Goal: Book appointment/travel/reservation

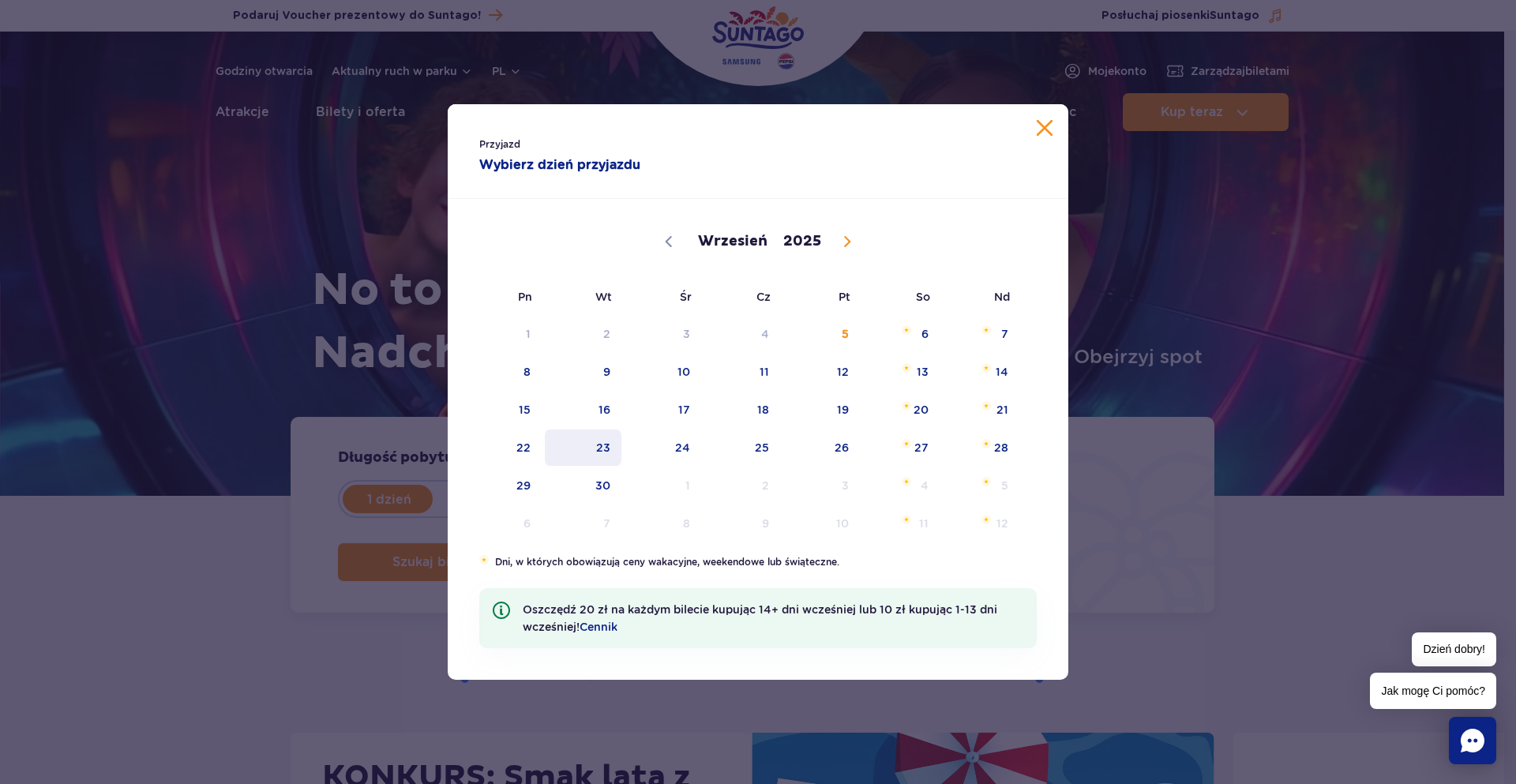
click at [594, 444] on span "23" at bounding box center [583, 447] width 80 height 36
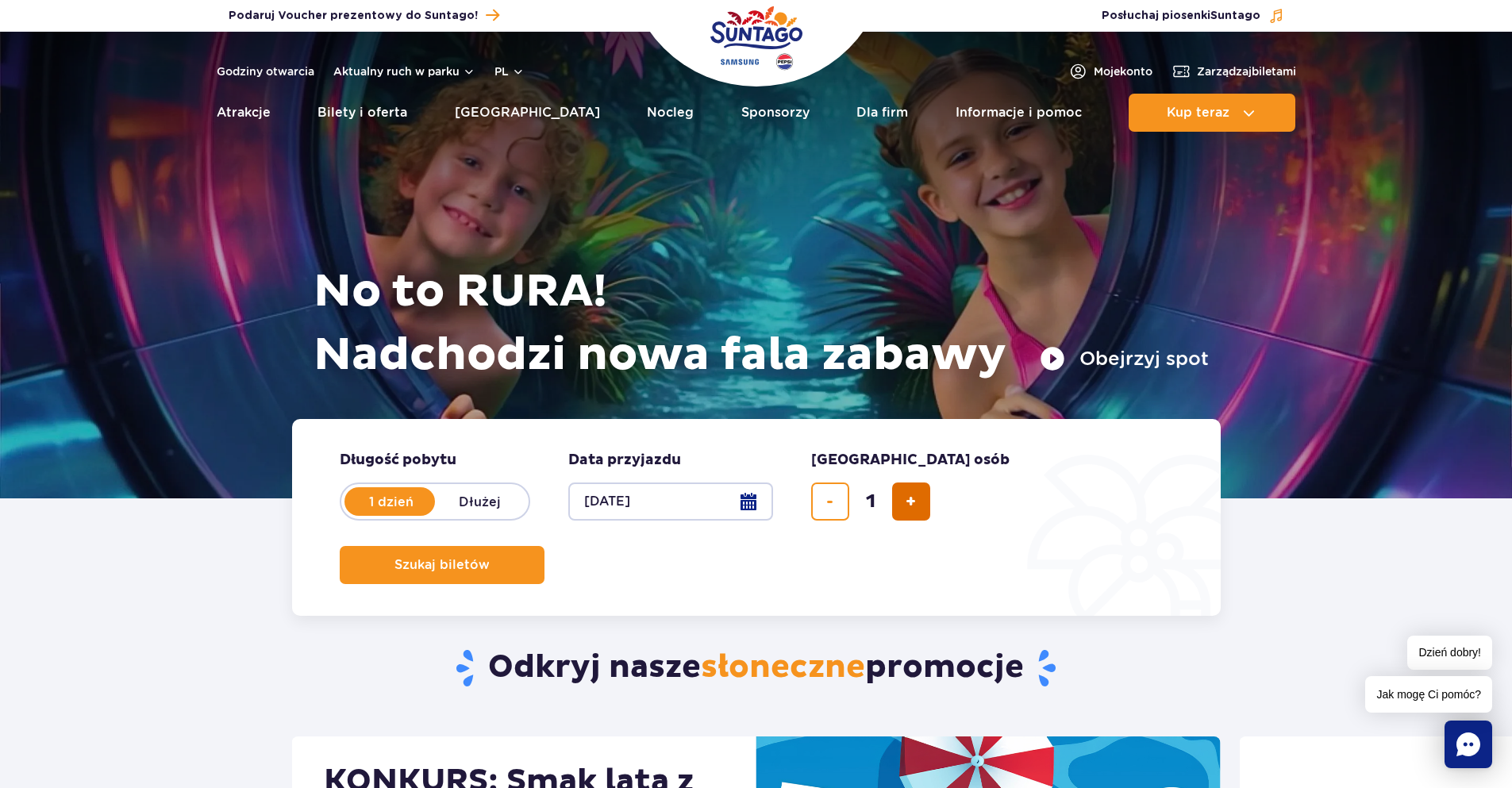
click at [906, 501] on span "dodaj bilet" at bounding box center [911, 501] width 11 height 0
type input "2"
click at [462, 500] on label "Dłużej" at bounding box center [480, 502] width 90 height 34
click at [453, 515] on input "Dłużej" at bounding box center [444, 517] width 18 height 4
radio input "false"
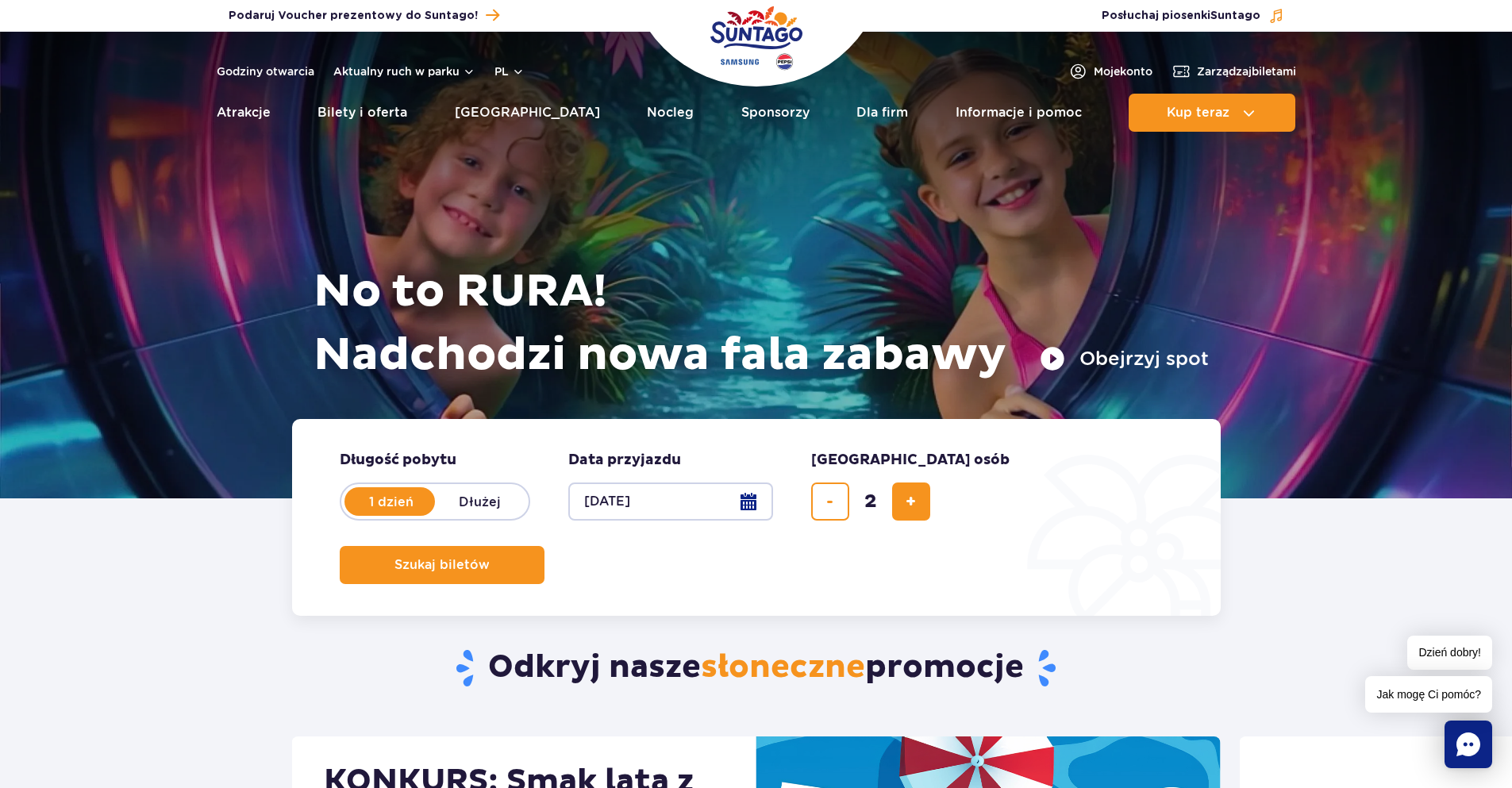
radio input "true"
click at [757, 497] on button "Wybierz datę" at bounding box center [671, 501] width 205 height 38
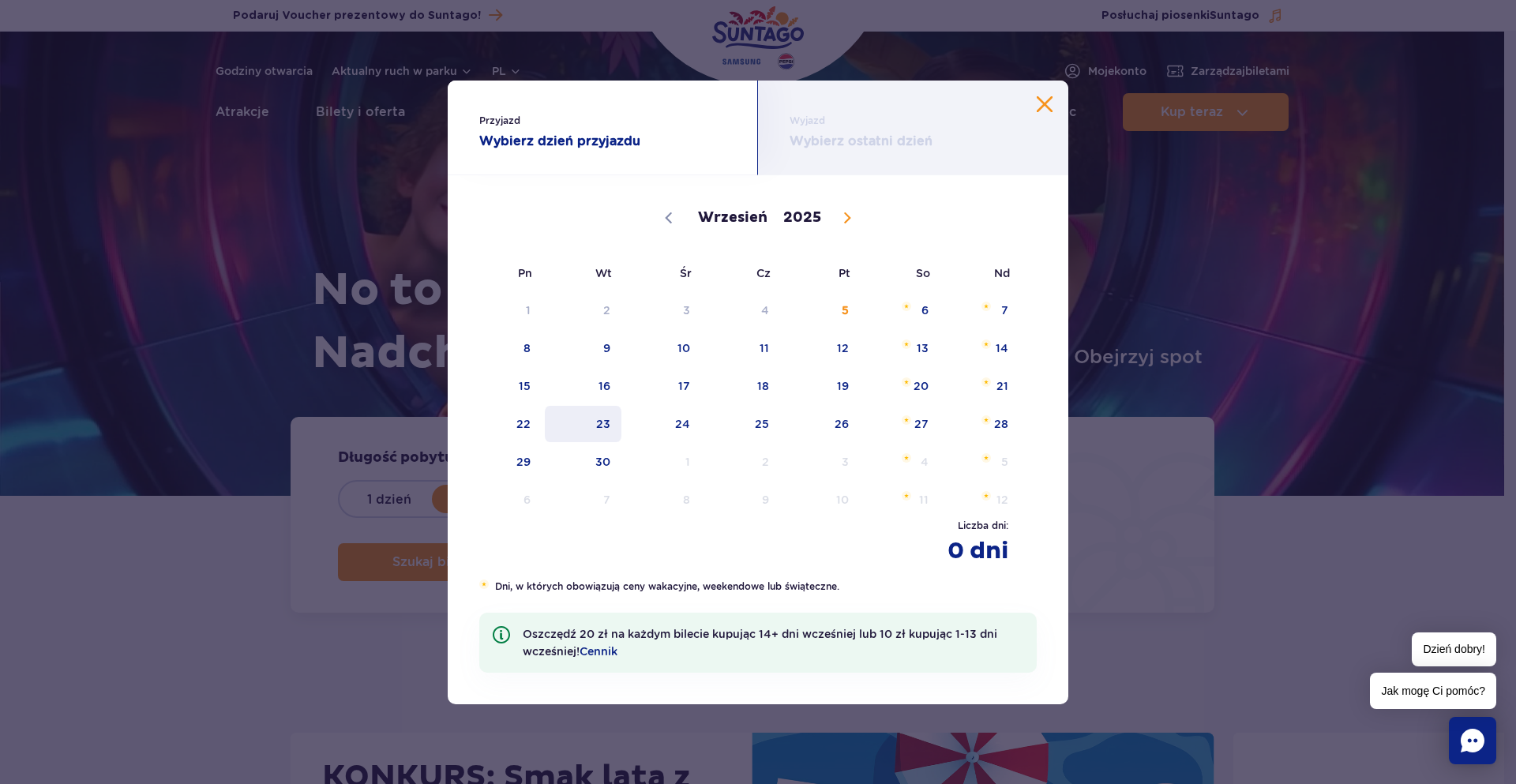
click at [611, 419] on span "23" at bounding box center [583, 424] width 80 height 36
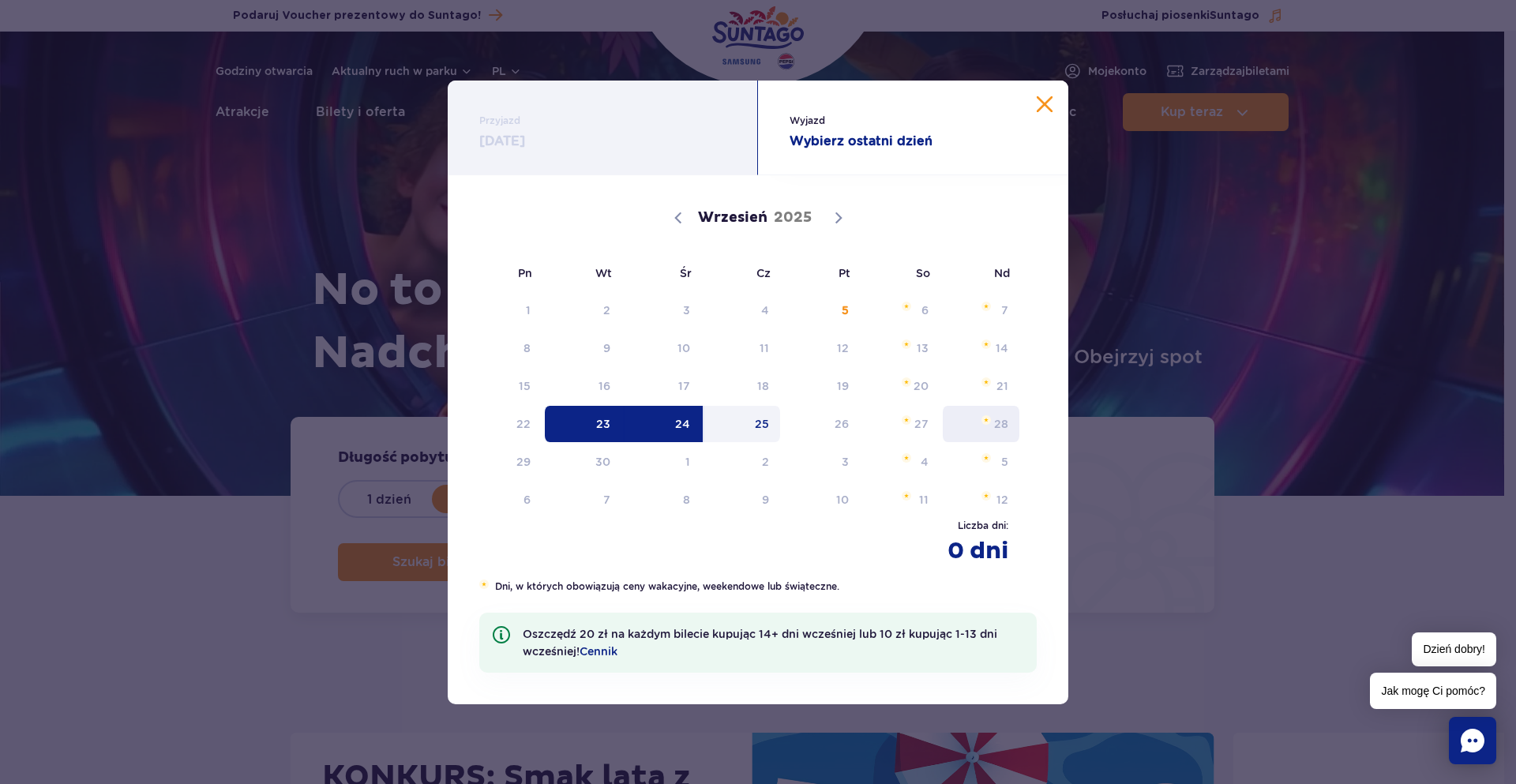
click at [1006, 422] on span "28" at bounding box center [980, 424] width 80 height 36
click at [878, 129] on div "Wyjazd Wybierz ostatni dzień" at bounding box center [913, 128] width 310 height 95
click at [767, 426] on span "25" at bounding box center [743, 424] width 80 height 36
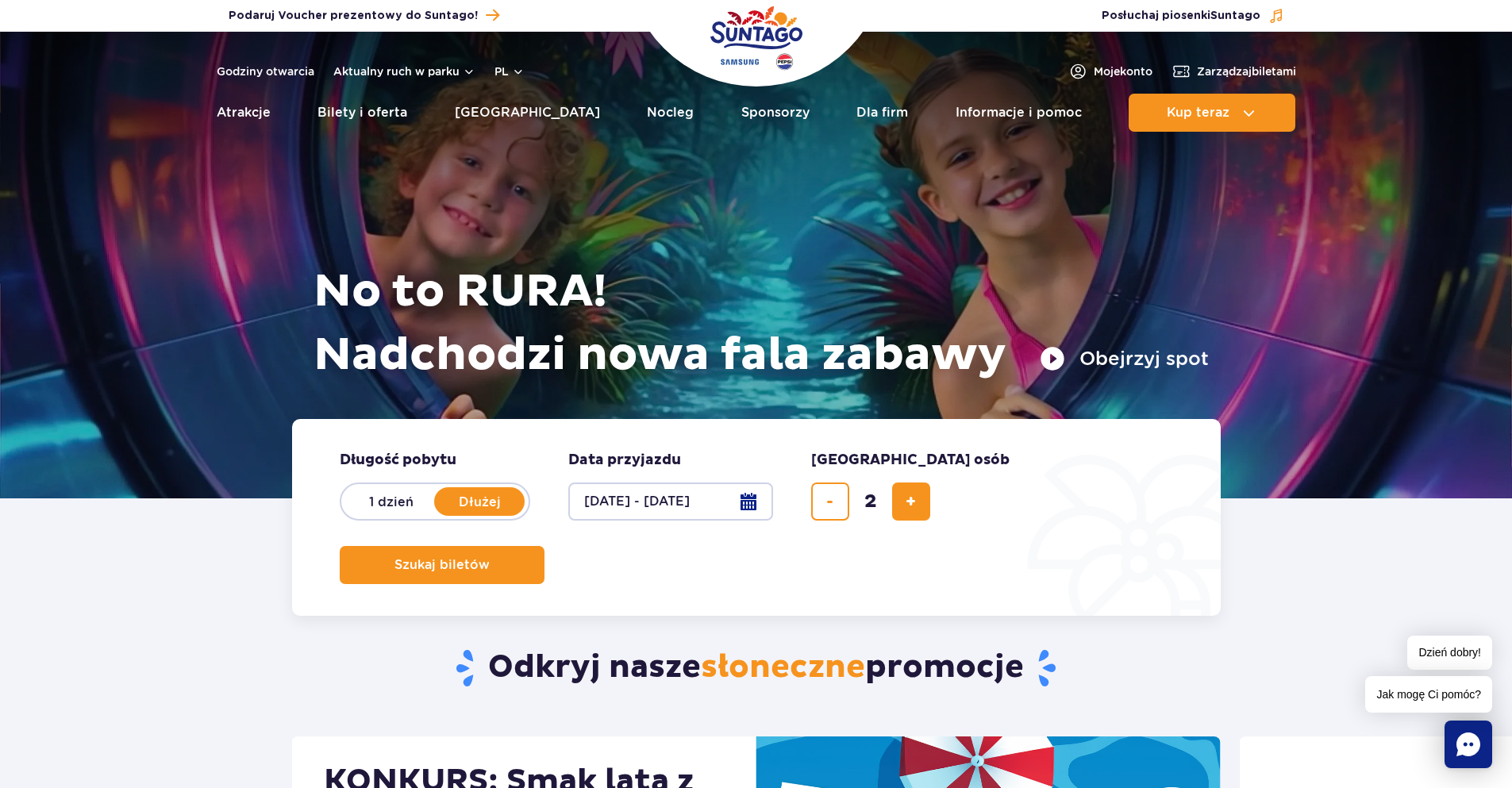
click at [742, 514] on button "23.09.25 - 25.09.25" at bounding box center [671, 501] width 205 height 38
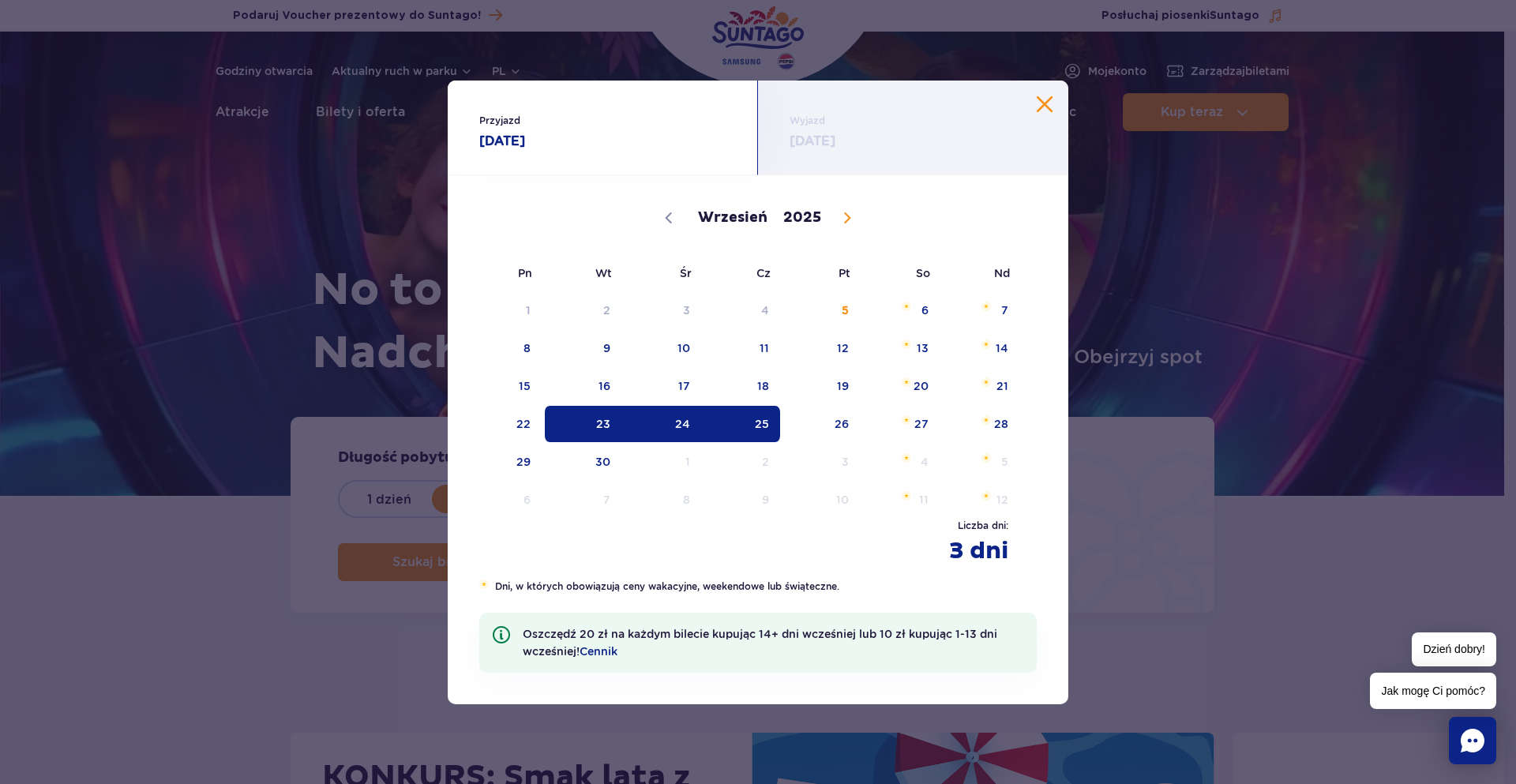
click at [1037, 105] on button "Zamknij kalendarz" at bounding box center [1045, 104] width 16 height 16
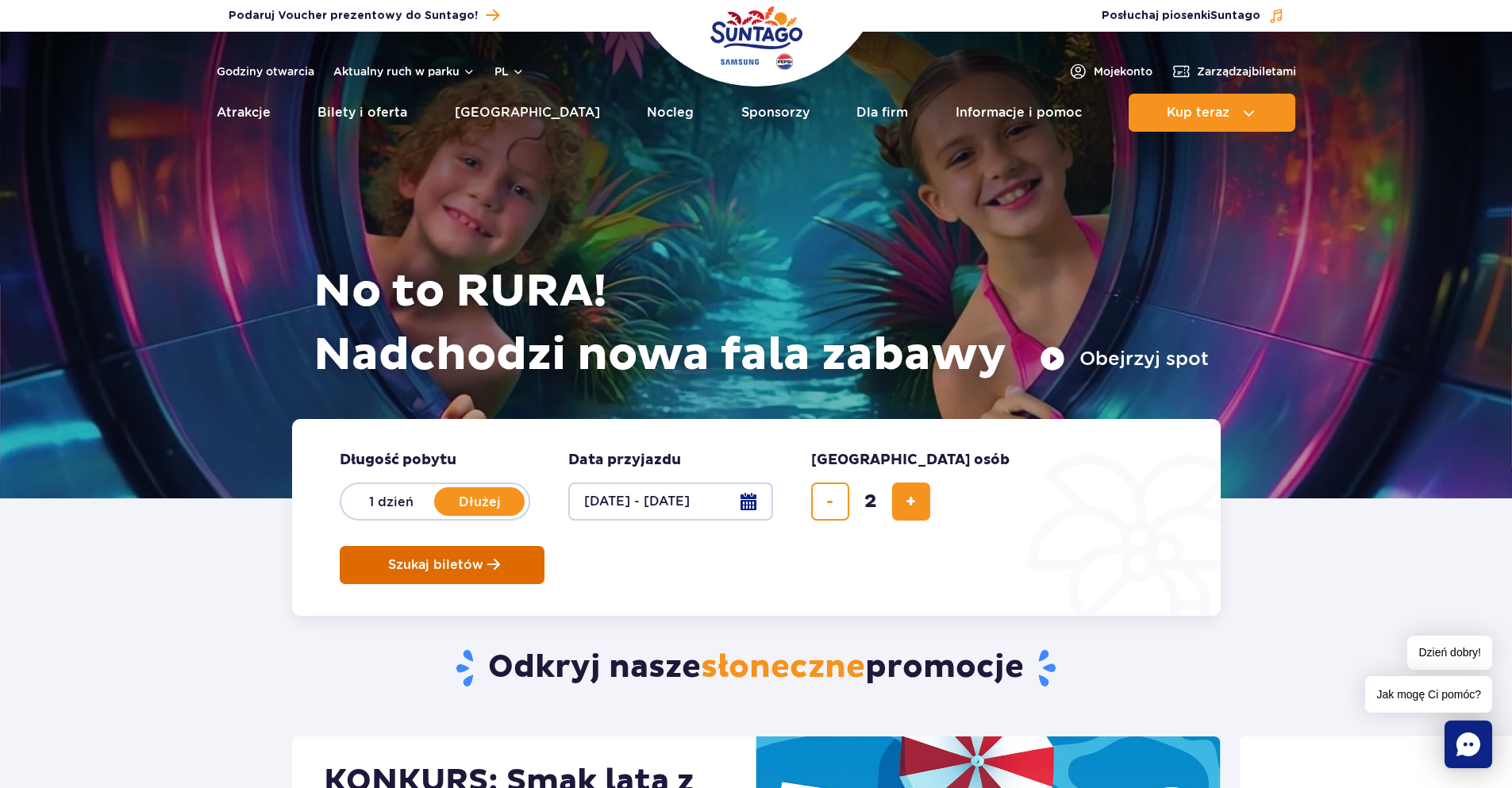
click at [500, 558] on span "Planowanie wizyty w Park of Poland" at bounding box center [493, 564] width 12 height 13
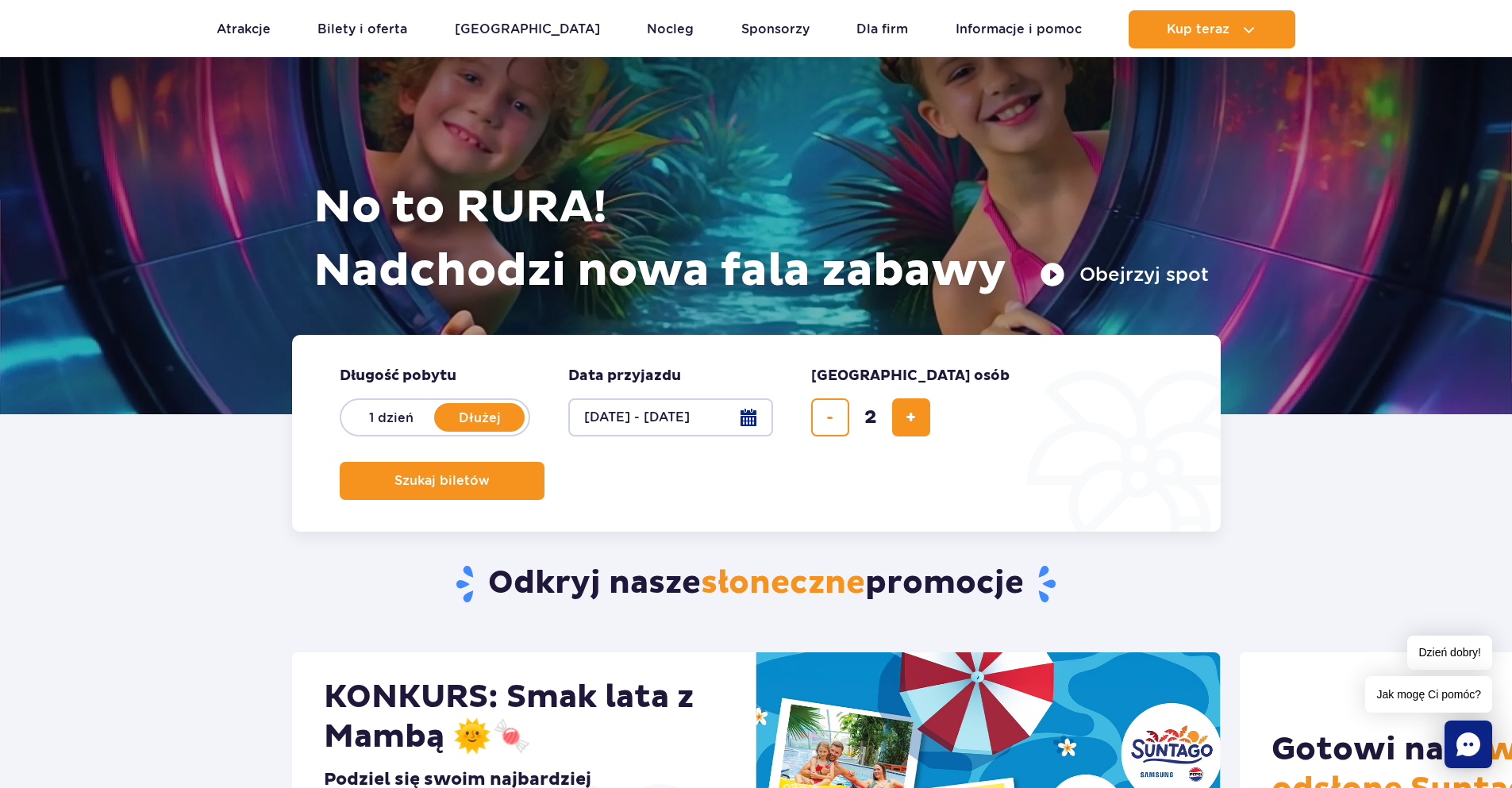
scroll to position [96, 0]
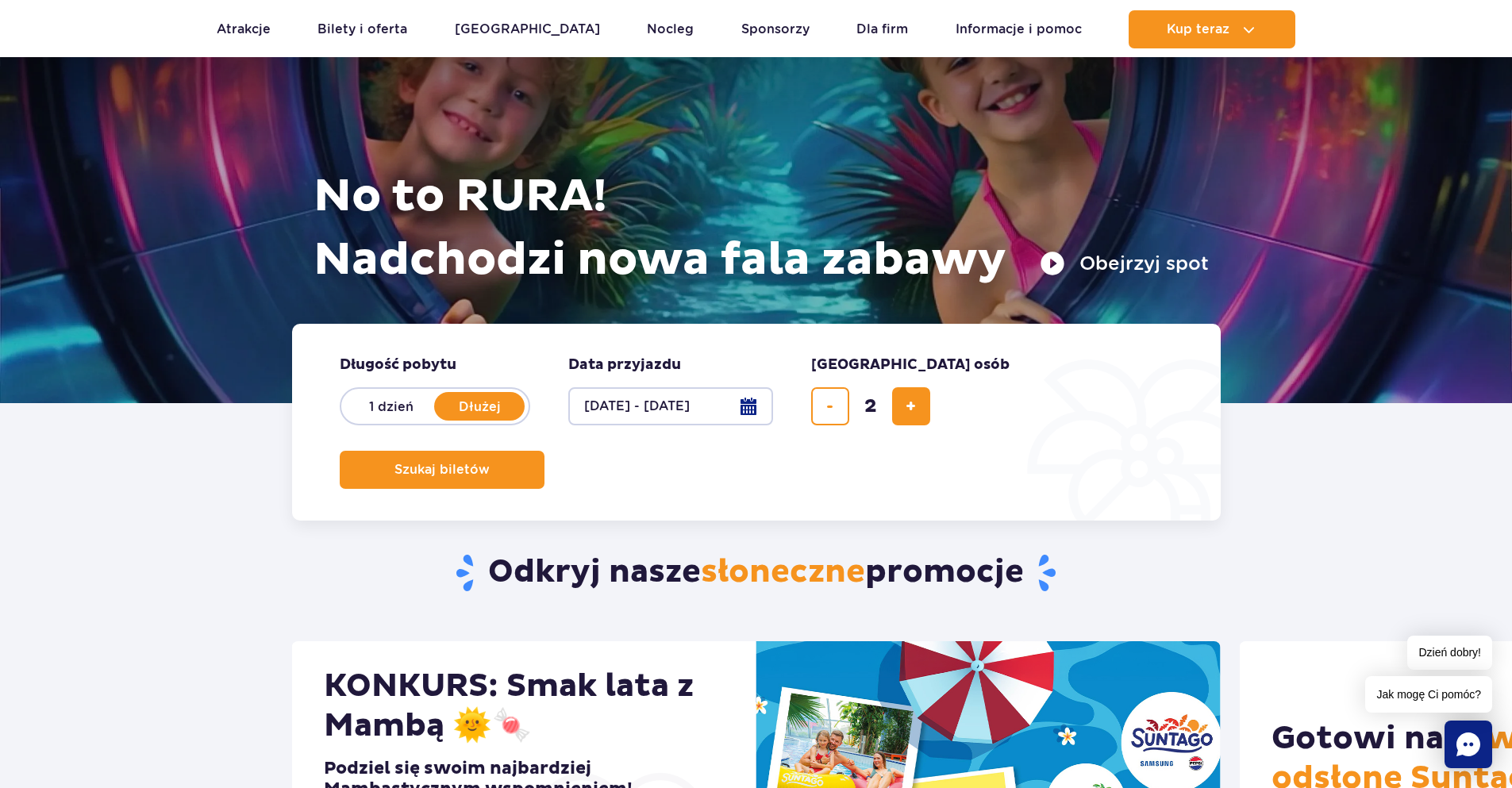
click at [751, 400] on button "23.09.25 - 25.09.25" at bounding box center [671, 406] width 205 height 38
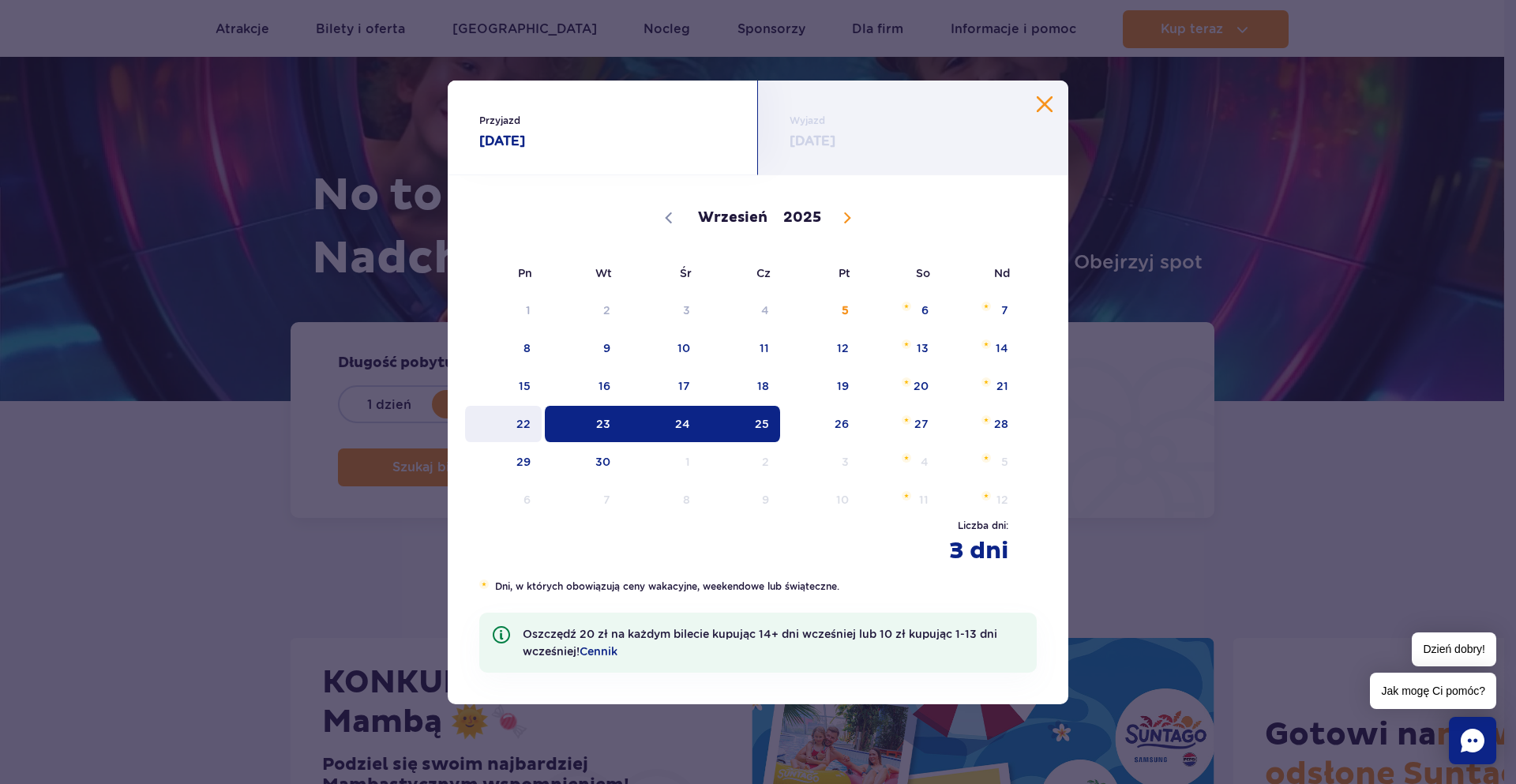
click at [536, 424] on span "22" at bounding box center [503, 424] width 80 height 36
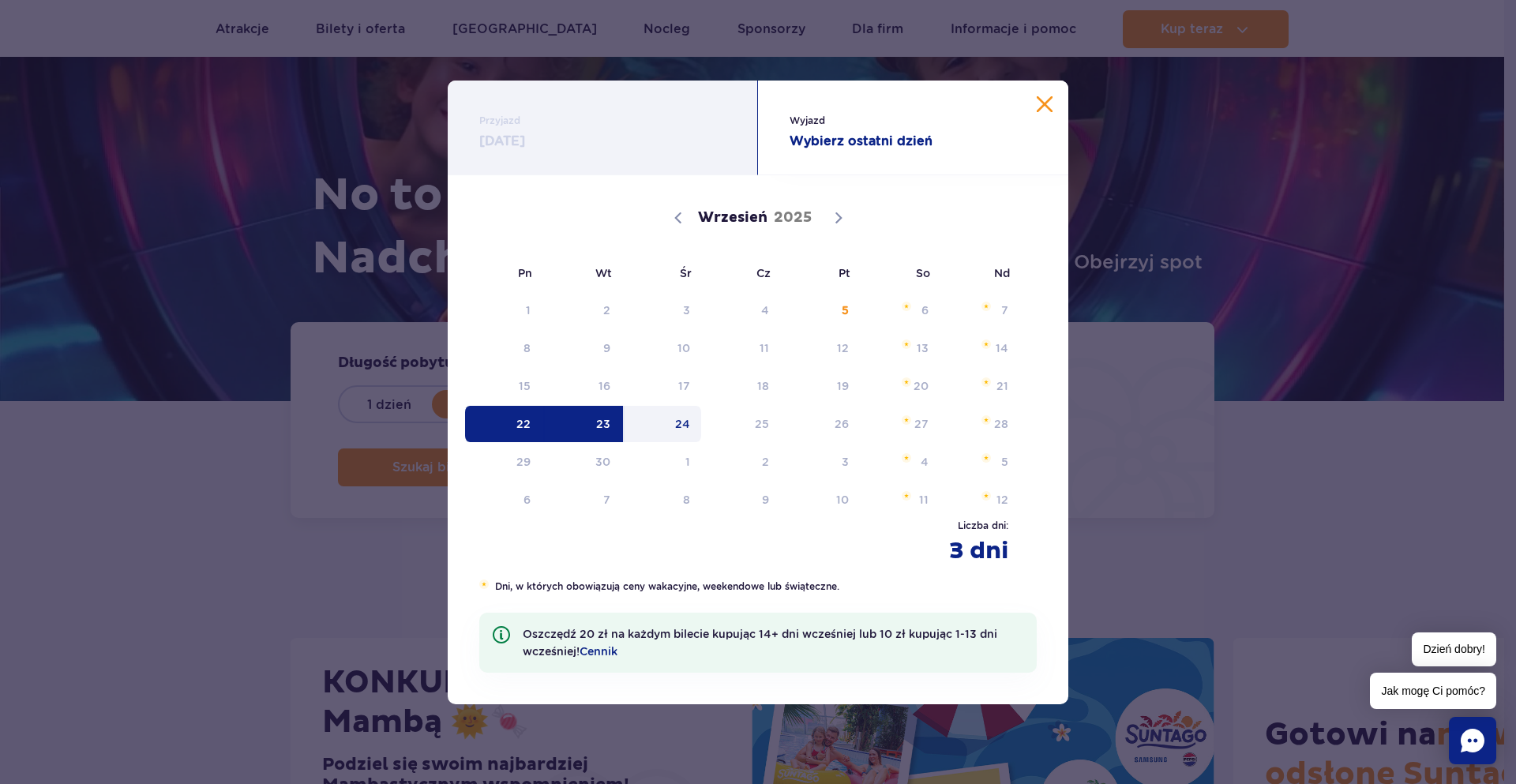
click at [684, 422] on span "24" at bounding box center [662, 424] width 80 height 36
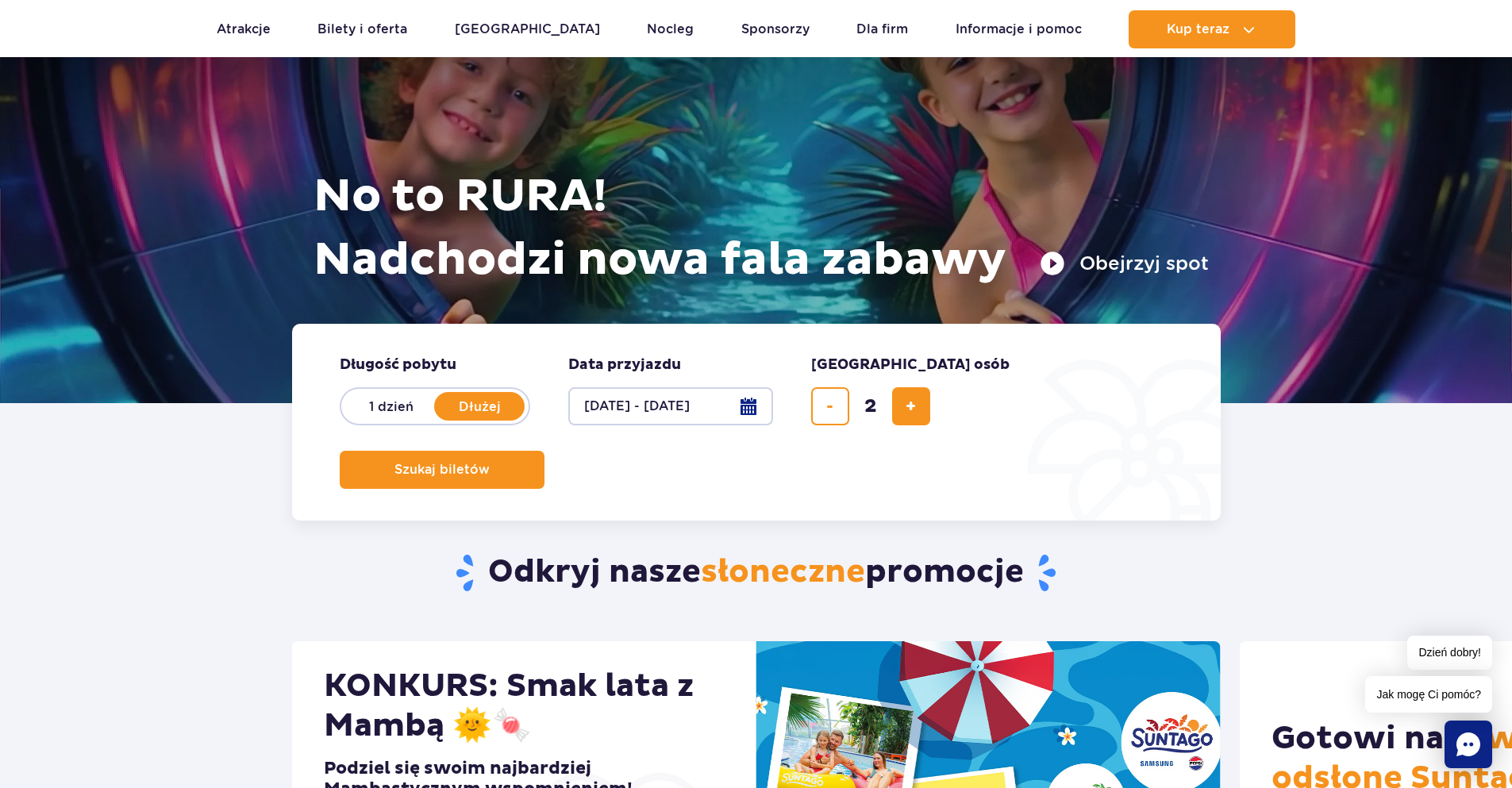
click at [754, 411] on button "22.09.25 - 24.09.25" at bounding box center [671, 406] width 205 height 38
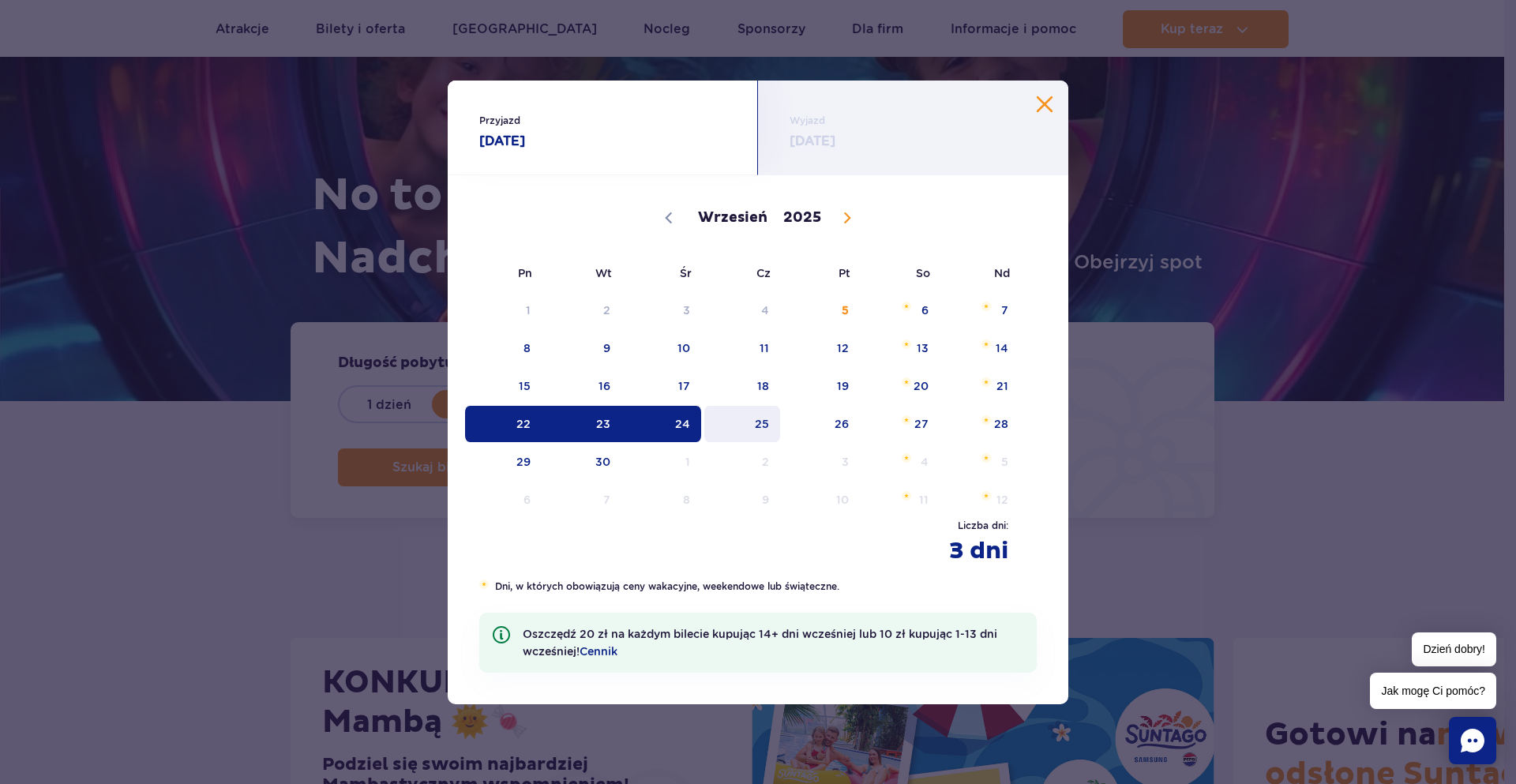
click at [759, 429] on span "25" at bounding box center [743, 424] width 80 height 36
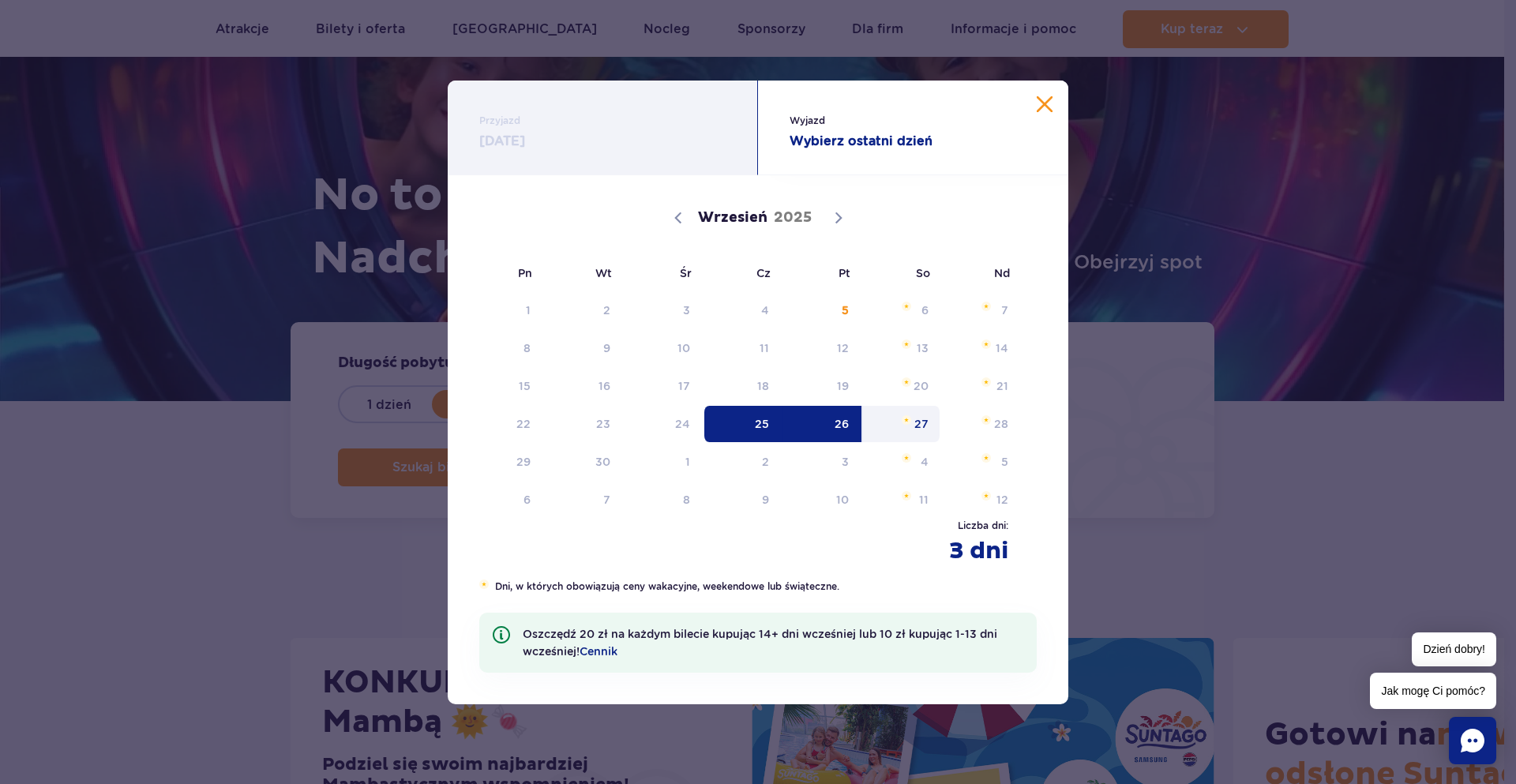
click at [931, 422] on span "27" at bounding box center [901, 424] width 80 height 36
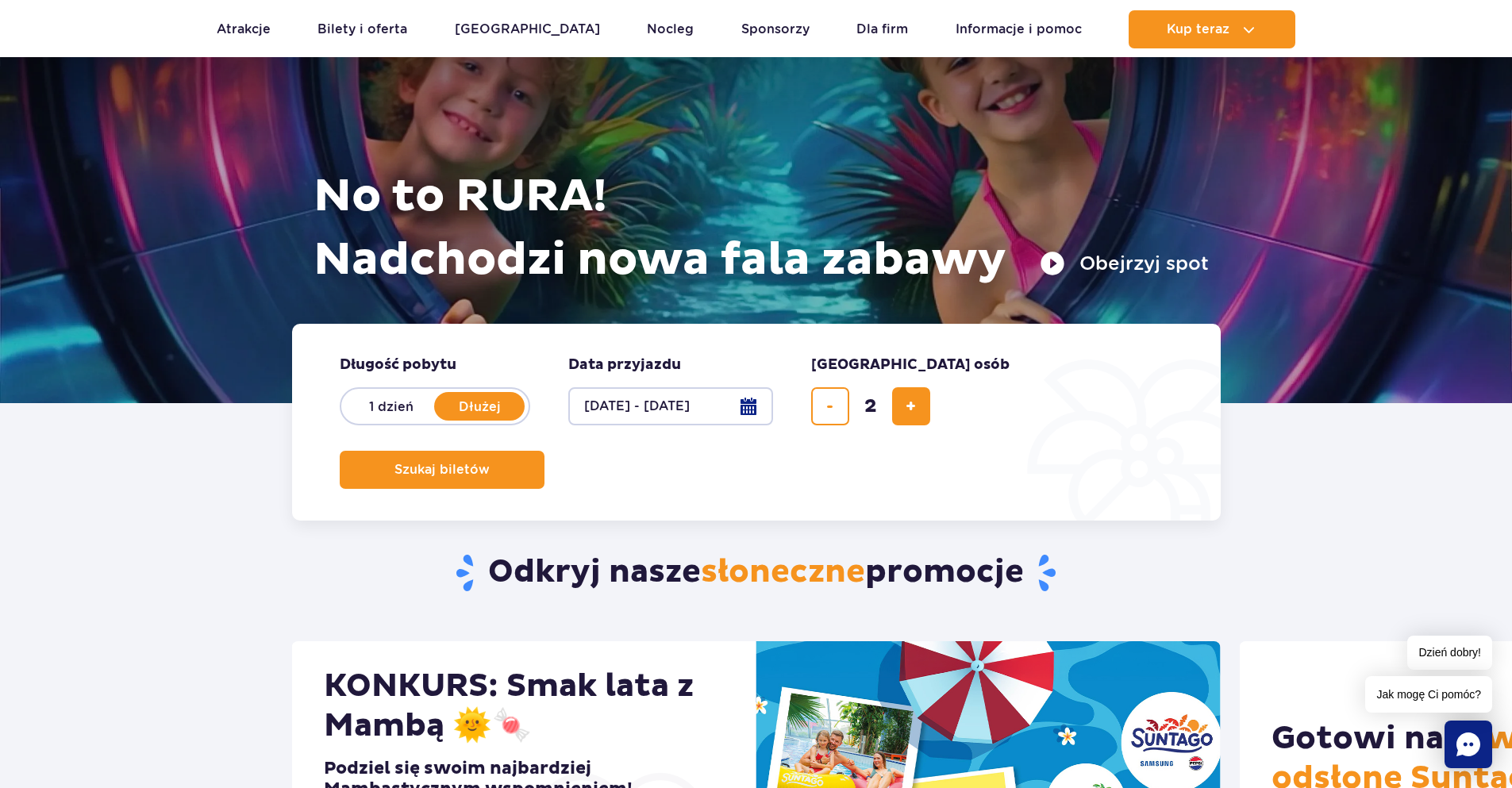
click at [726, 410] on button "[DATE] - [DATE]" at bounding box center [671, 406] width 205 height 38
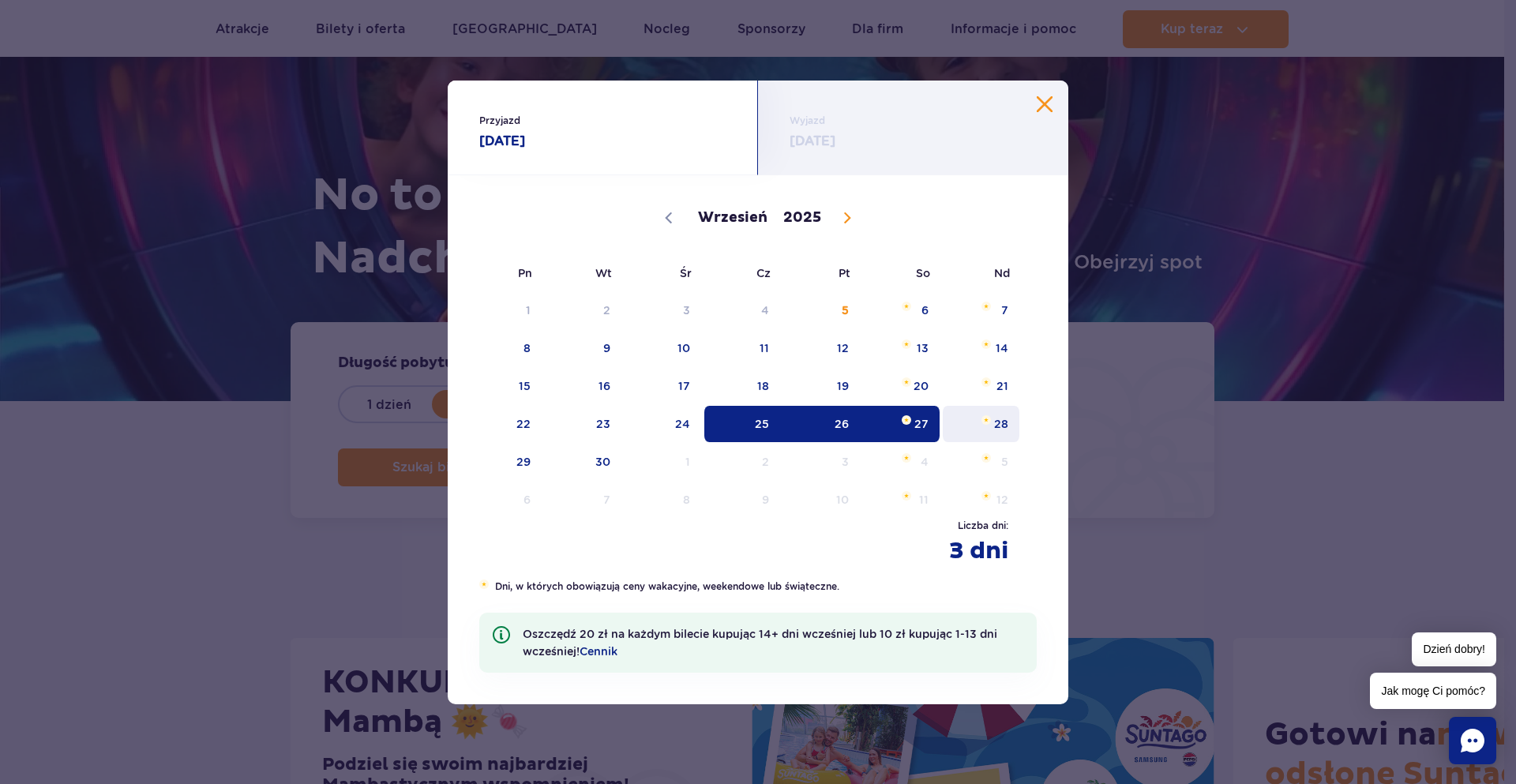
click at [989, 410] on span "28" at bounding box center [980, 424] width 80 height 36
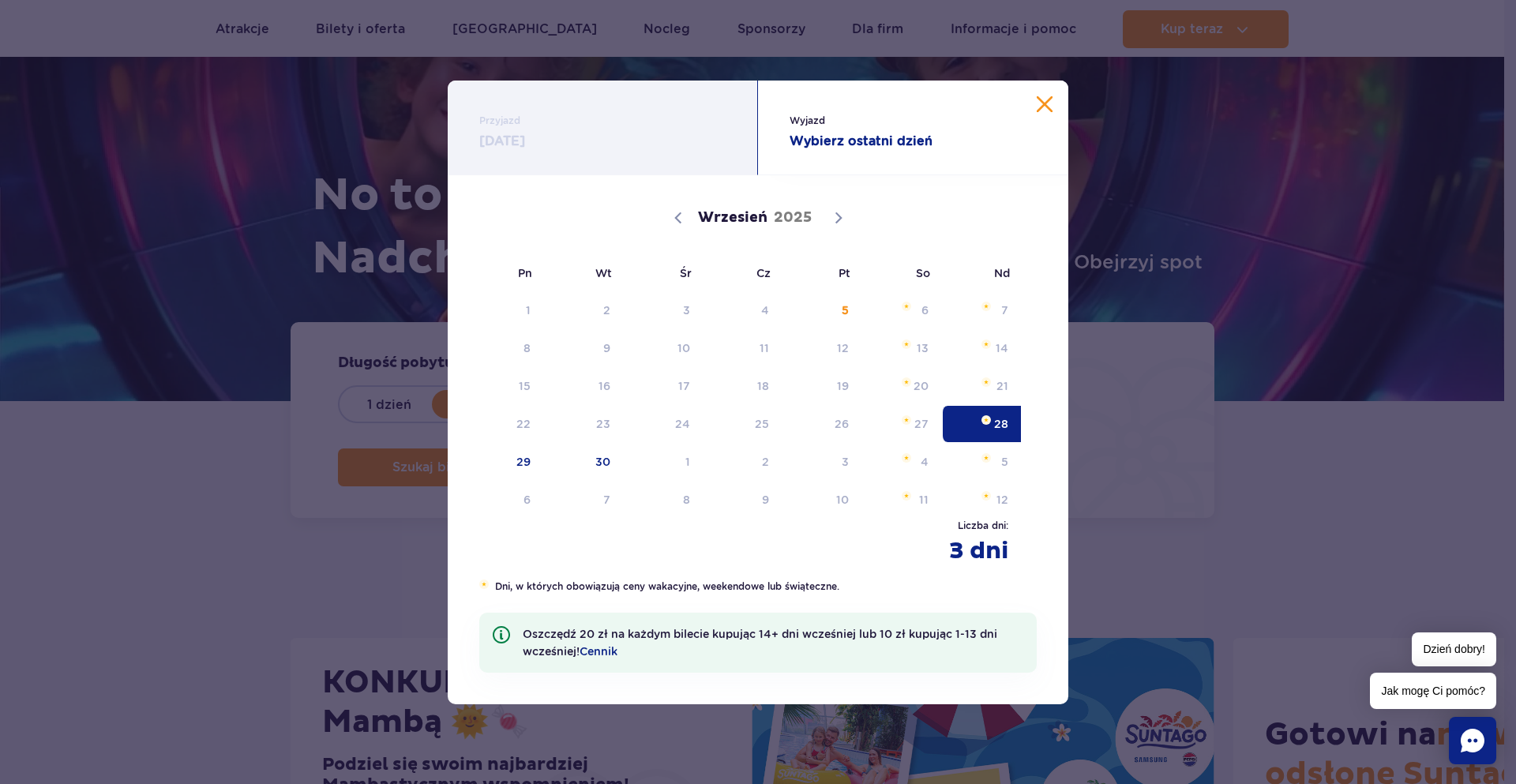
click at [737, 404] on div "1 2 3 4 5 6 7 8 9 10 11 12 13 14 15 16 17 18 19 20 21 22 23 24 25 26 27 28 29 3…" at bounding box center [742, 405] width 558 height 227
click at [641, 171] on div "Przyjazd 28.09.25" at bounding box center [603, 128] width 310 height 95
drag, startPoint x: 642, startPoint y: 144, endPoint x: 633, endPoint y: 144, distance: 9.0
click at [641, 144] on strong "28.09.25" at bounding box center [603, 142] width 247 height 19
click at [476, 144] on div "Przyjazd 28.09.25" at bounding box center [603, 128] width 310 height 95
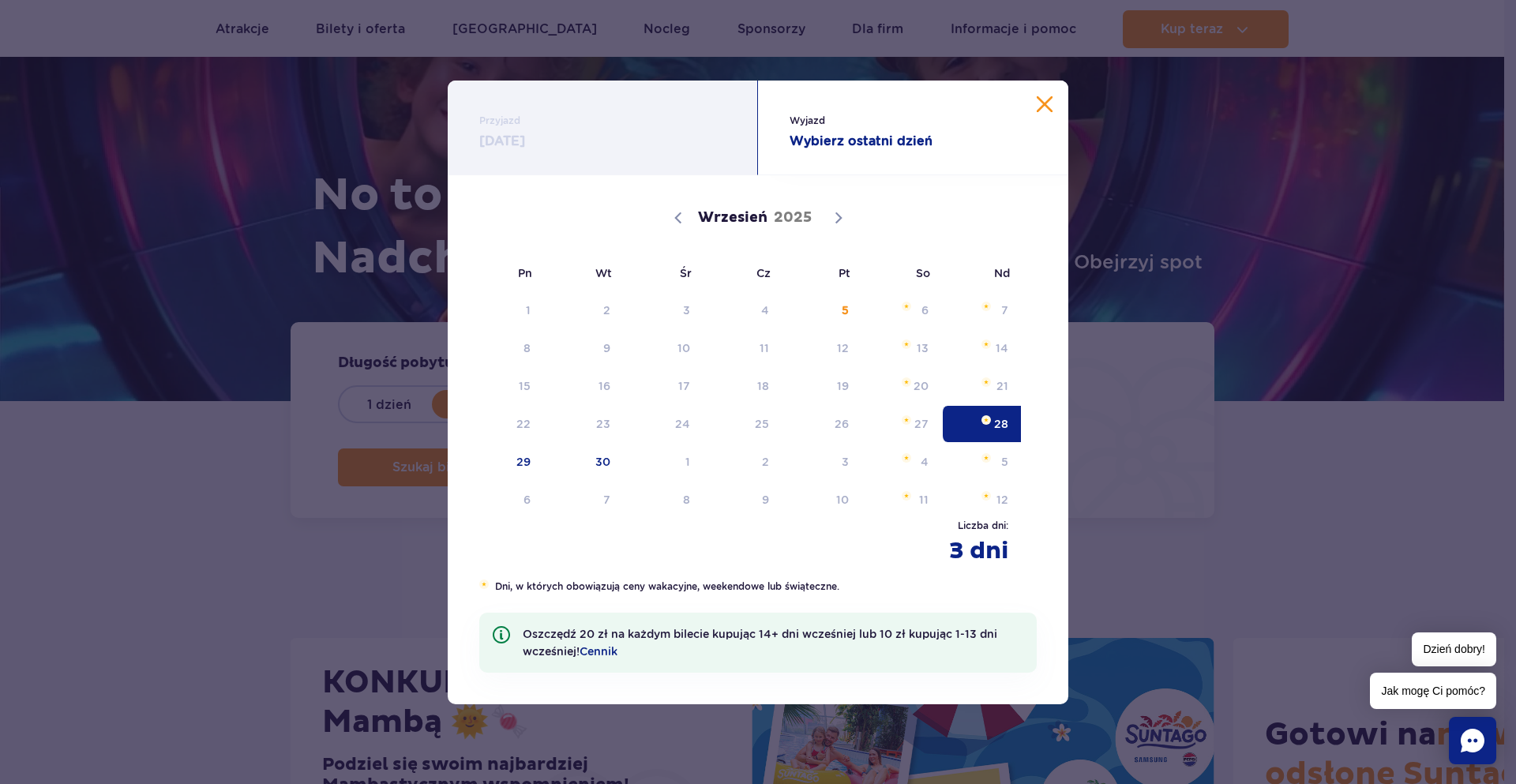
drag, startPoint x: 554, startPoint y: 136, endPoint x: 721, endPoint y: 145, distance: 167.2
click at [582, 142] on strong "28.09.25" at bounding box center [603, 142] width 247 height 19
click at [1039, 119] on div "Wyjazd Wybierz ostatni dzień" at bounding box center [913, 128] width 310 height 95
click at [1045, 105] on button "Zamknij kalendarz" at bounding box center [1045, 104] width 16 height 16
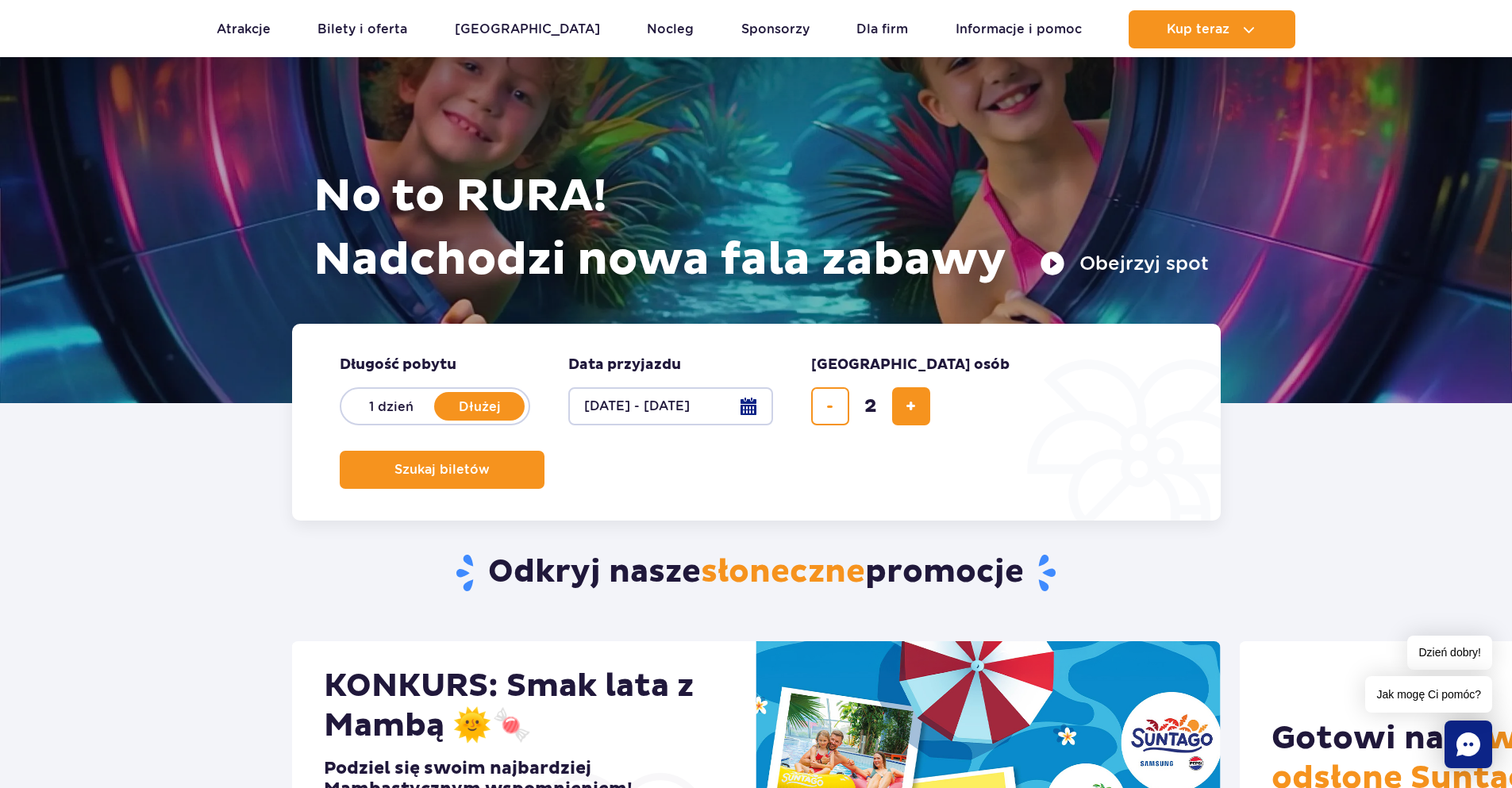
click at [739, 398] on button "[DATE] - [DATE]" at bounding box center [671, 406] width 205 height 38
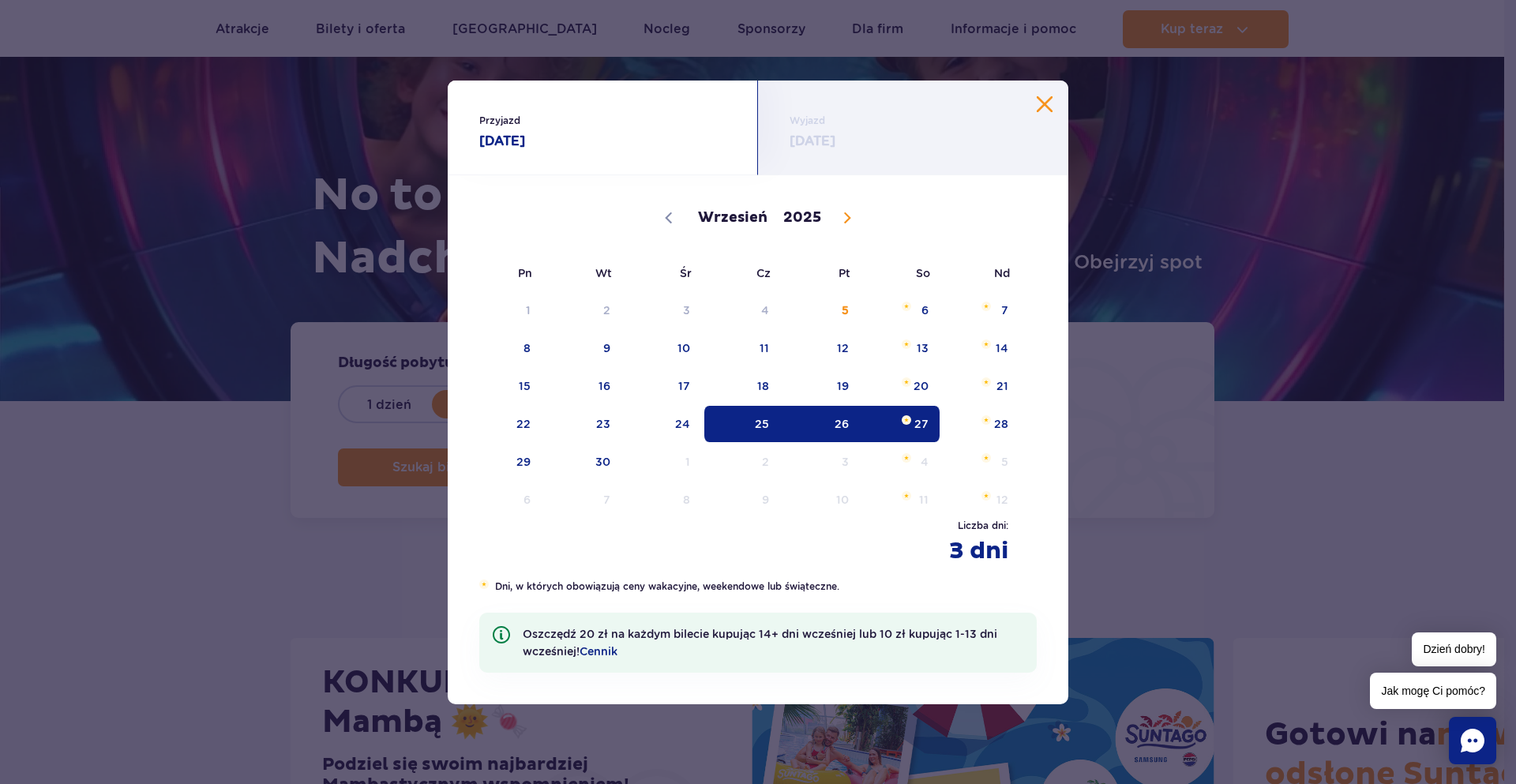
click at [741, 430] on span "25" at bounding box center [743, 424] width 80 height 36
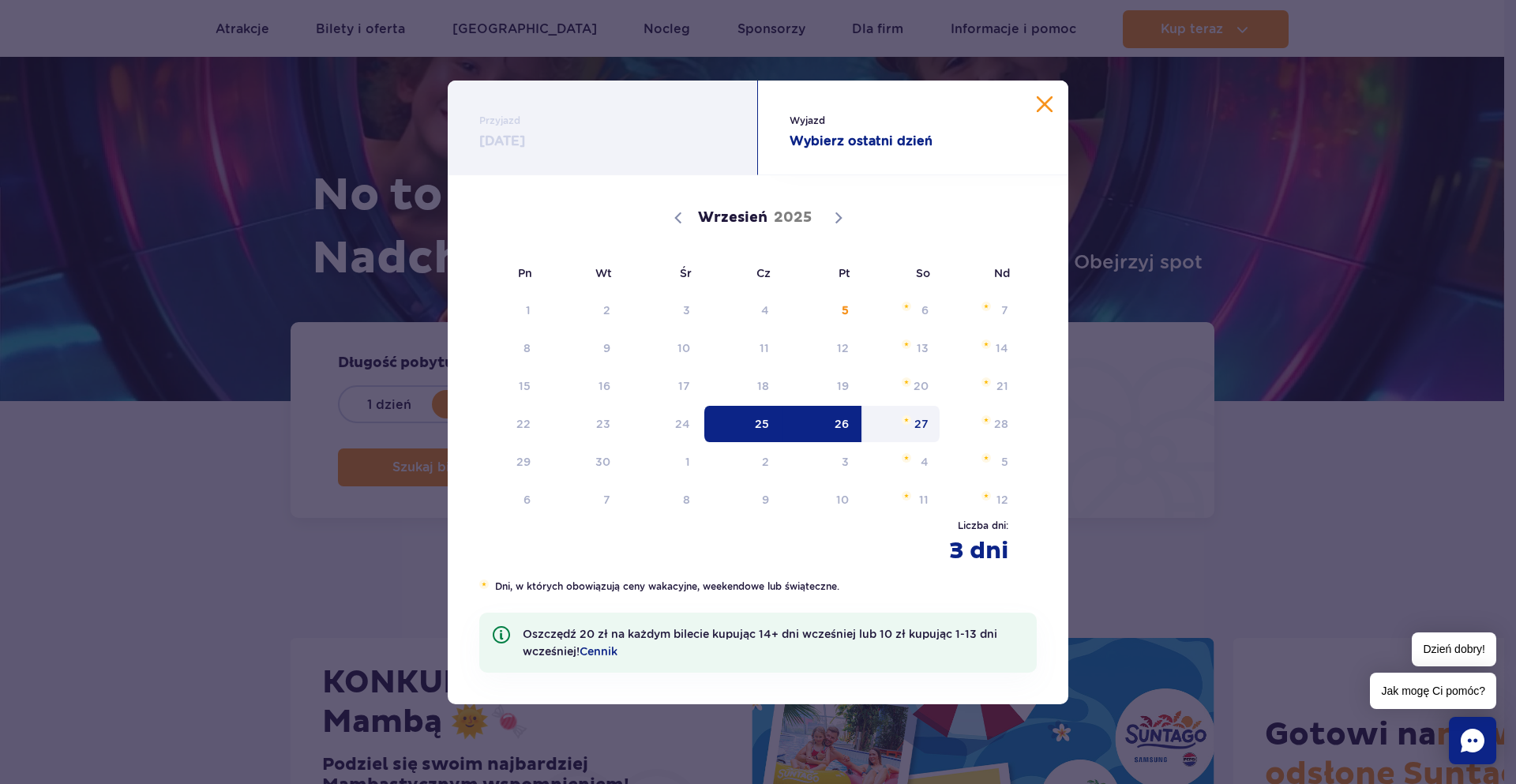
click at [928, 422] on span "27" at bounding box center [901, 424] width 80 height 36
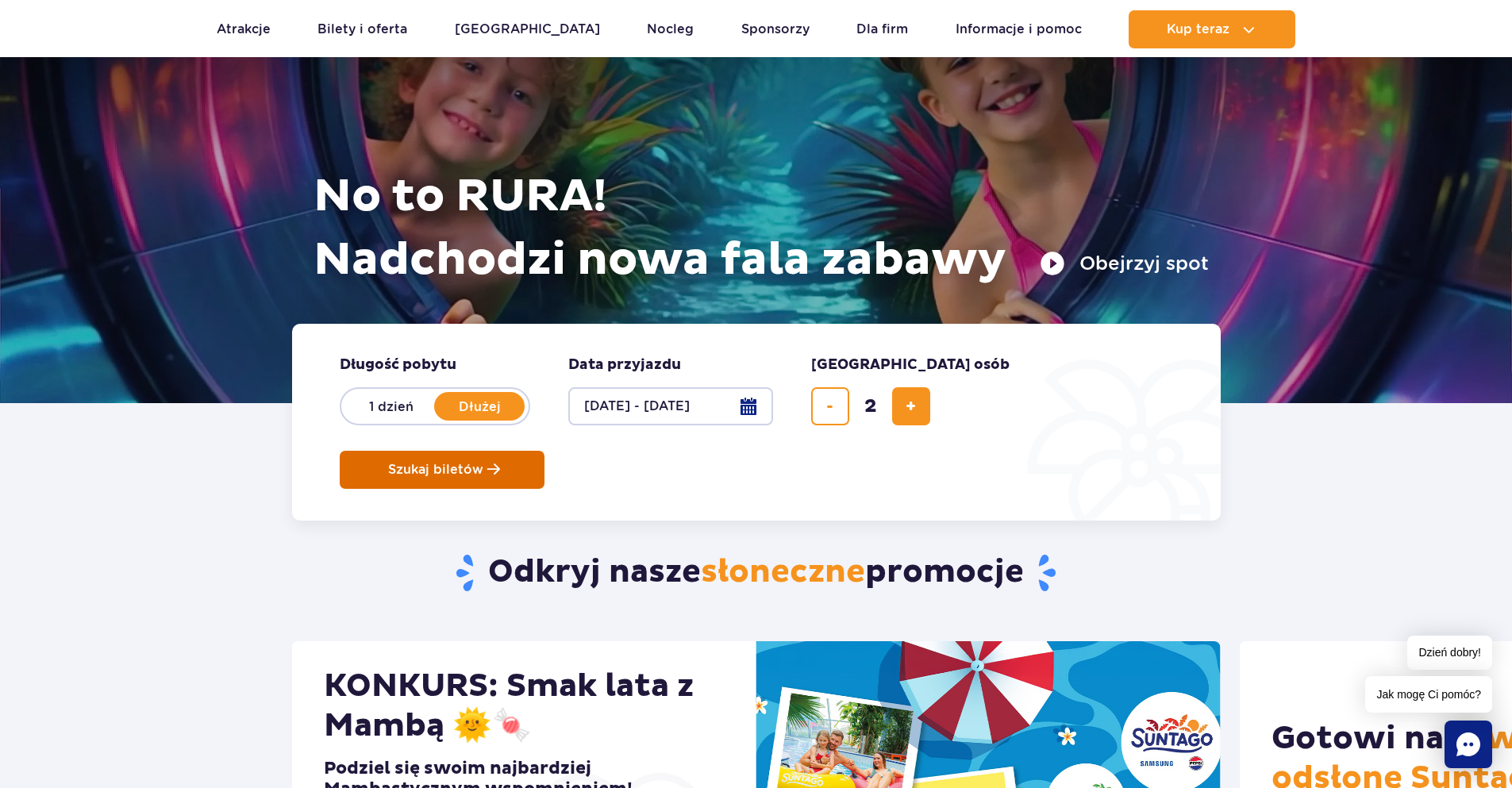
click at [484, 462] on span "Szukaj biletów" at bounding box center [436, 469] width 96 height 14
click at [647, 23] on link "Nocleg" at bounding box center [670, 29] width 47 height 38
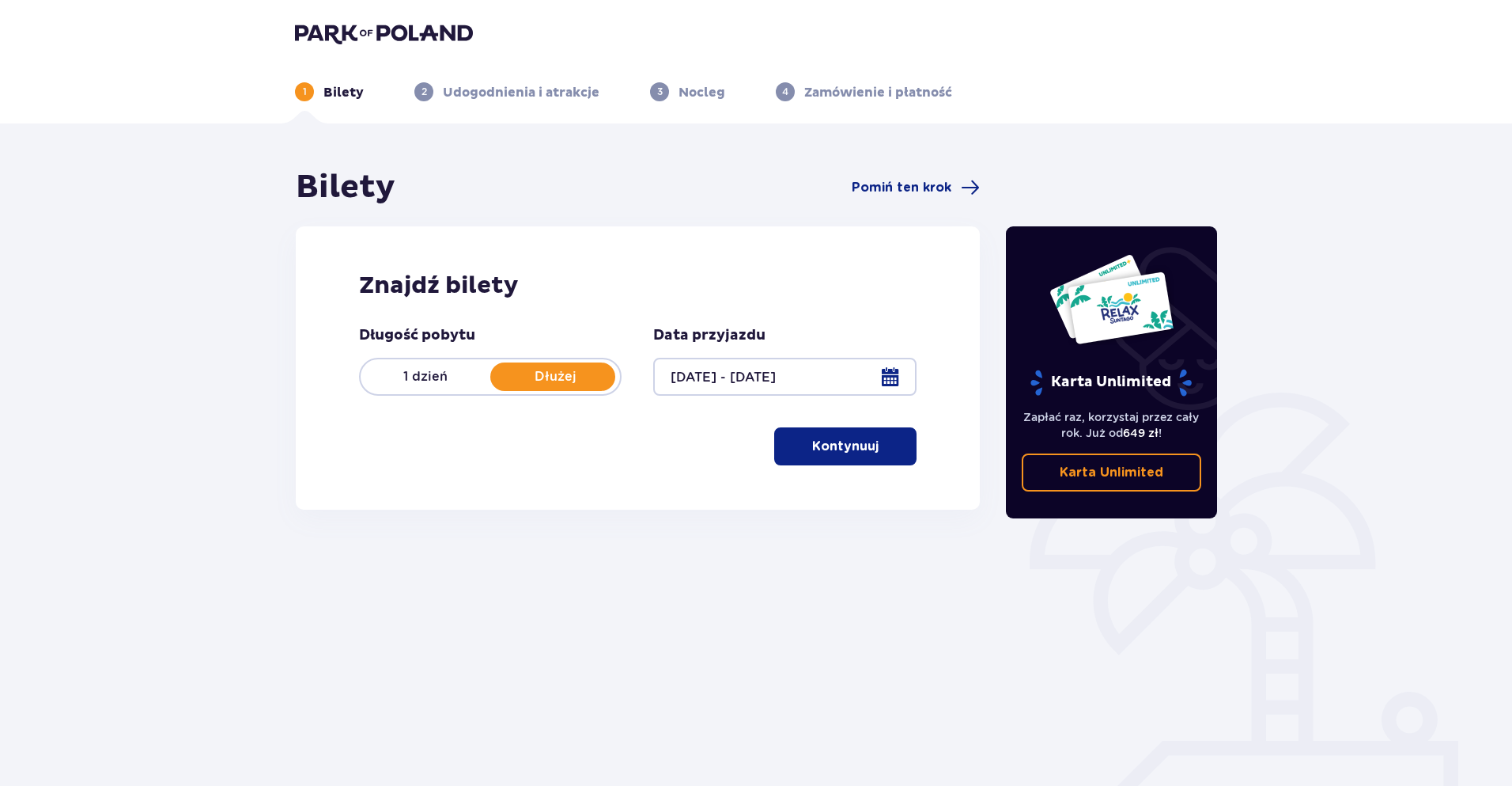
click at [868, 459] on button "Kontynuuj" at bounding box center [845, 446] width 142 height 38
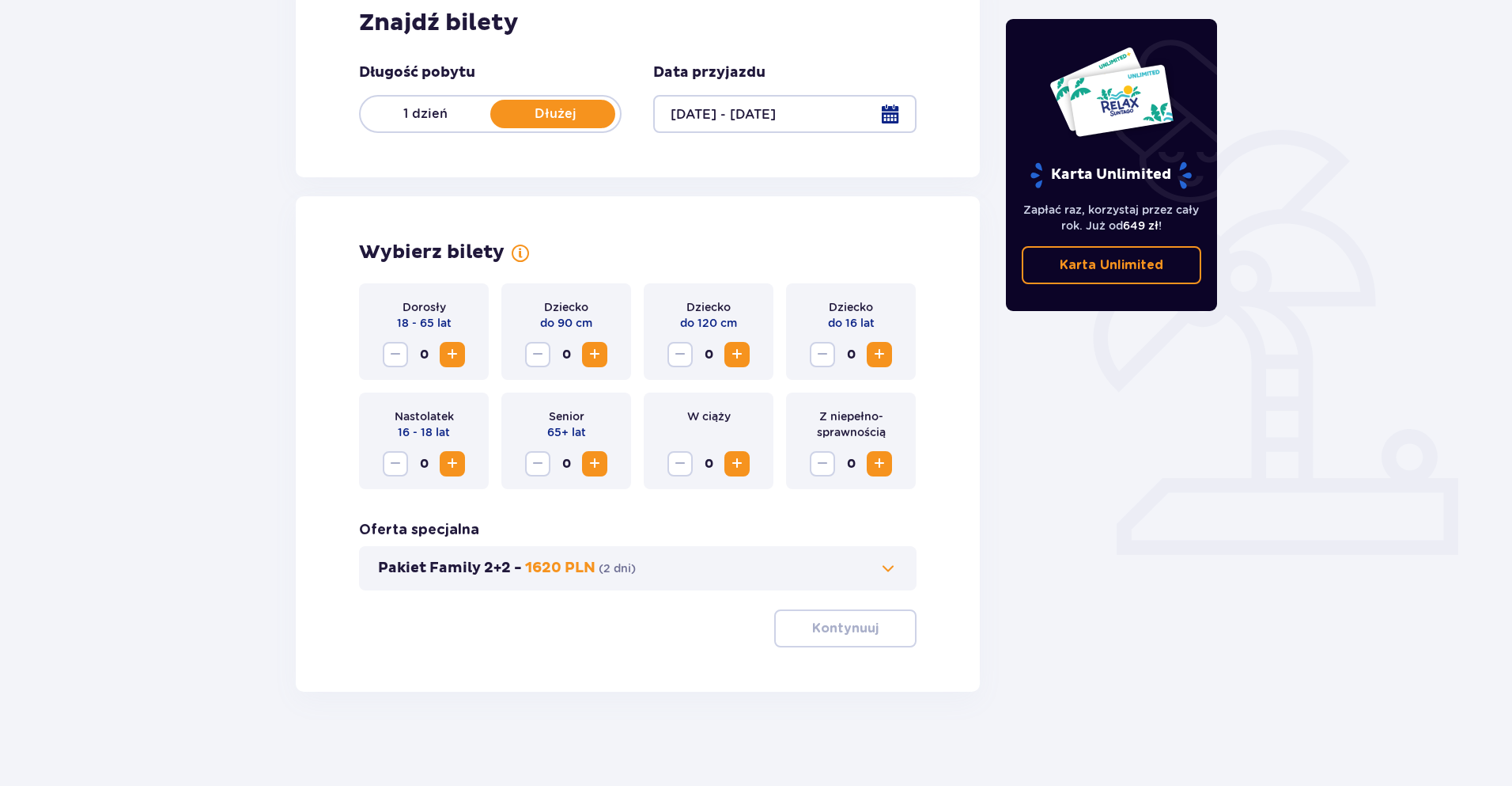
scroll to position [263, 0]
click at [460, 356] on span "Increase" at bounding box center [453, 354] width 19 height 19
click at [891, 566] on span at bounding box center [889, 568] width 19 height 19
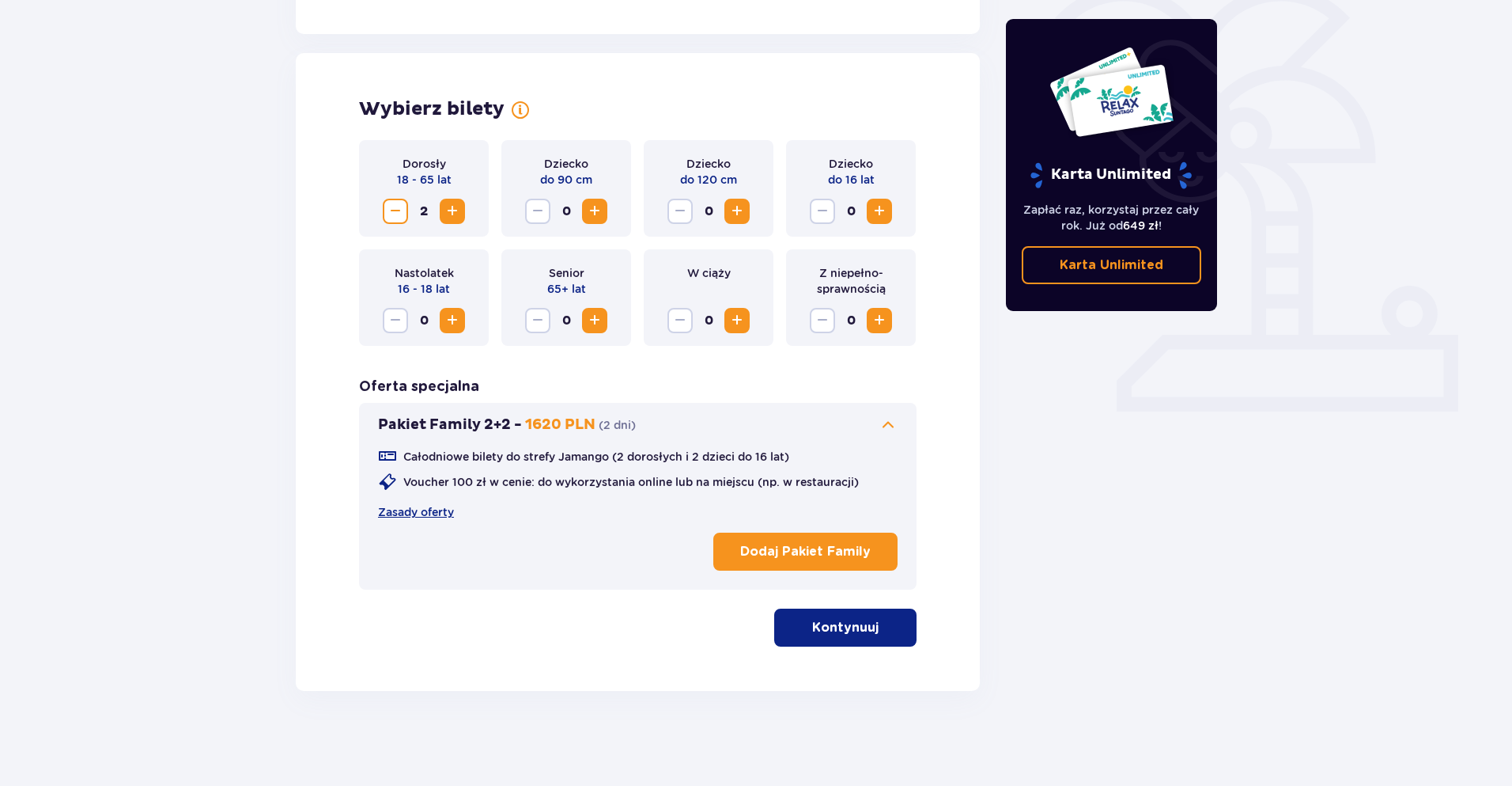
click at [894, 429] on span at bounding box center [889, 425] width 19 height 19
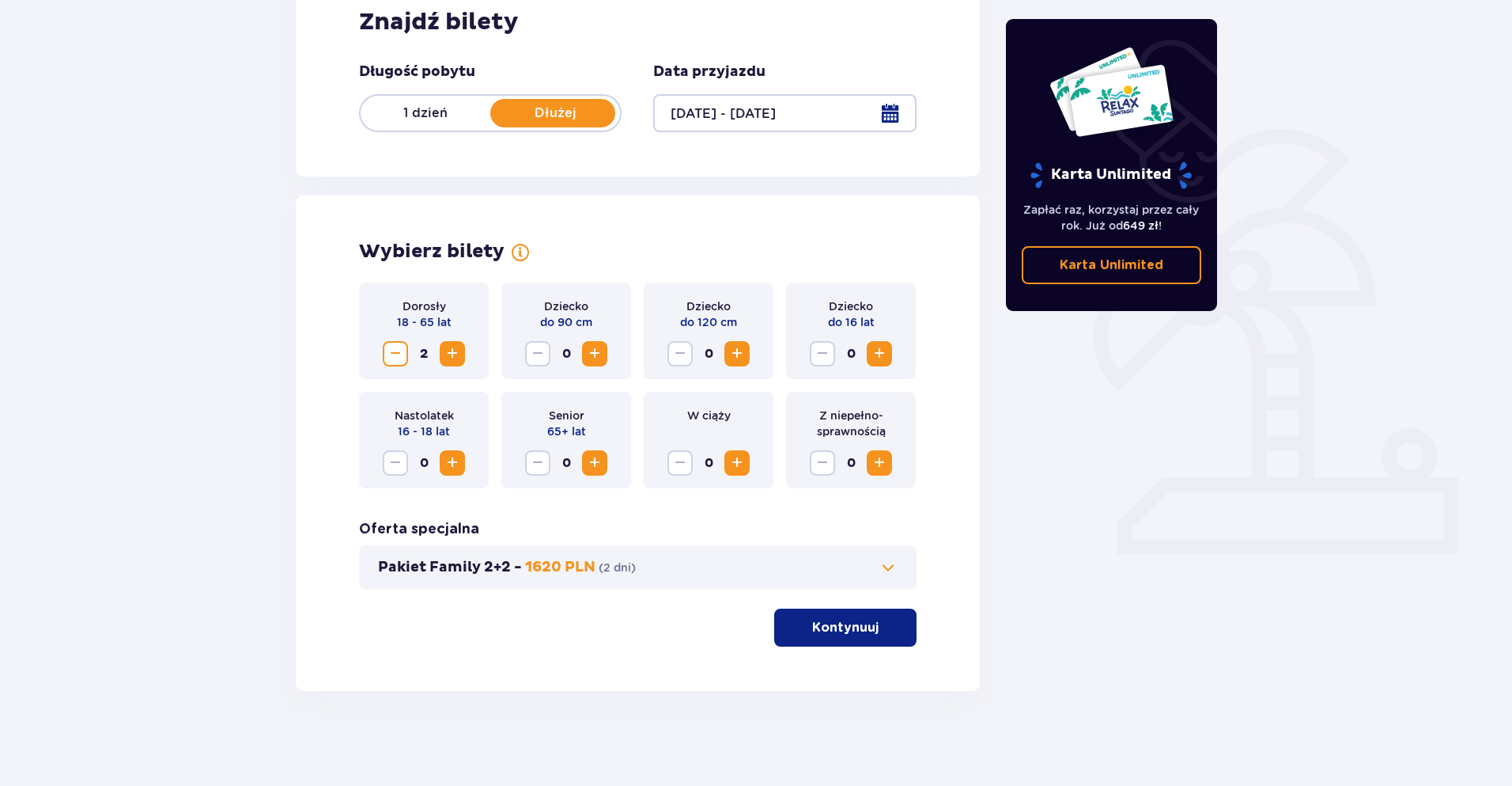
click at [878, 644] on button "Kontynuuj" at bounding box center [845, 627] width 142 height 38
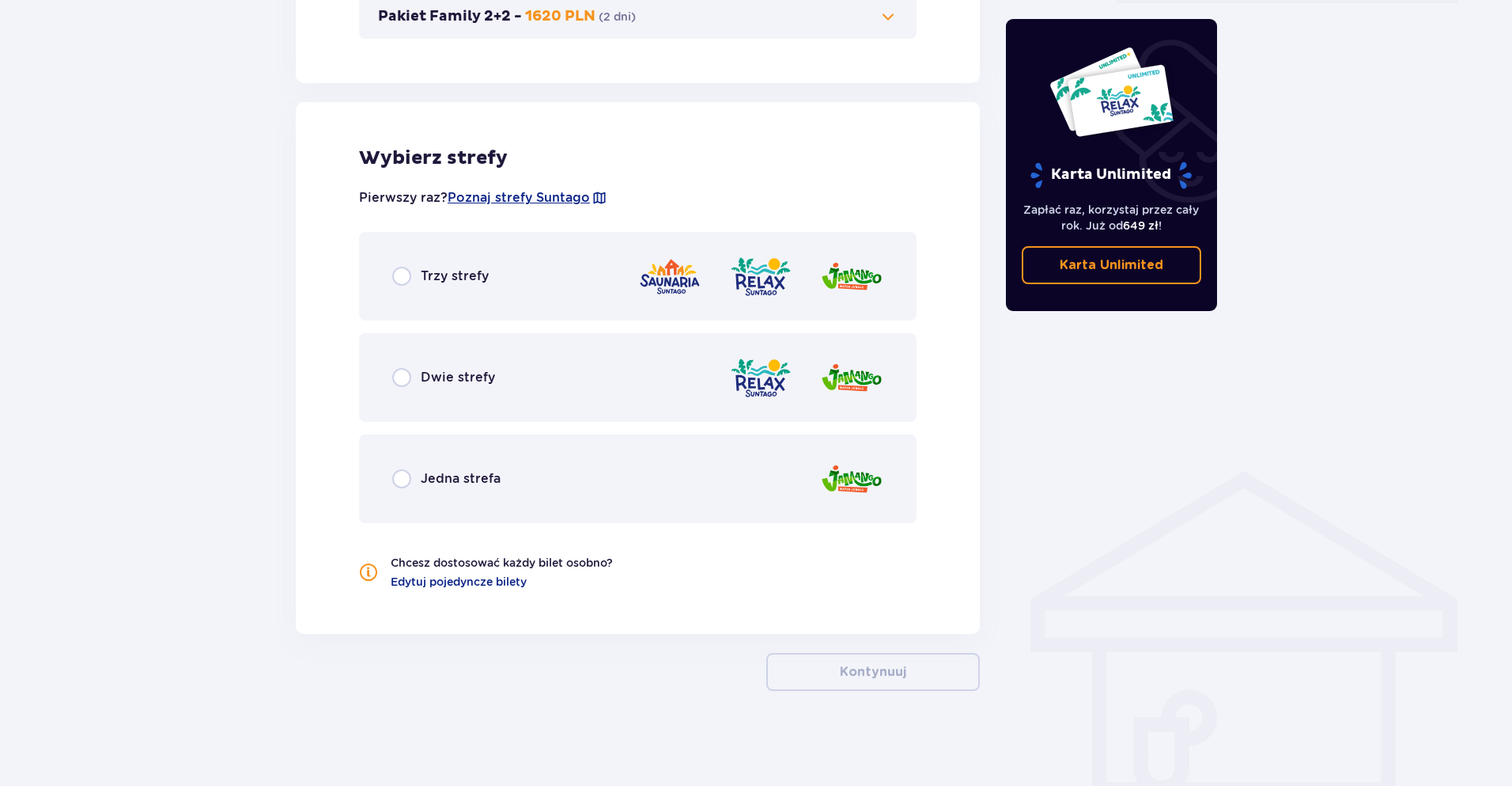
click at [487, 300] on div "Trzy strefy" at bounding box center [638, 276] width 558 height 88
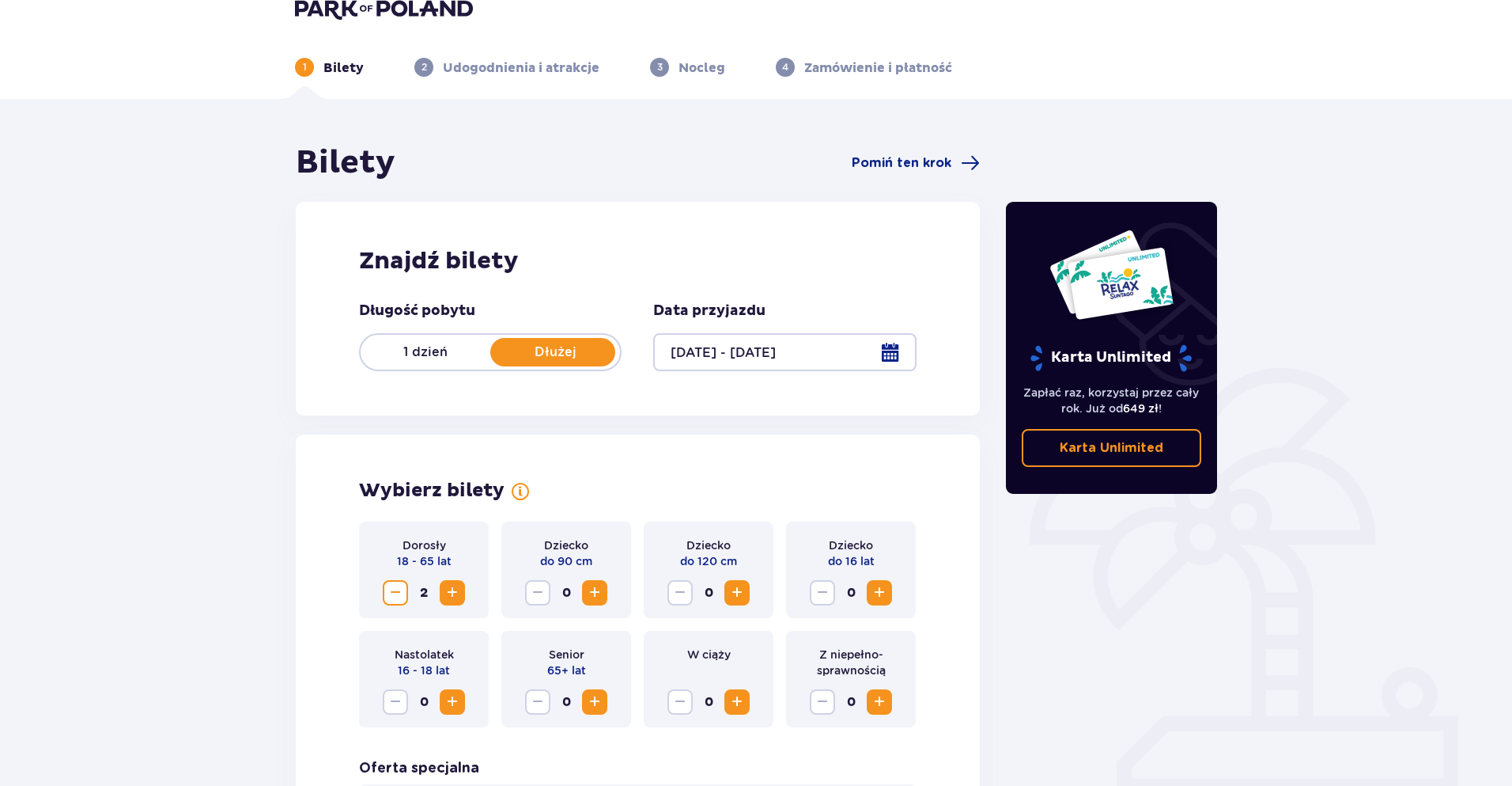
scroll to position [0, 0]
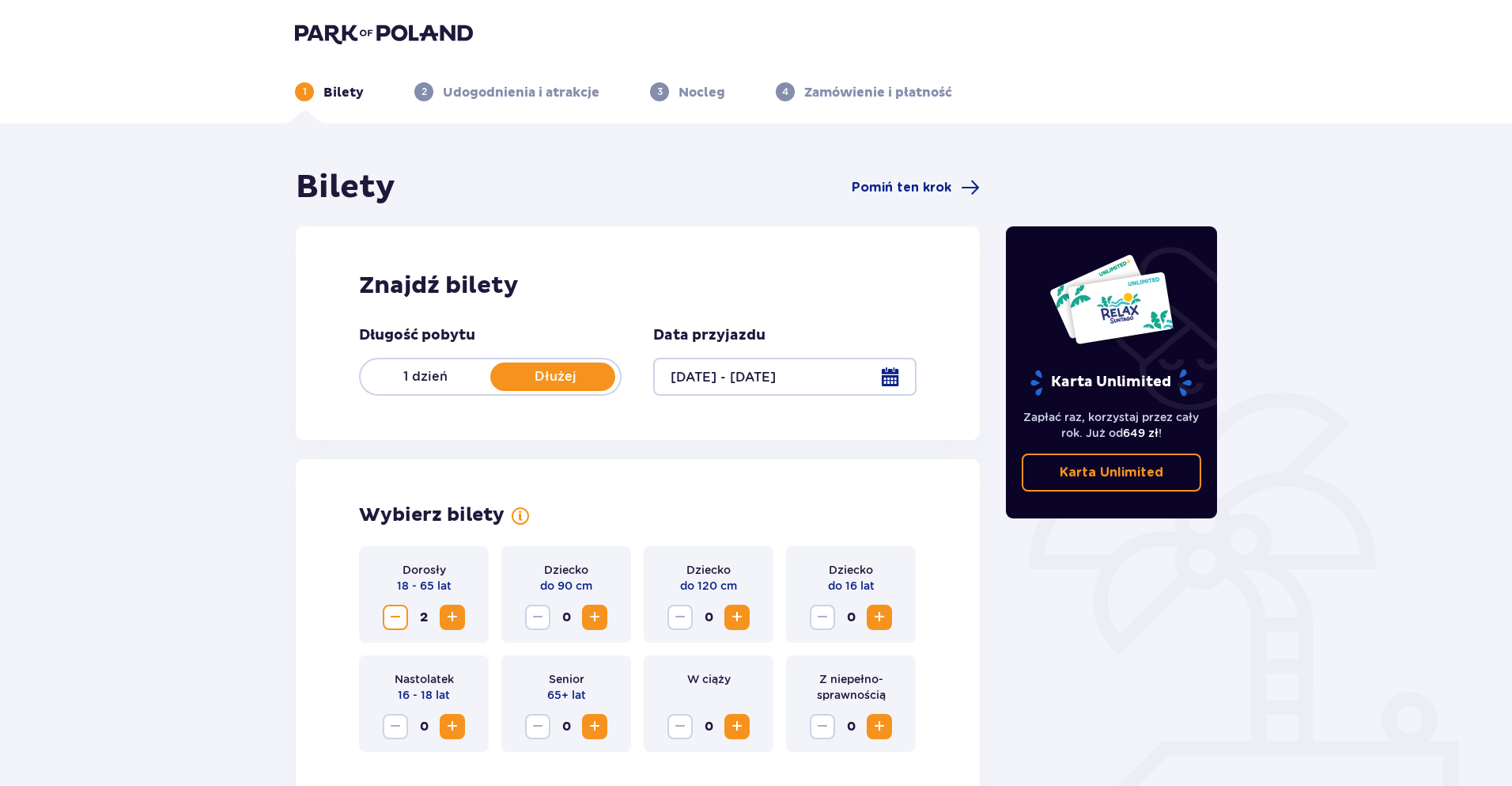
click at [898, 383] on div at bounding box center [785, 376] width 263 height 38
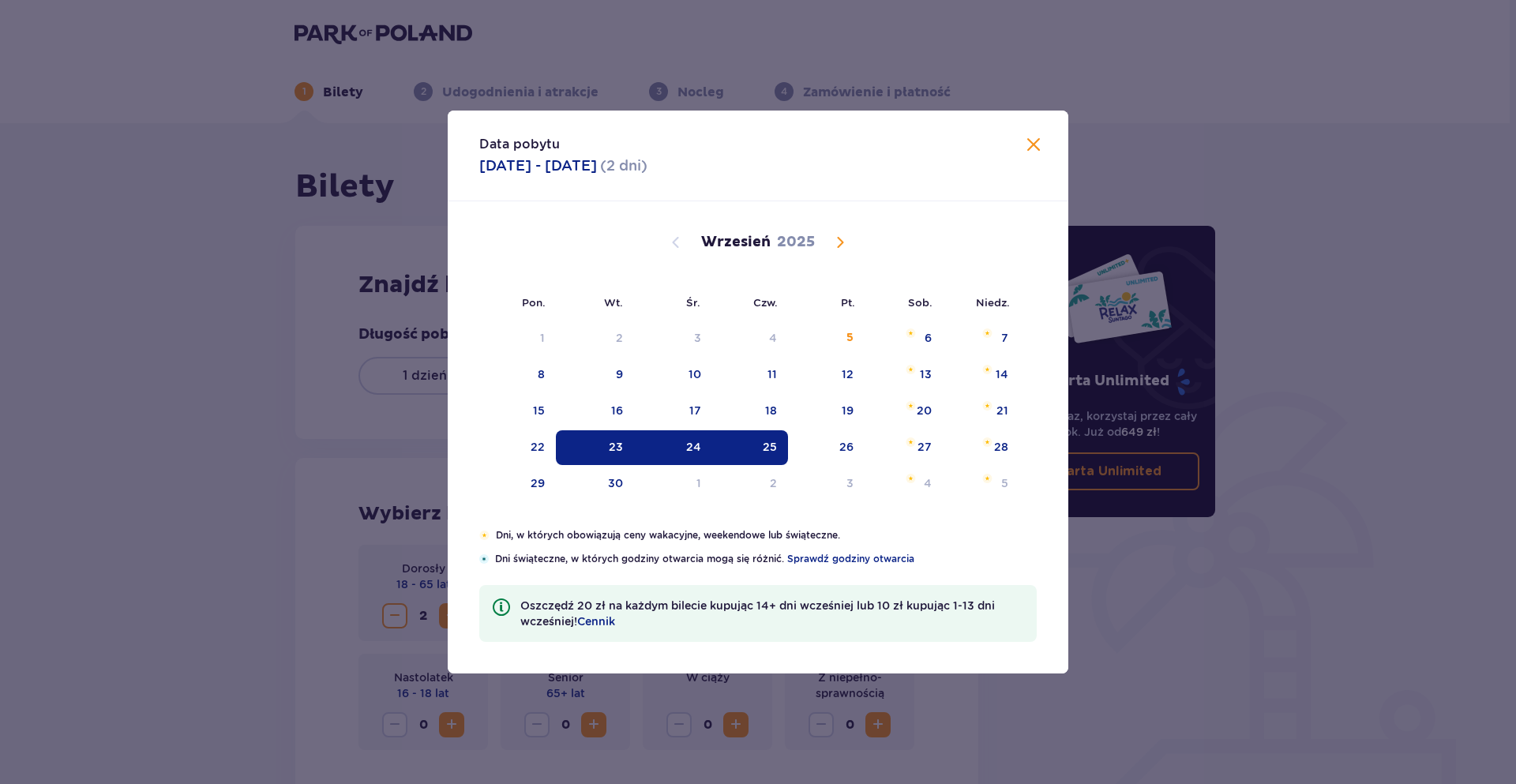
click at [847, 242] on span "Calendar" at bounding box center [840, 242] width 19 height 19
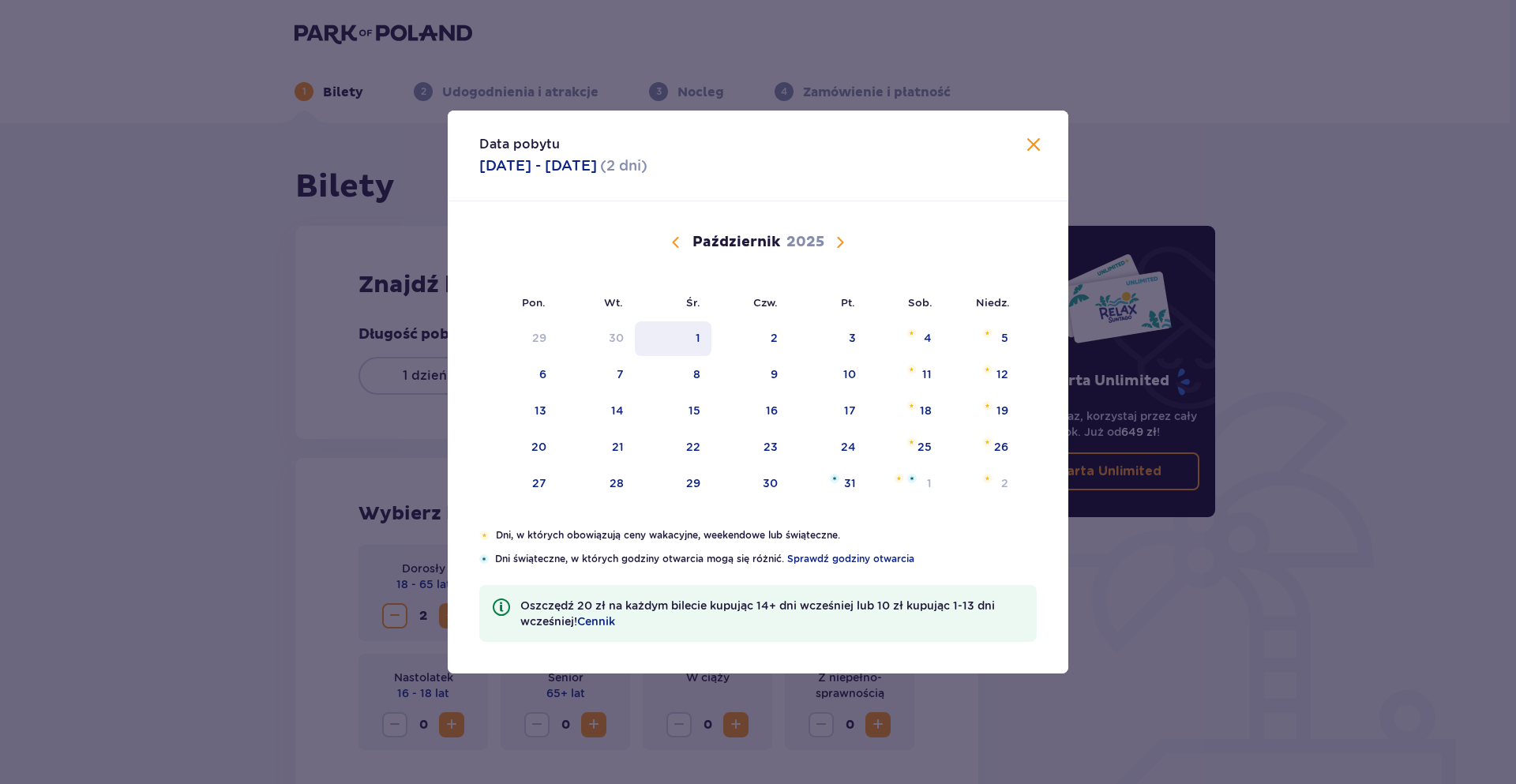
click at [697, 353] on div "1" at bounding box center [672, 338] width 77 height 34
click at [1024, 148] on span at bounding box center [1033, 145] width 19 height 19
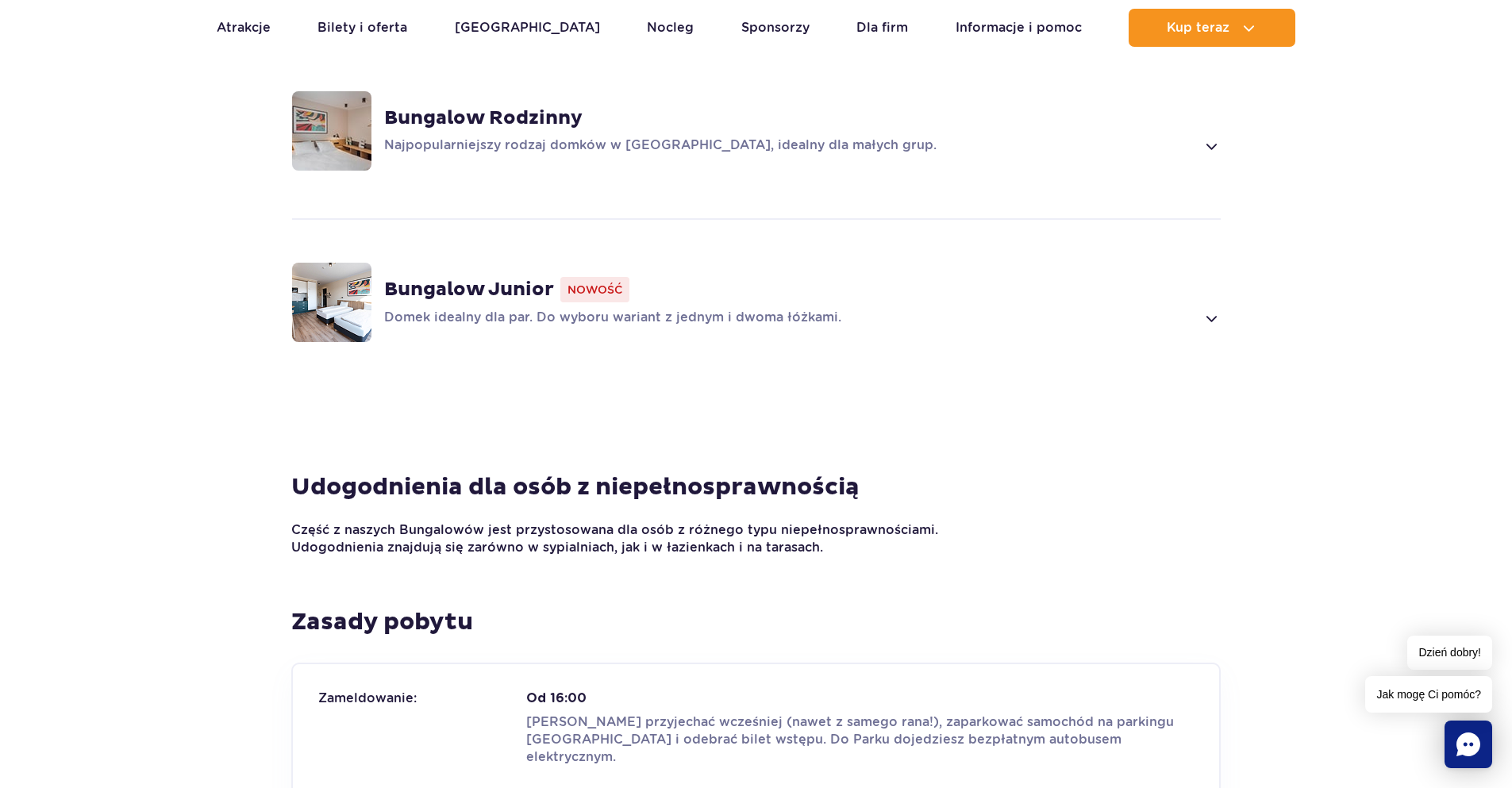
scroll to position [1238, 0]
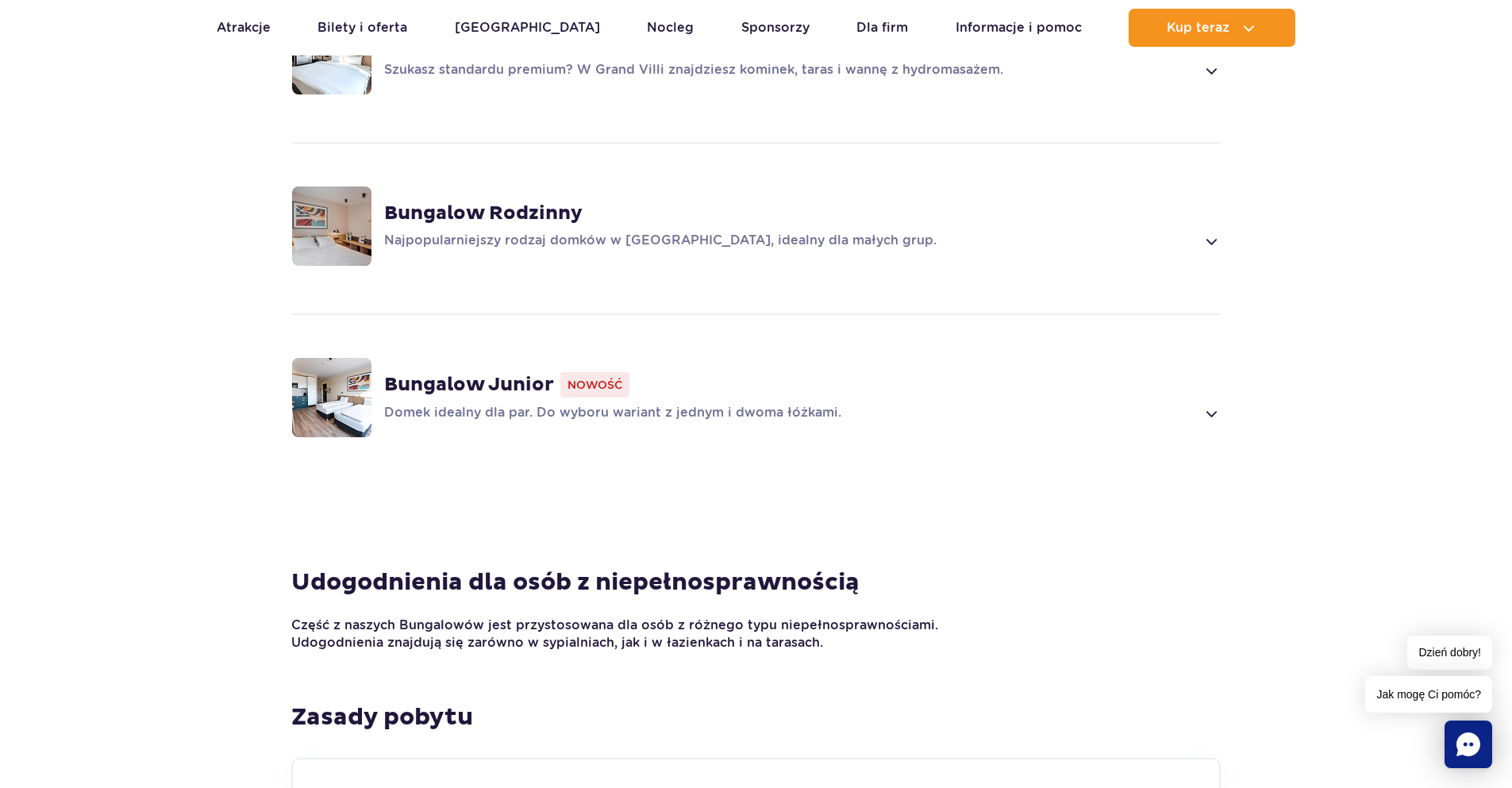
click at [580, 404] on p "Domek idealny dla par. Do wyboru wariant z jednym i dwoma łóżkami." at bounding box center [790, 413] width 812 height 19
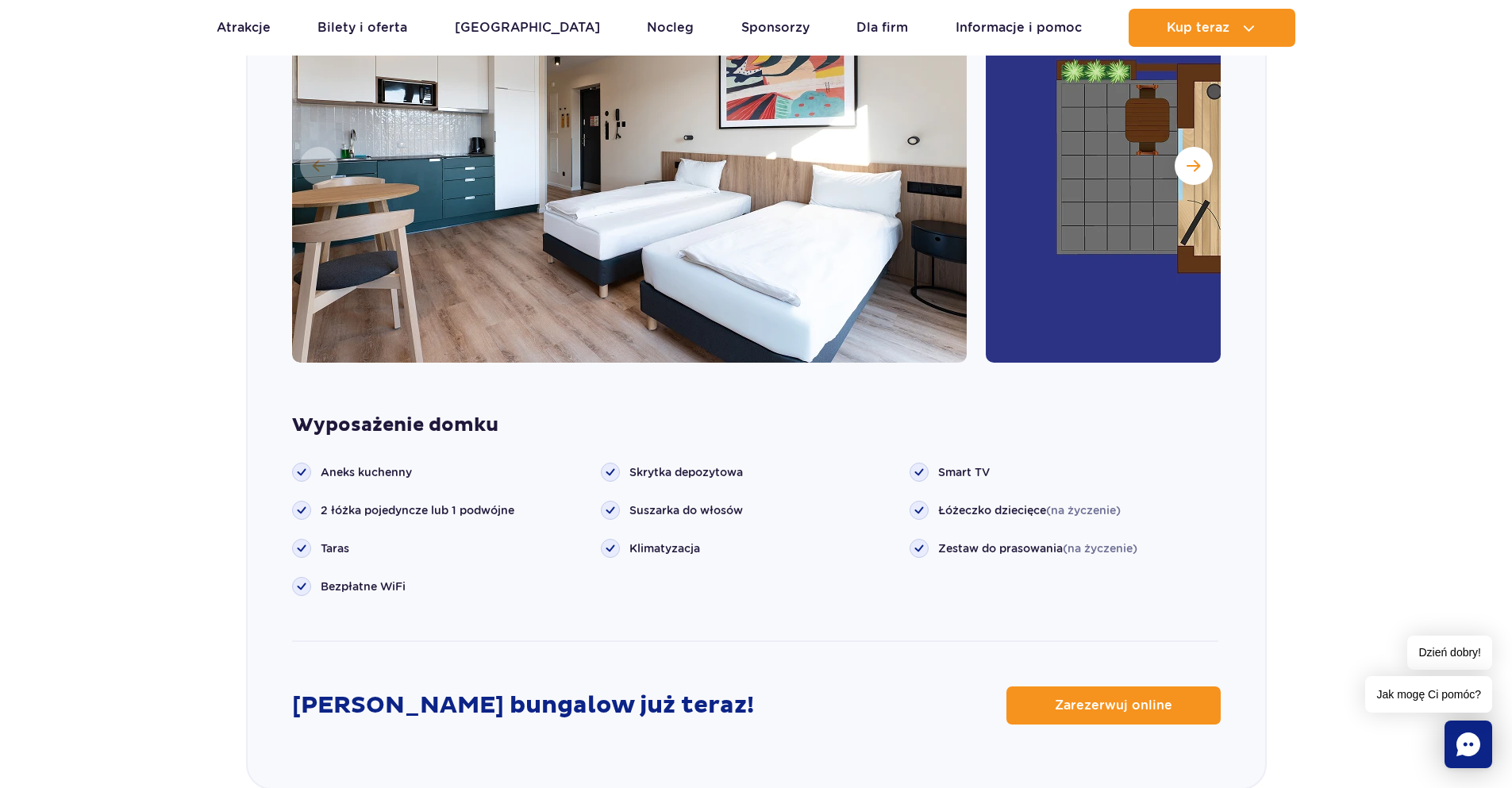
scroll to position [1835, 0]
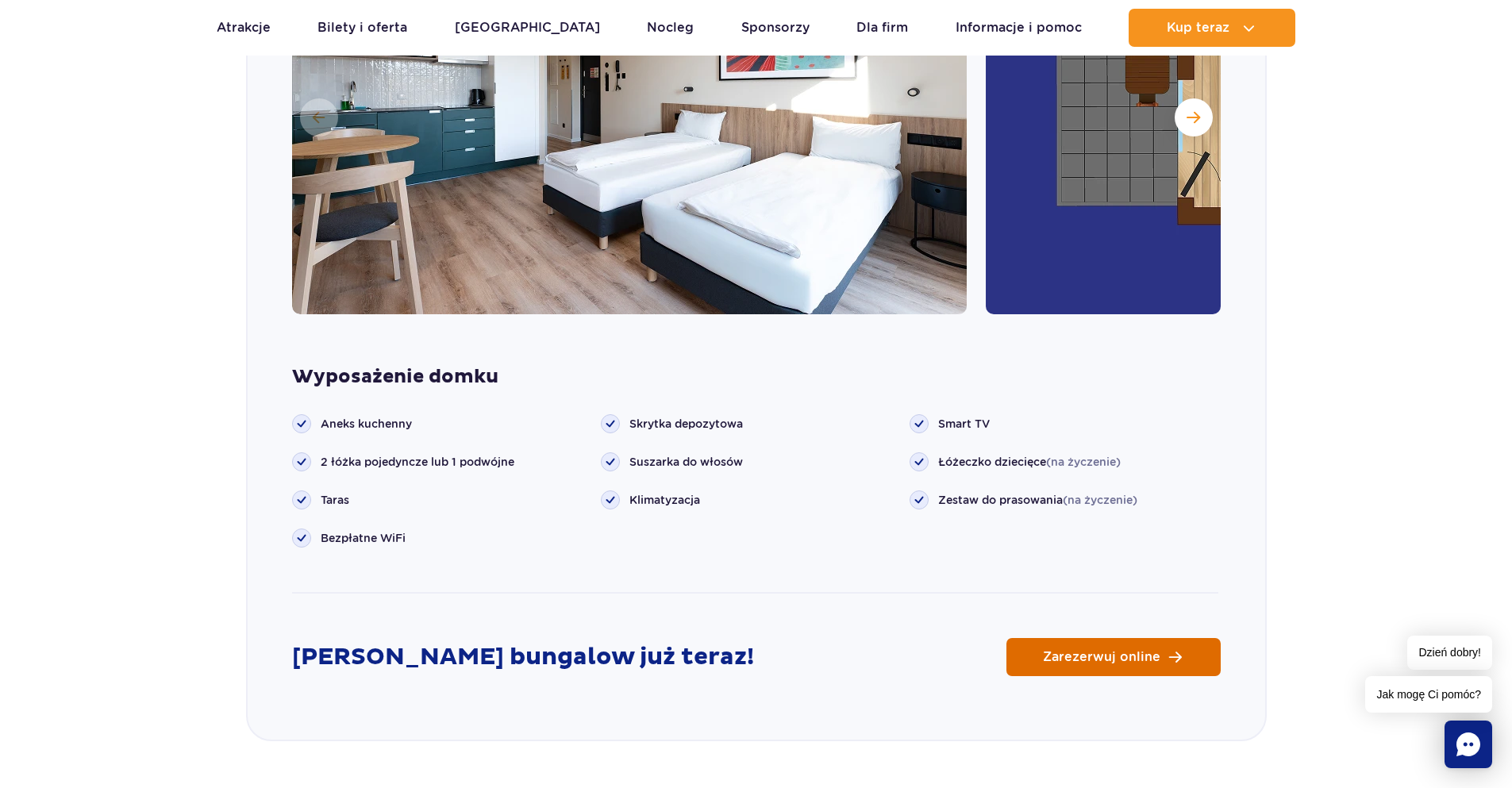
click at [1158, 651] on span "Zarezerwuj online" at bounding box center [1102, 657] width 118 height 12
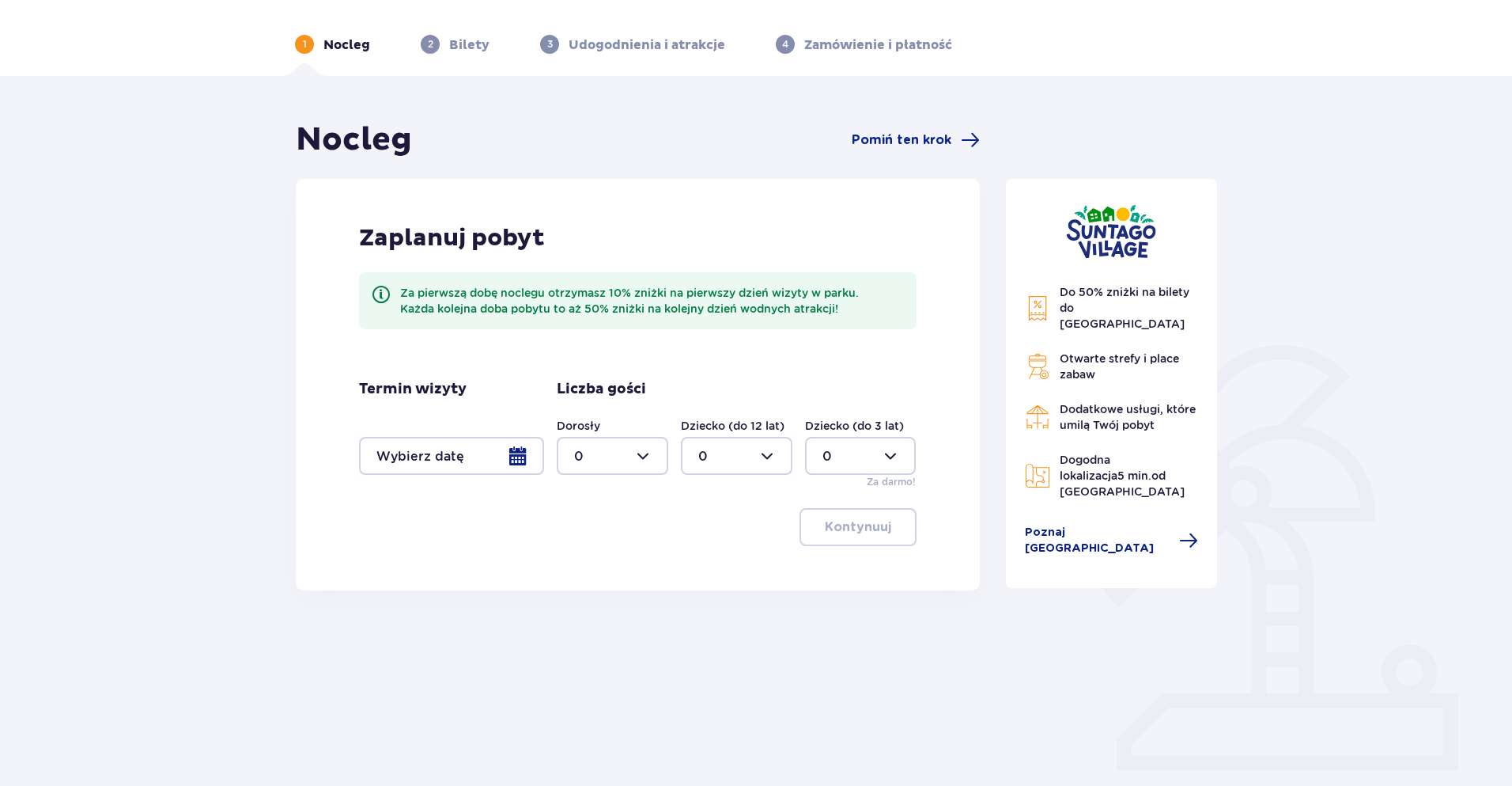
scroll to position [94, 0]
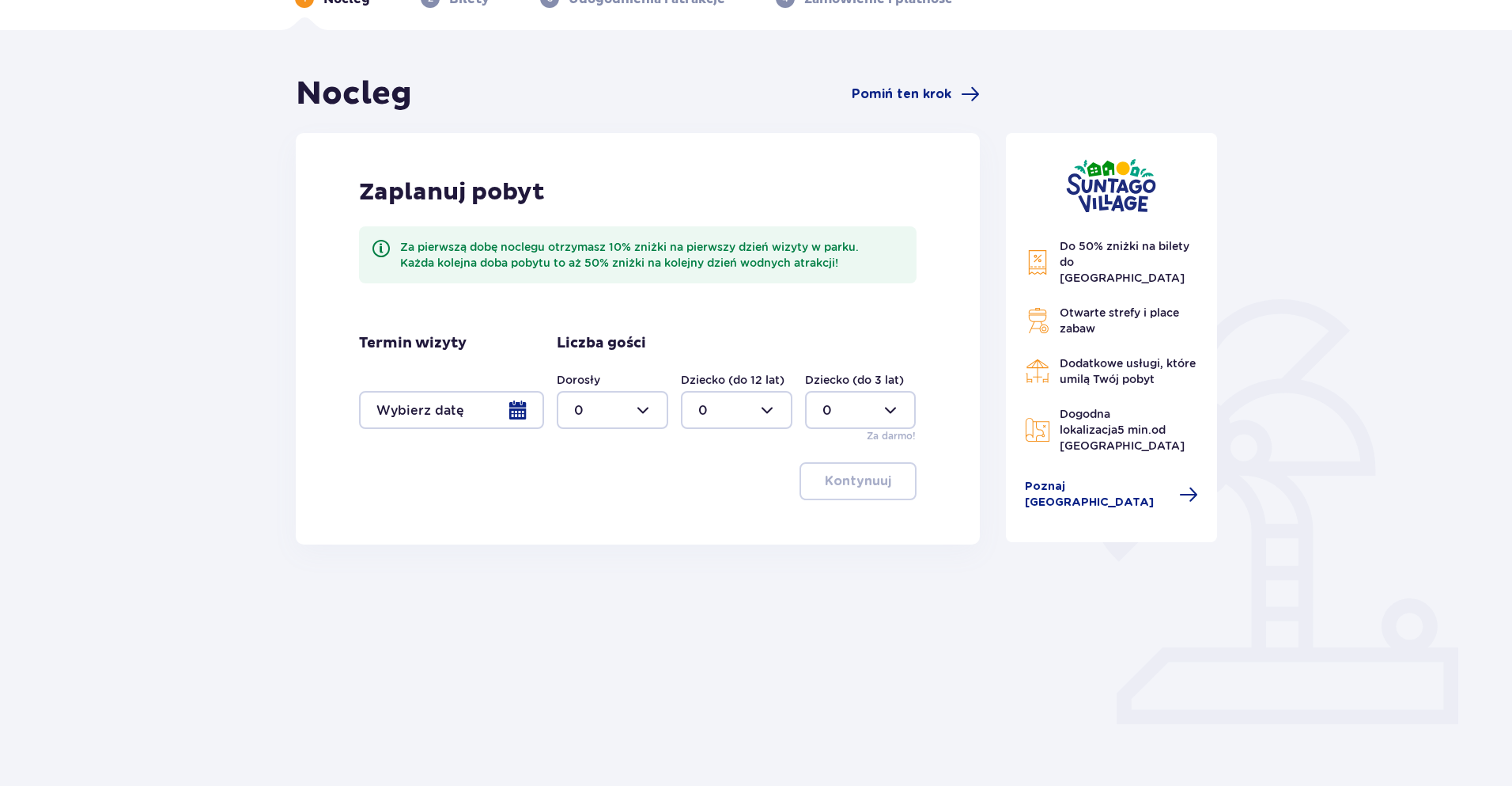
click at [477, 413] on div at bounding box center [452, 410] width 185 height 38
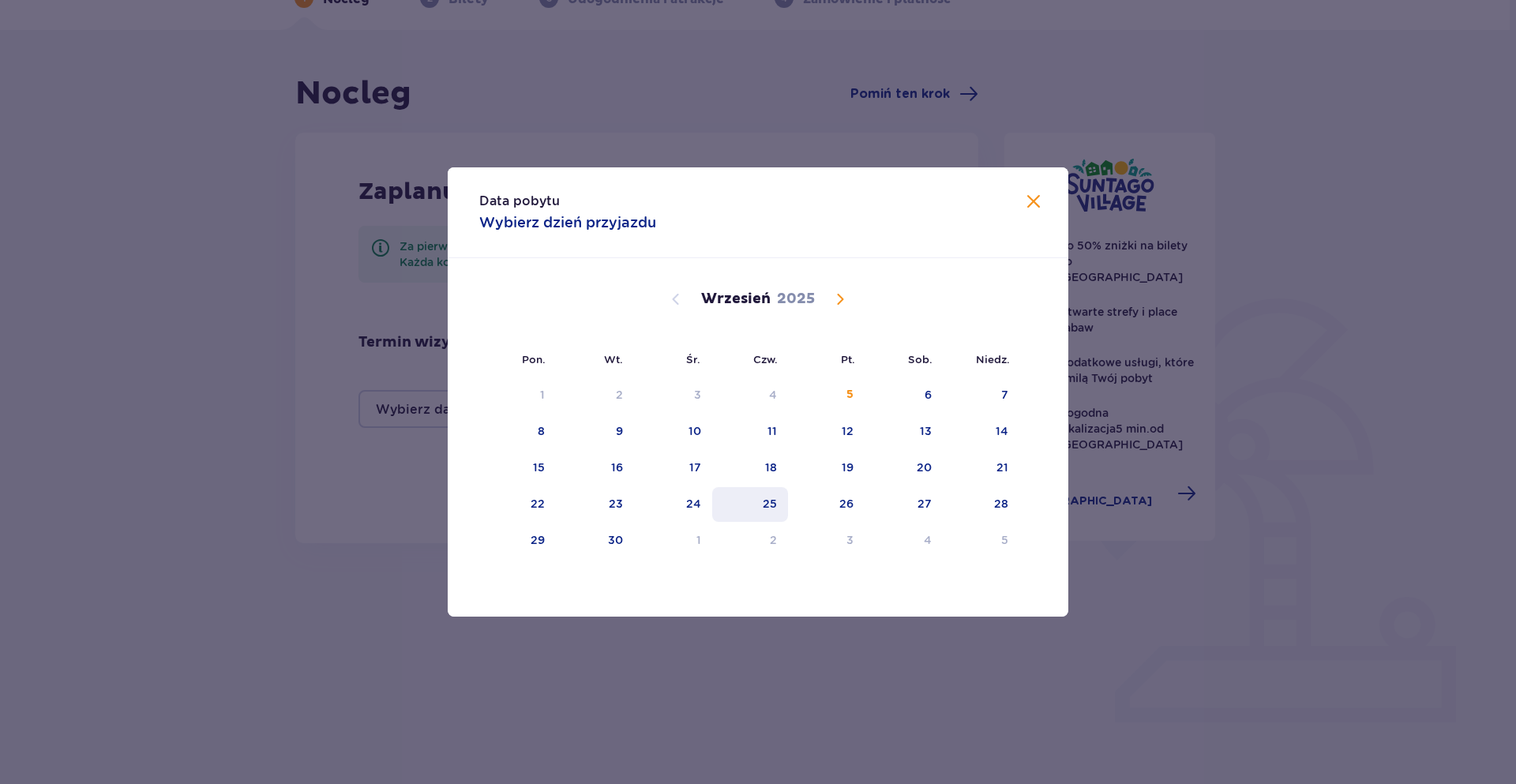
click at [775, 508] on div "25" at bounding box center [770, 504] width 14 height 16
click at [973, 500] on div "28" at bounding box center [980, 504] width 77 height 34
type input "[DATE] - [DATE]"
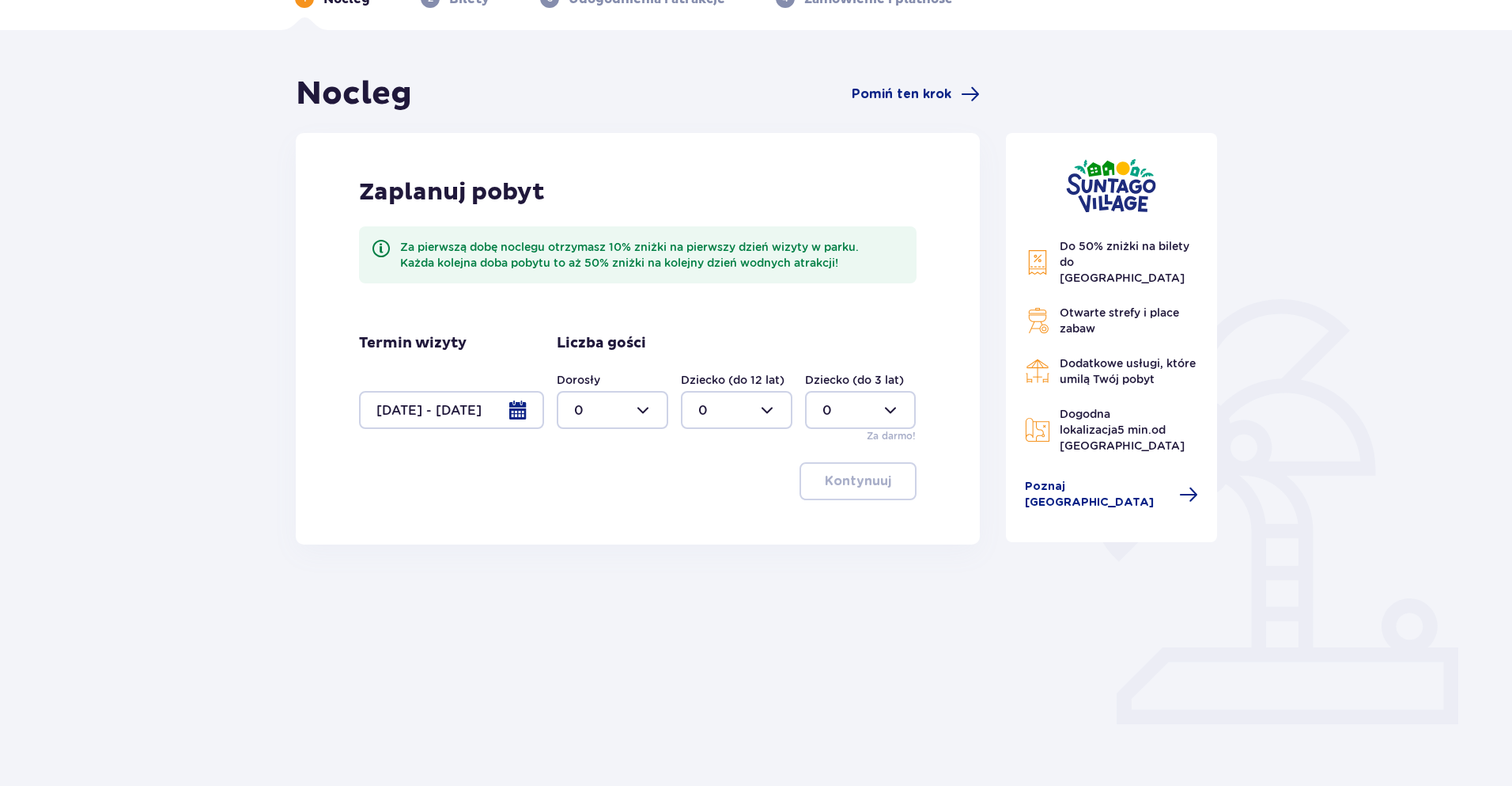
click at [641, 410] on div at bounding box center [613, 410] width 111 height 38
drag, startPoint x: 597, startPoint y: 521, endPoint x: 638, endPoint y: 470, distance: 65.4
click at [595, 521] on div "2" at bounding box center [613, 525] width 77 height 18
type input "2"
click at [876, 492] on button "Kontynuuj" at bounding box center [858, 480] width 117 height 38
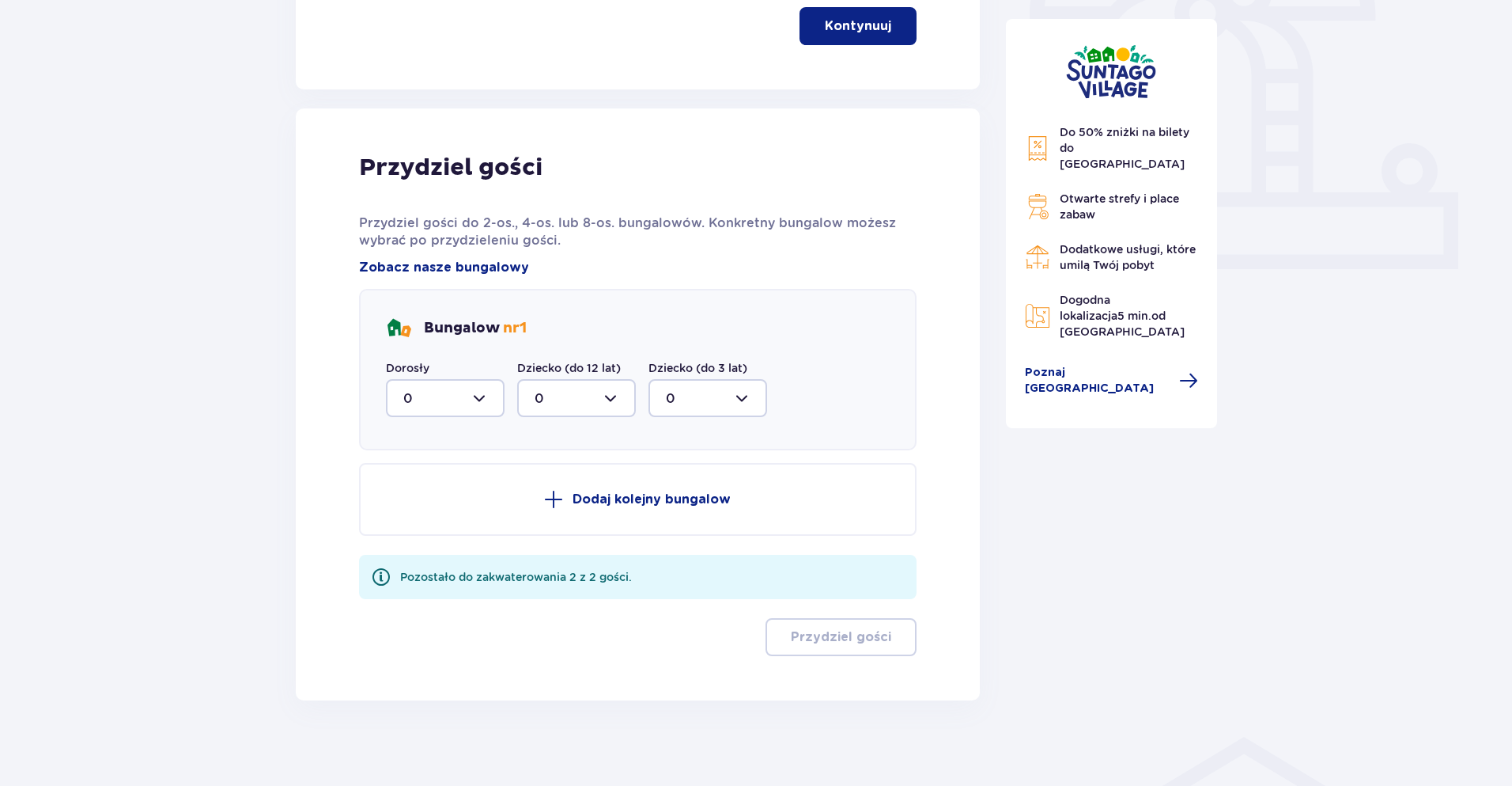
scroll to position [558, 0]
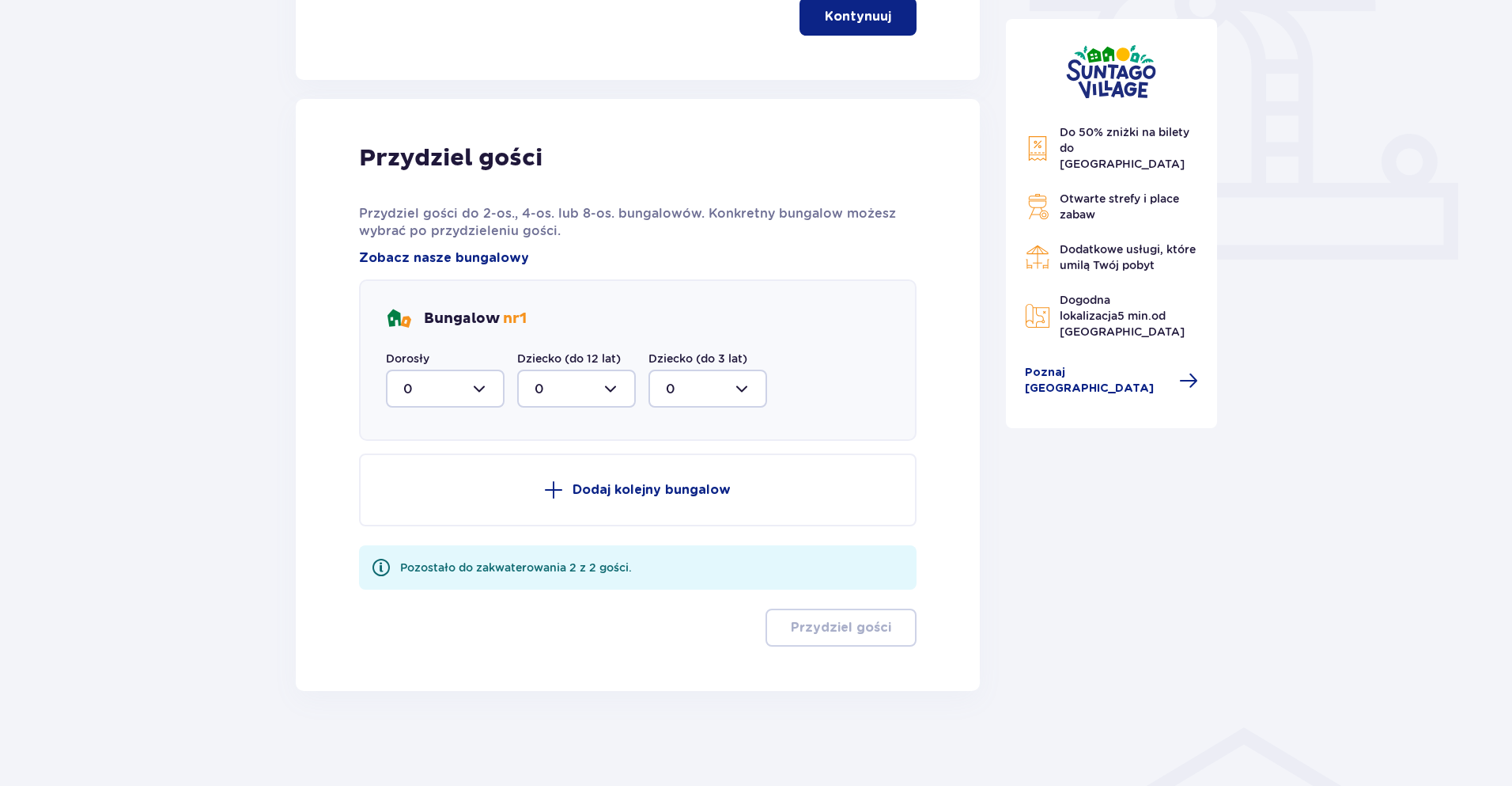
click at [484, 379] on div at bounding box center [445, 388] width 118 height 38
click at [423, 503] on div "2" at bounding box center [445, 503] width 84 height 18
type input "2"
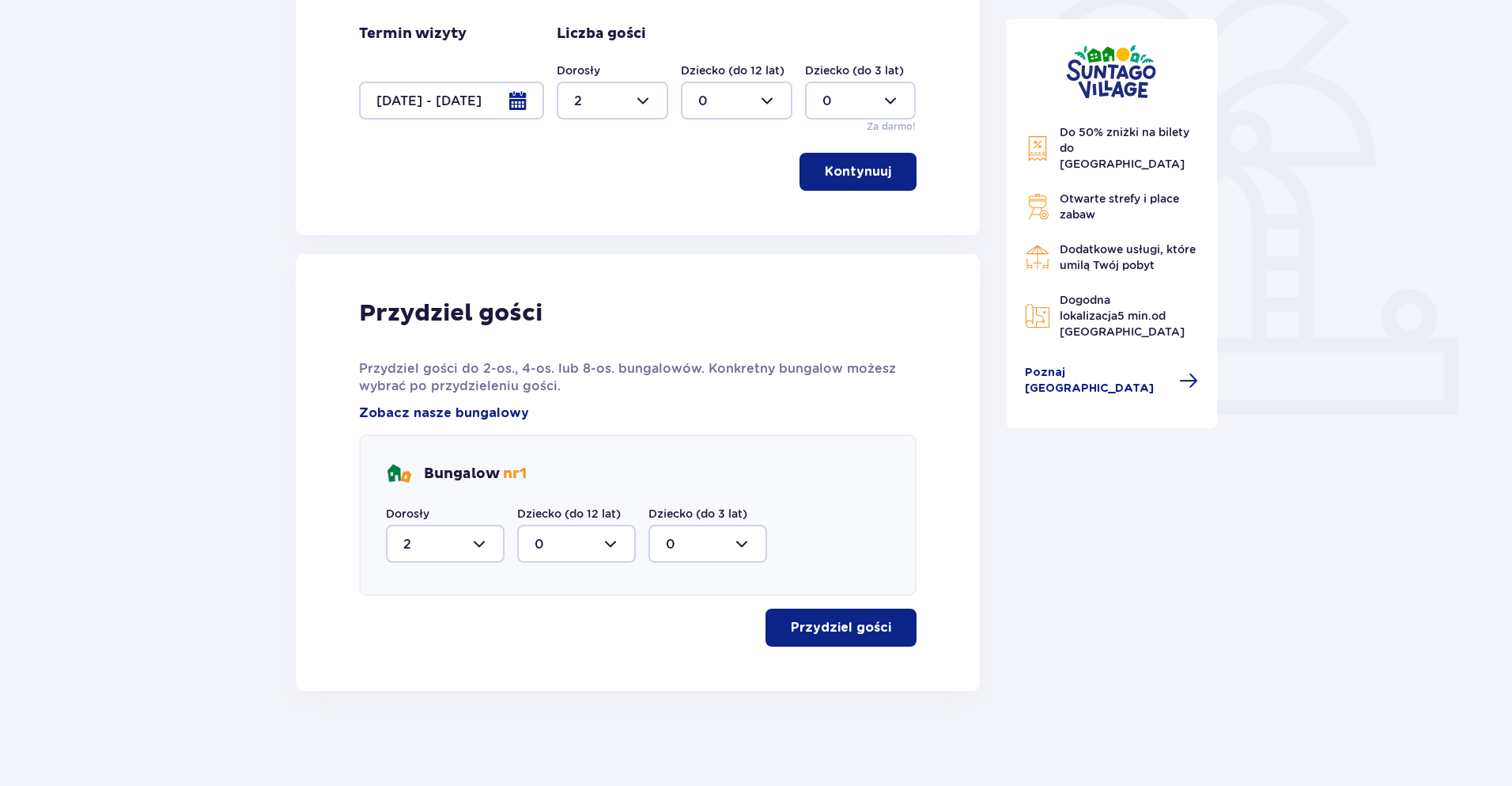
scroll to position [403, 0]
click at [822, 634] on p "Przydziel gości" at bounding box center [841, 628] width 101 height 18
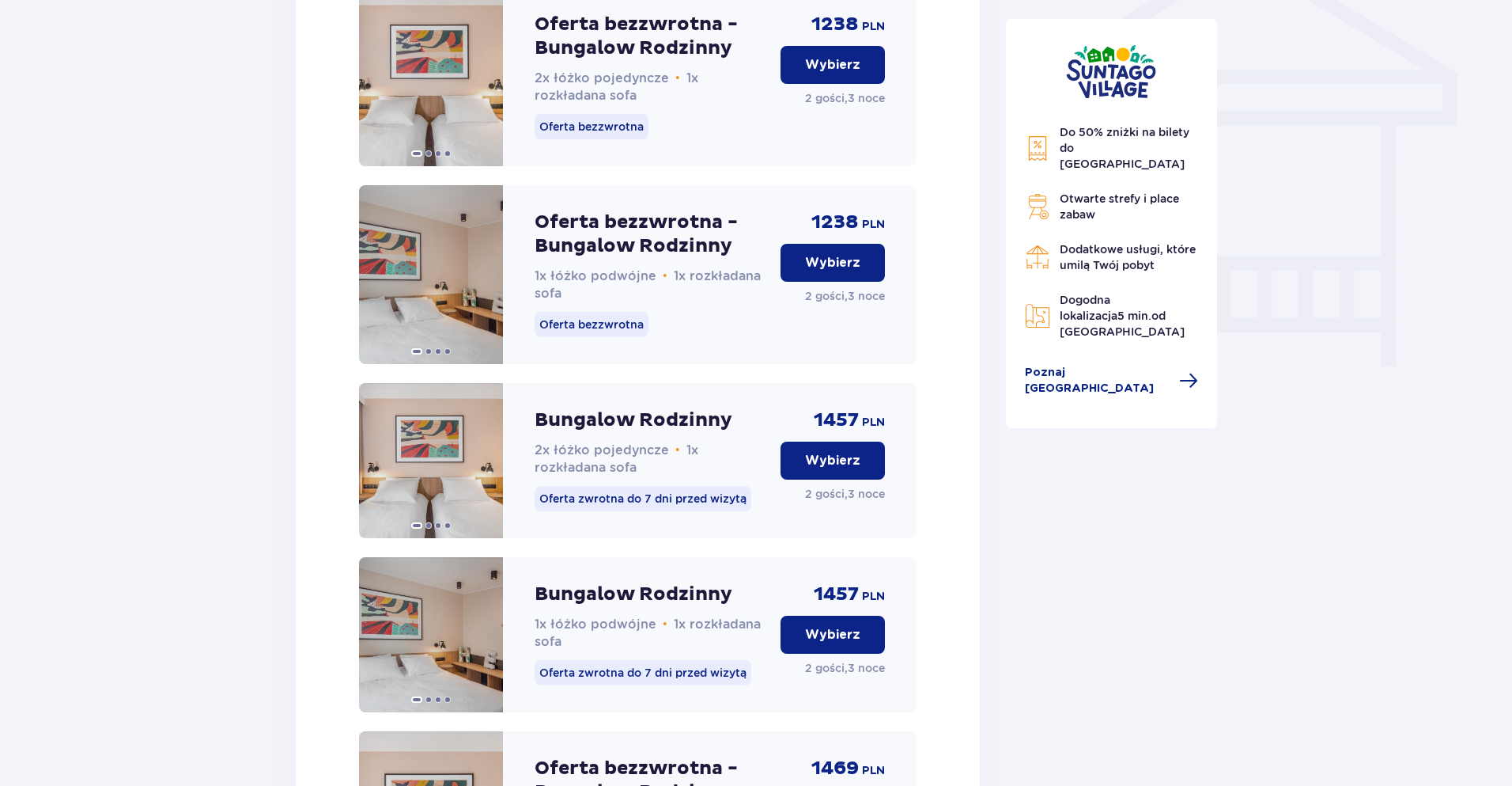
scroll to position [1189, 0]
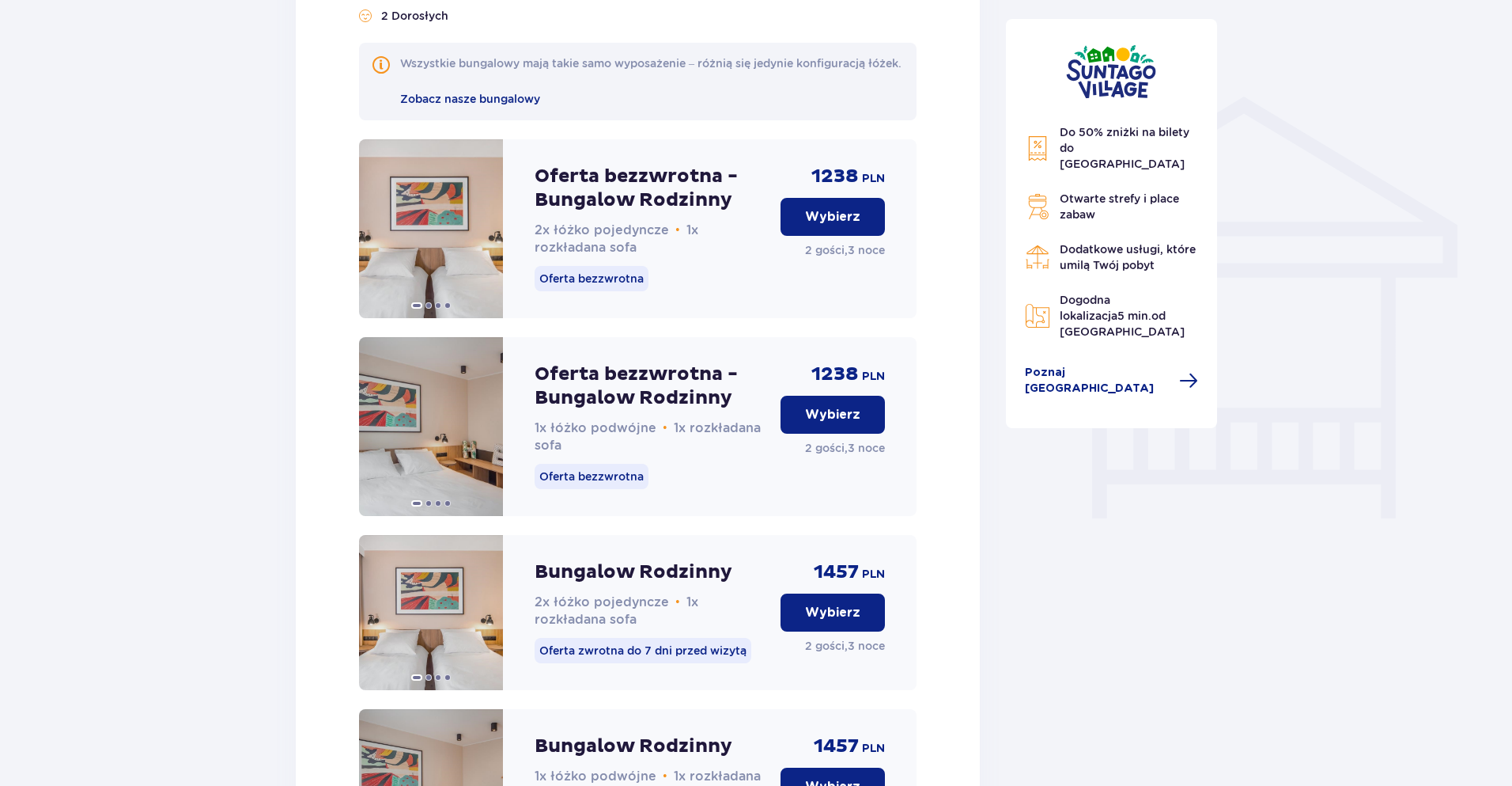
click at [866, 236] on button "Wybierz" at bounding box center [832, 216] width 104 height 38
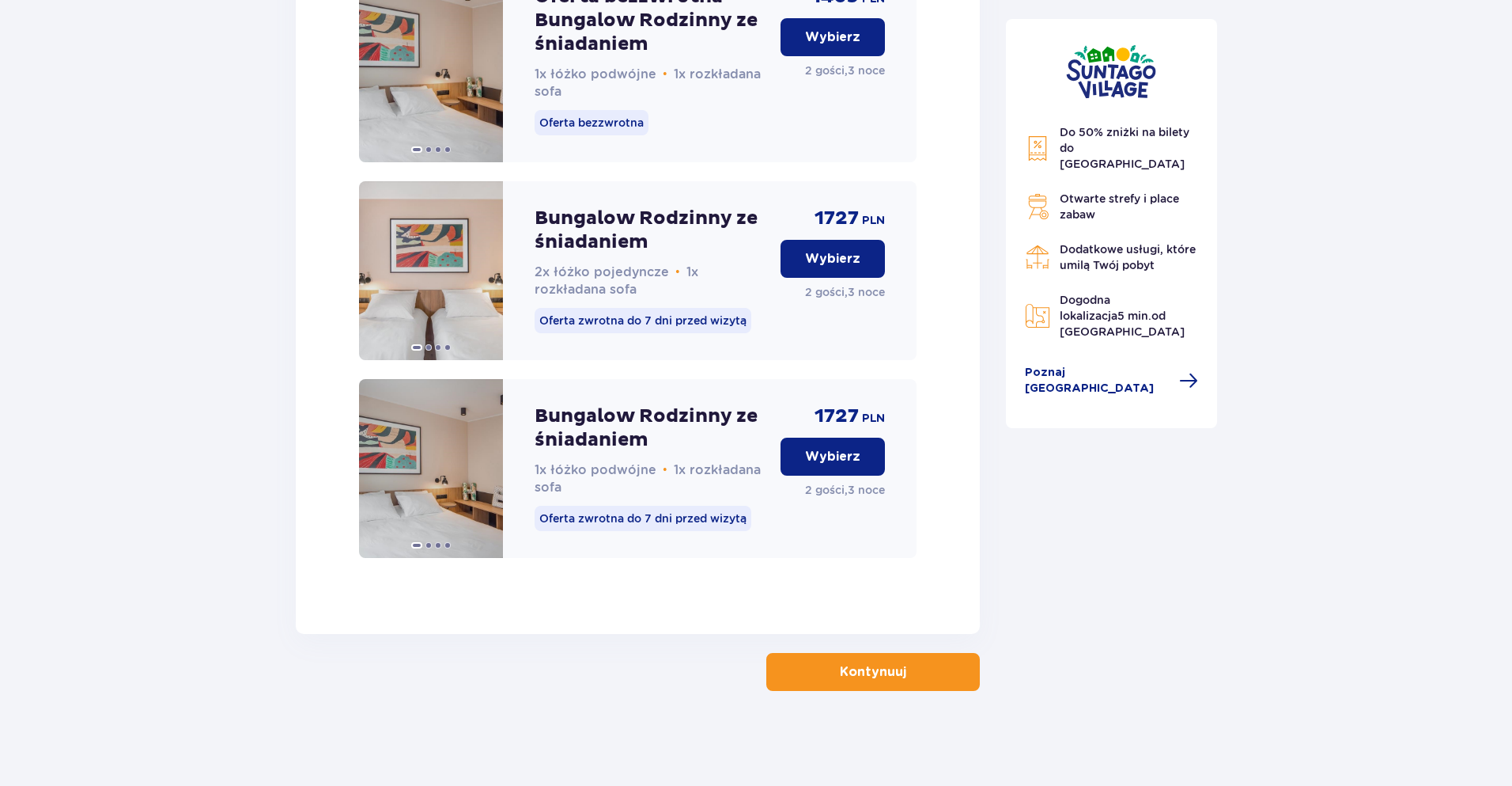
click at [866, 684] on button "Kontynuuj" at bounding box center [873, 671] width 214 height 38
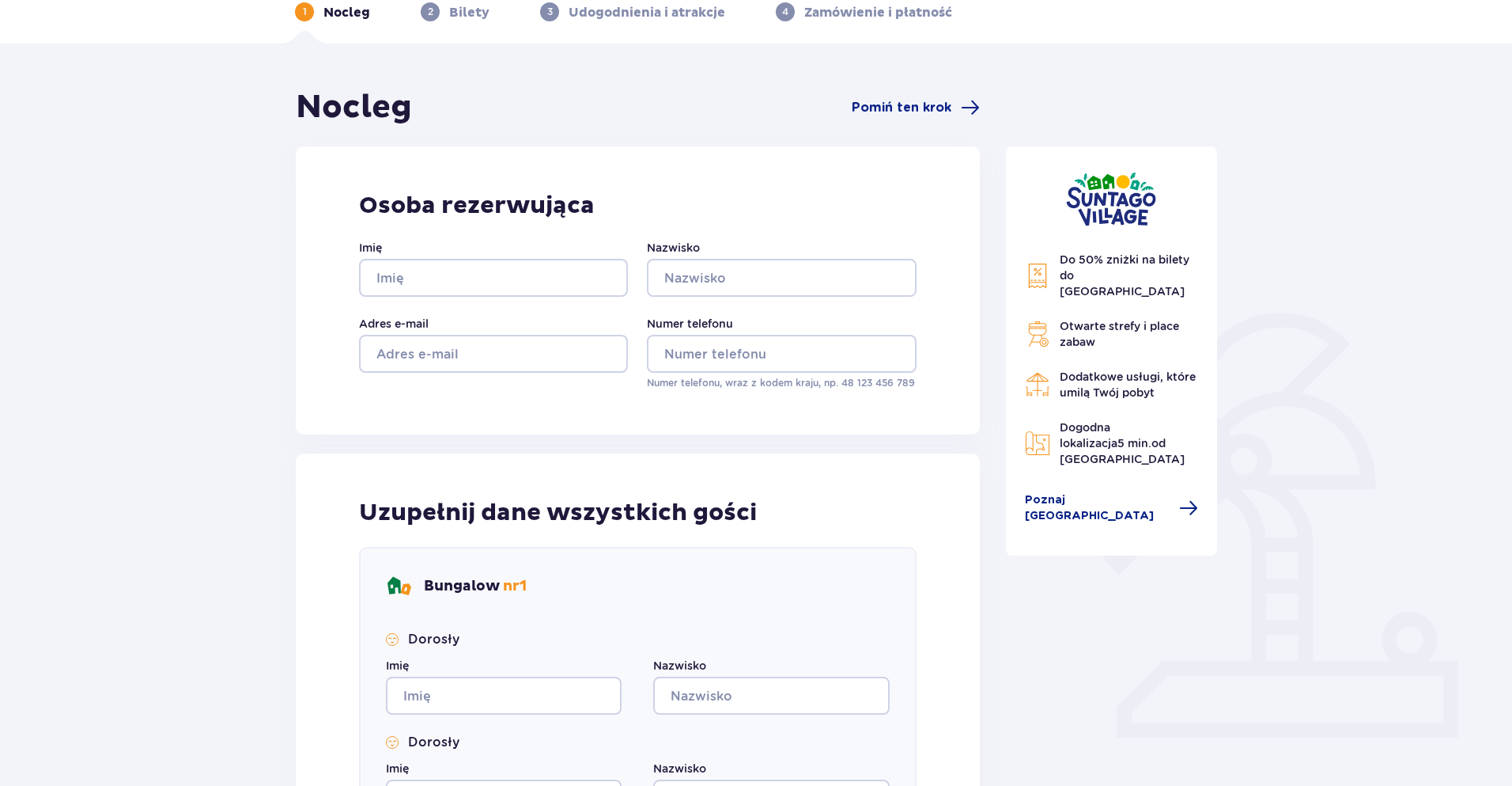
scroll to position [63, 0]
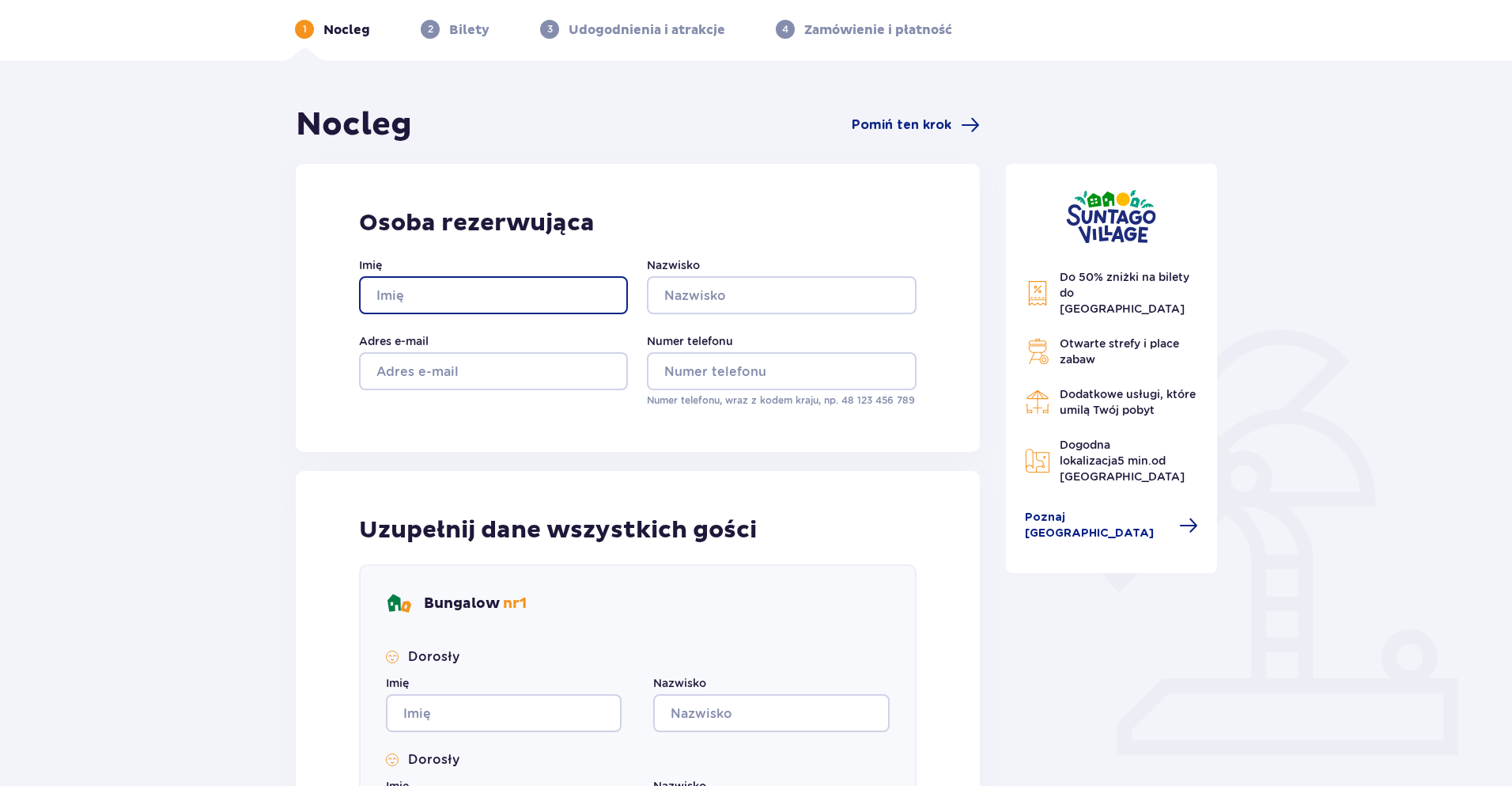
click at [514, 302] on input "Imię" at bounding box center [493, 295] width 269 height 38
type input "Ma"
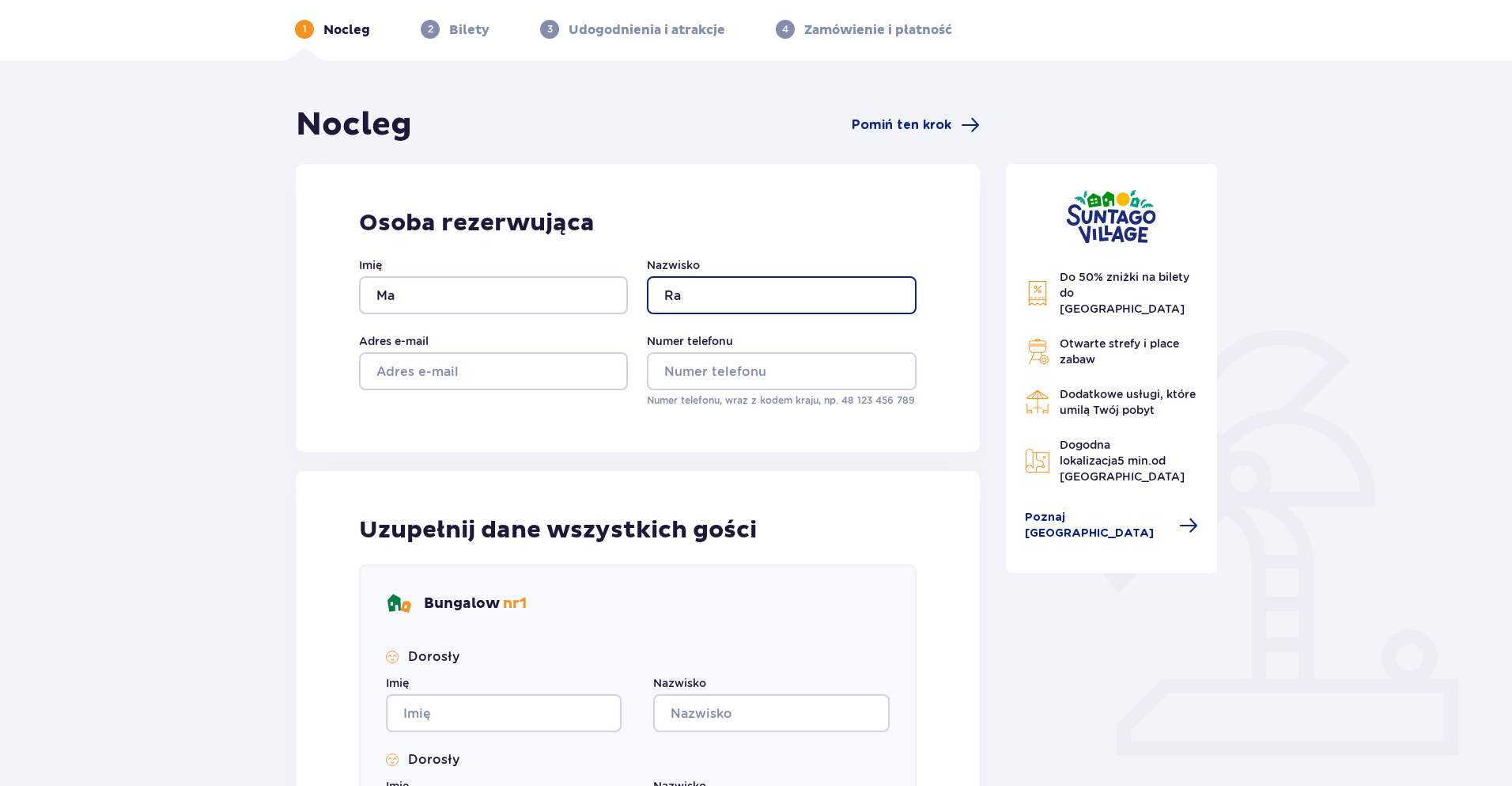
type input "Ra"
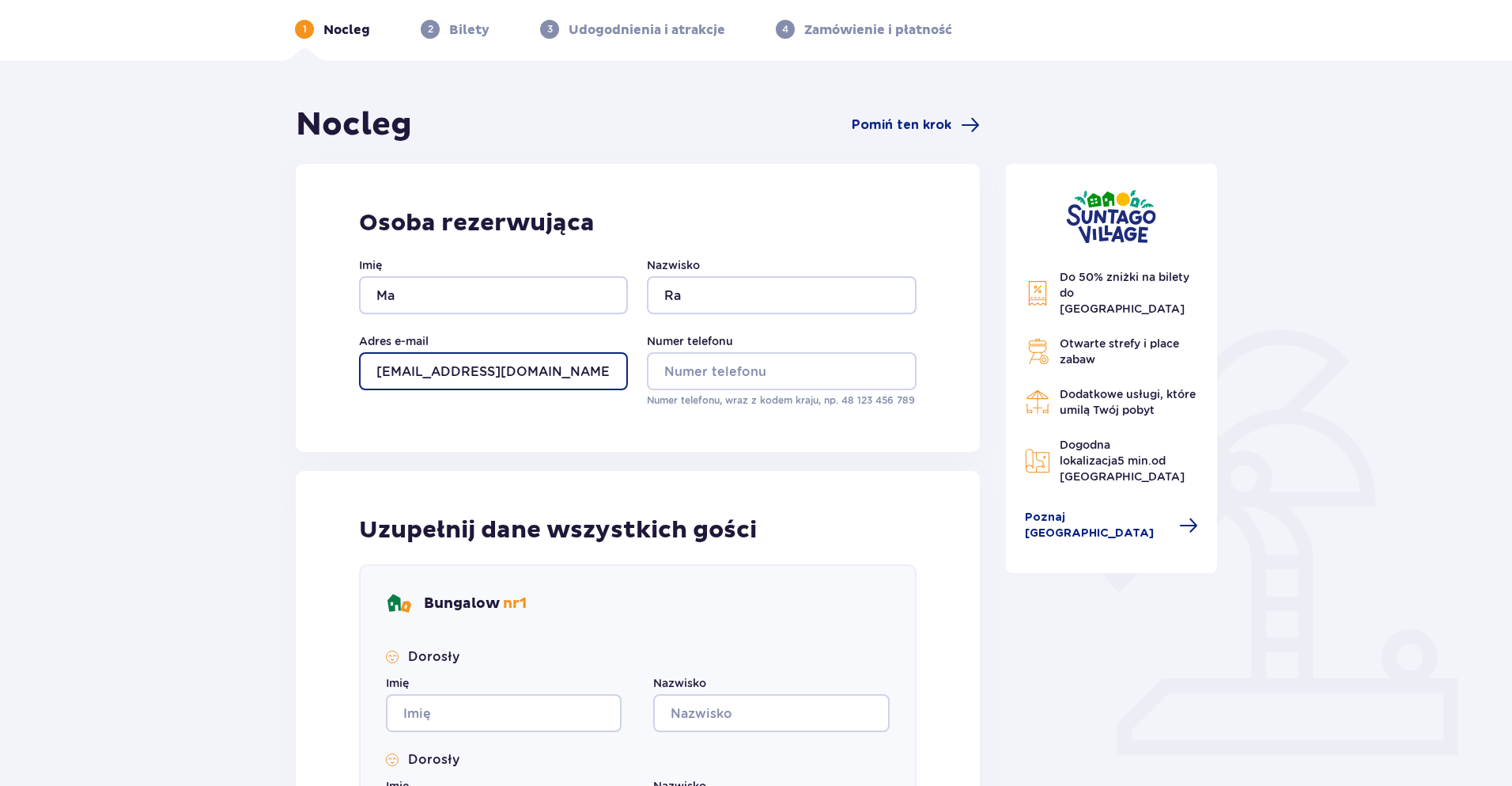
type input "[EMAIL_ADDRESS][DOMAIN_NAME]"
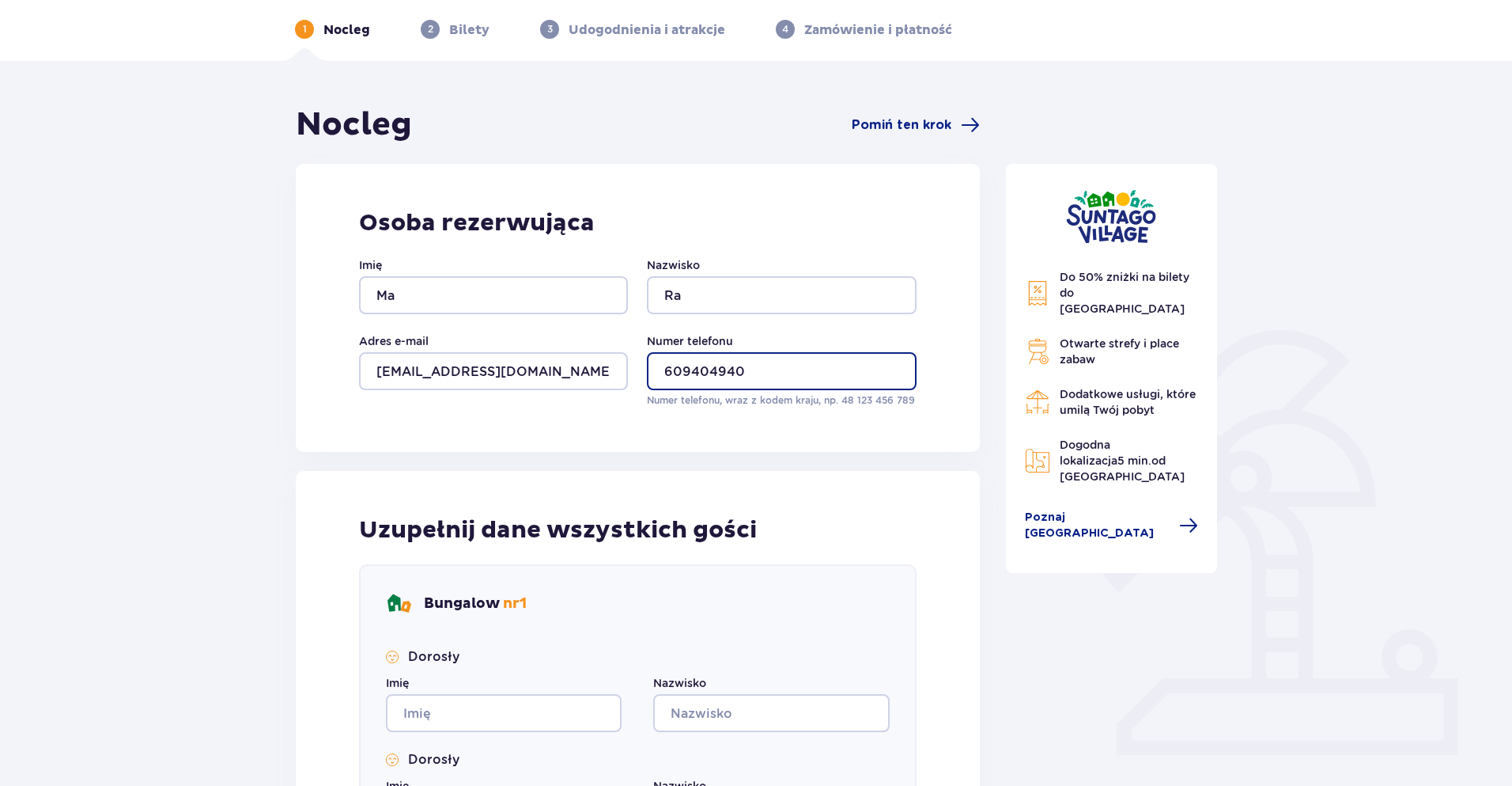
type input "609404940"
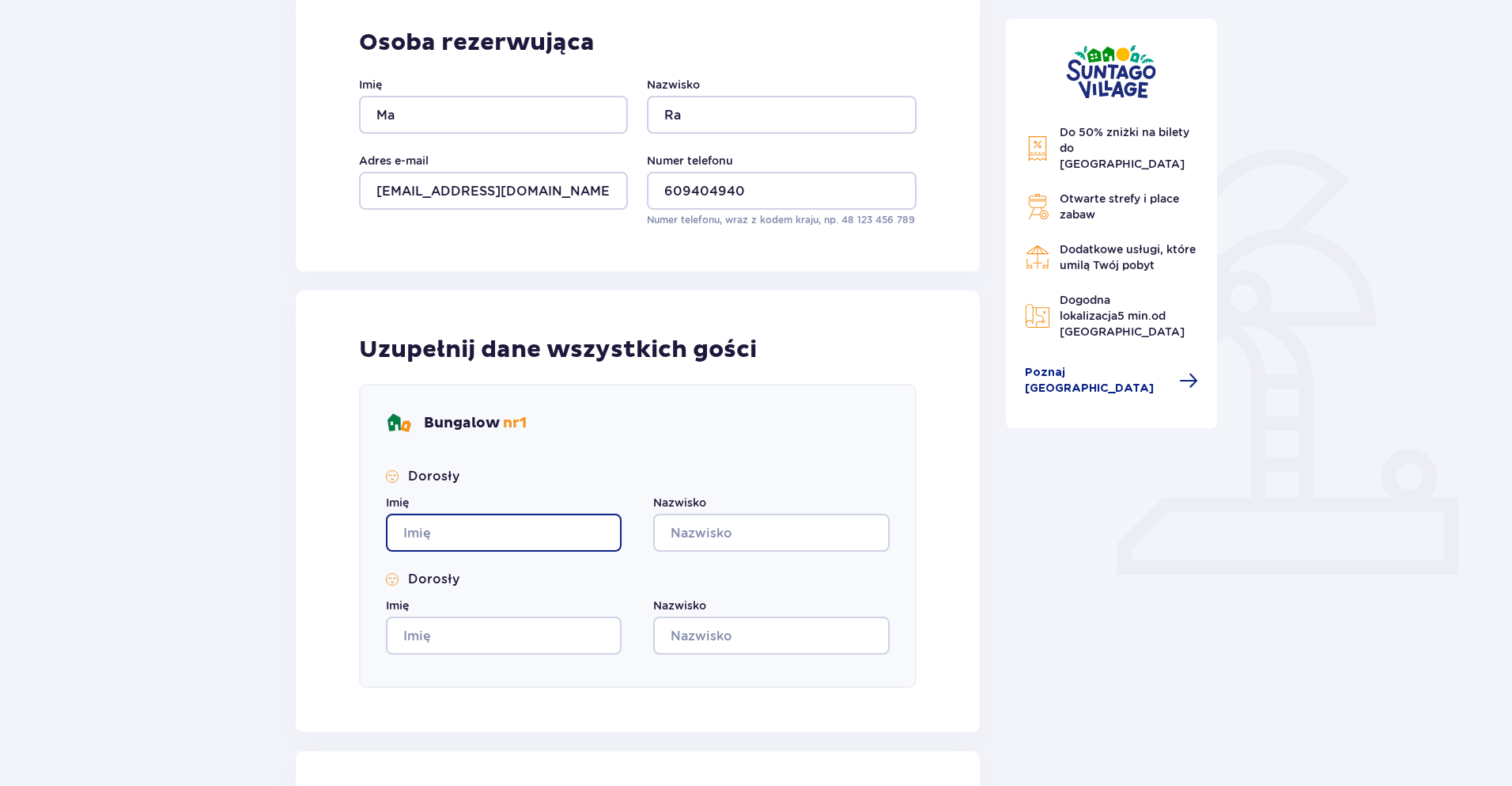
scroll to position [442, 0]
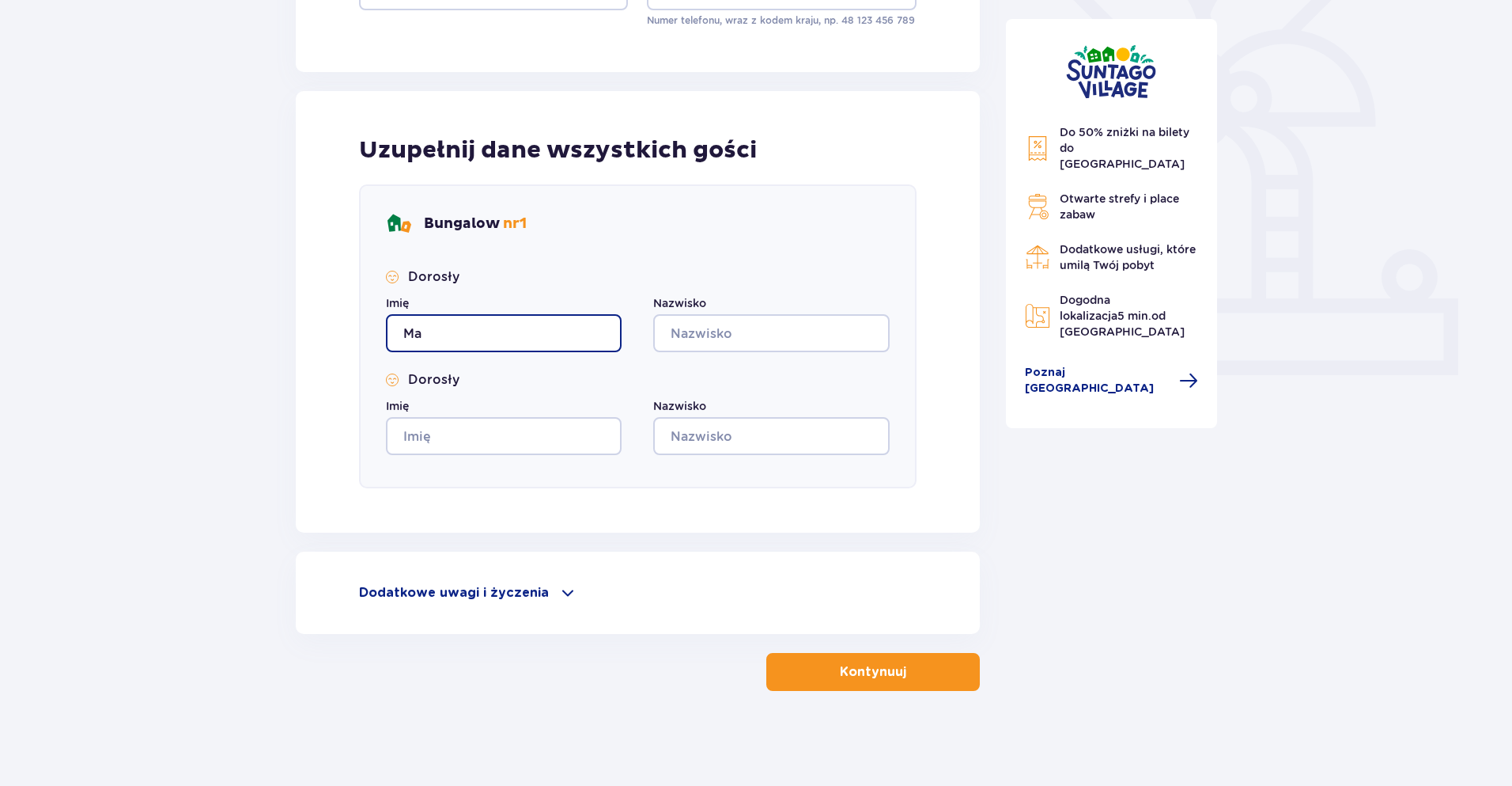
type input "Ma"
type input "Ra"
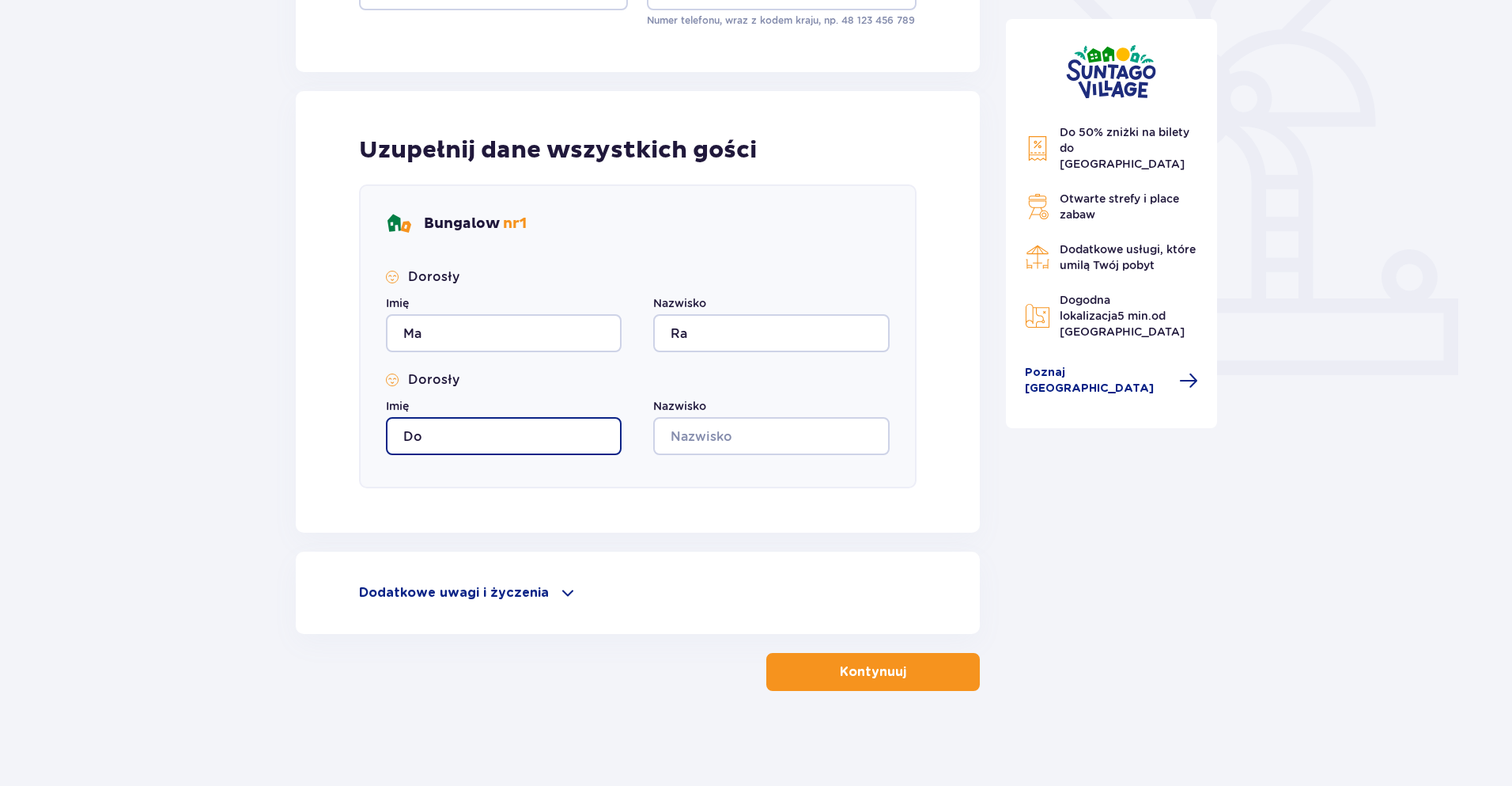
type input "Do"
type input "Ko"
click at [909, 662] on span "button" at bounding box center [910, 672] width 19 height 19
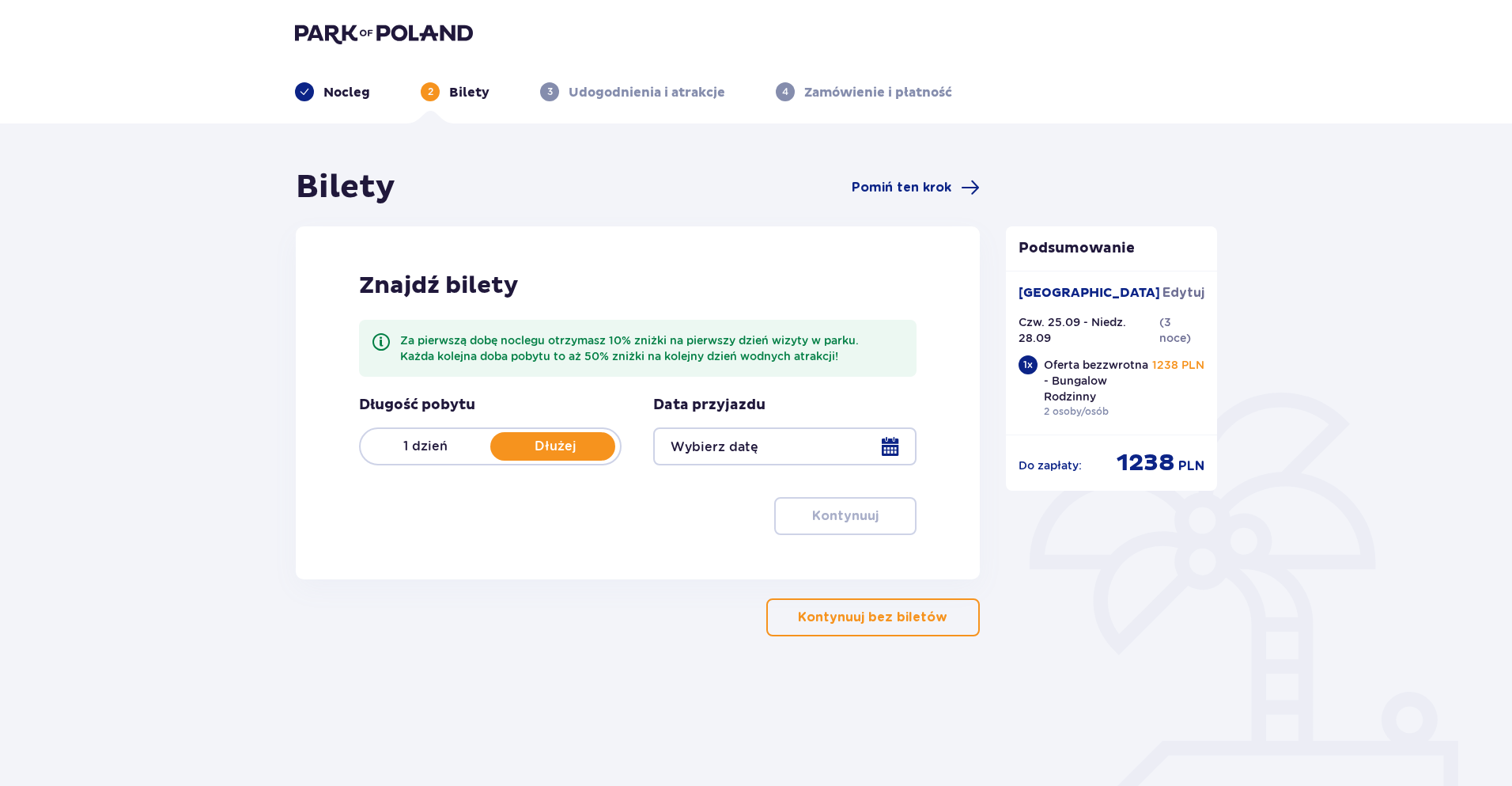
click at [891, 440] on div at bounding box center [785, 446] width 263 height 38
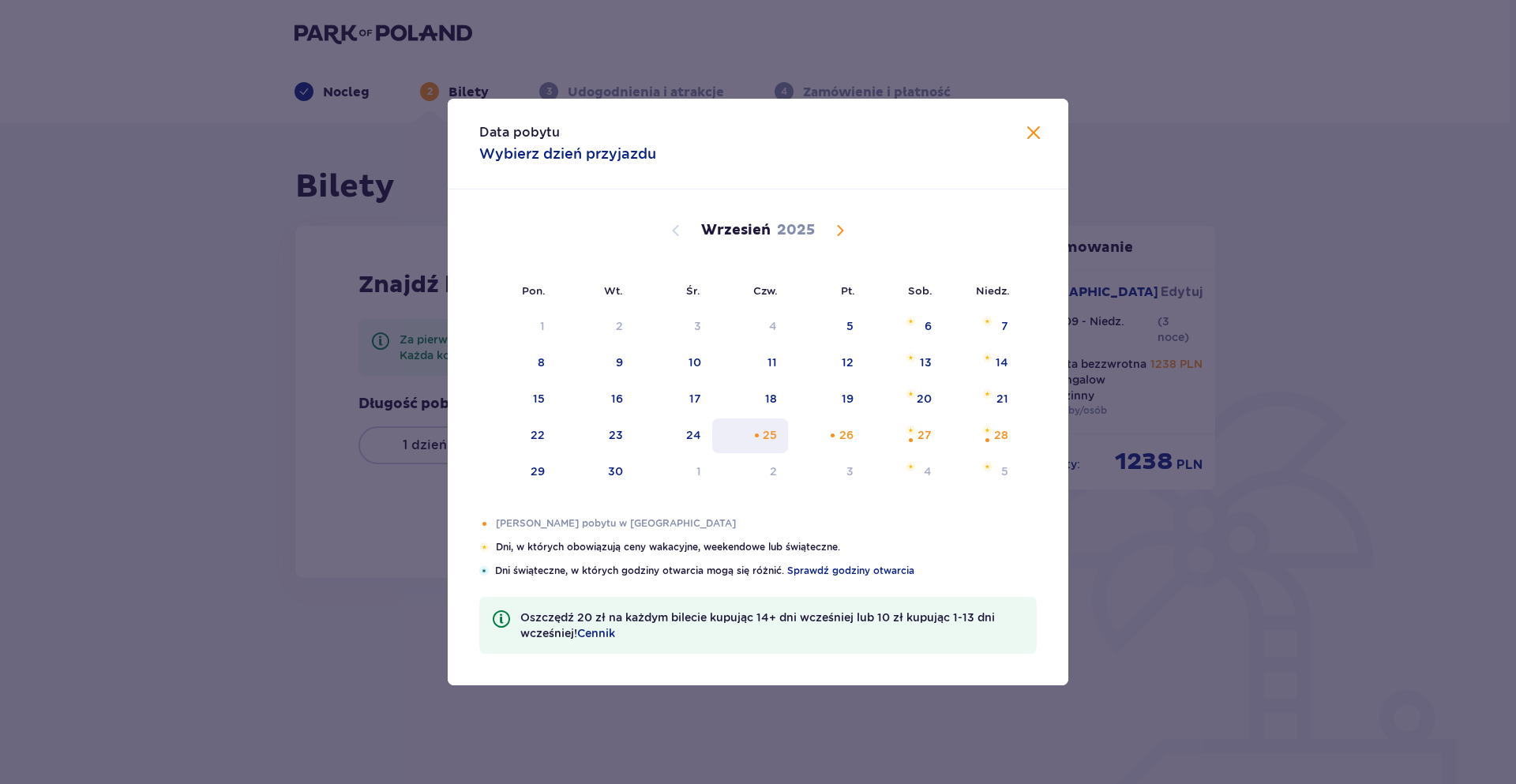
click at [772, 439] on div "25" at bounding box center [770, 435] width 14 height 16
click at [1007, 439] on div "28" at bounding box center [1001, 435] width 14 height 16
click at [809, 444] on div "26" at bounding box center [825, 435] width 77 height 34
type input "[DATE] - [DATE]"
click at [825, 433] on div at bounding box center [783, 445] width 263 height 38
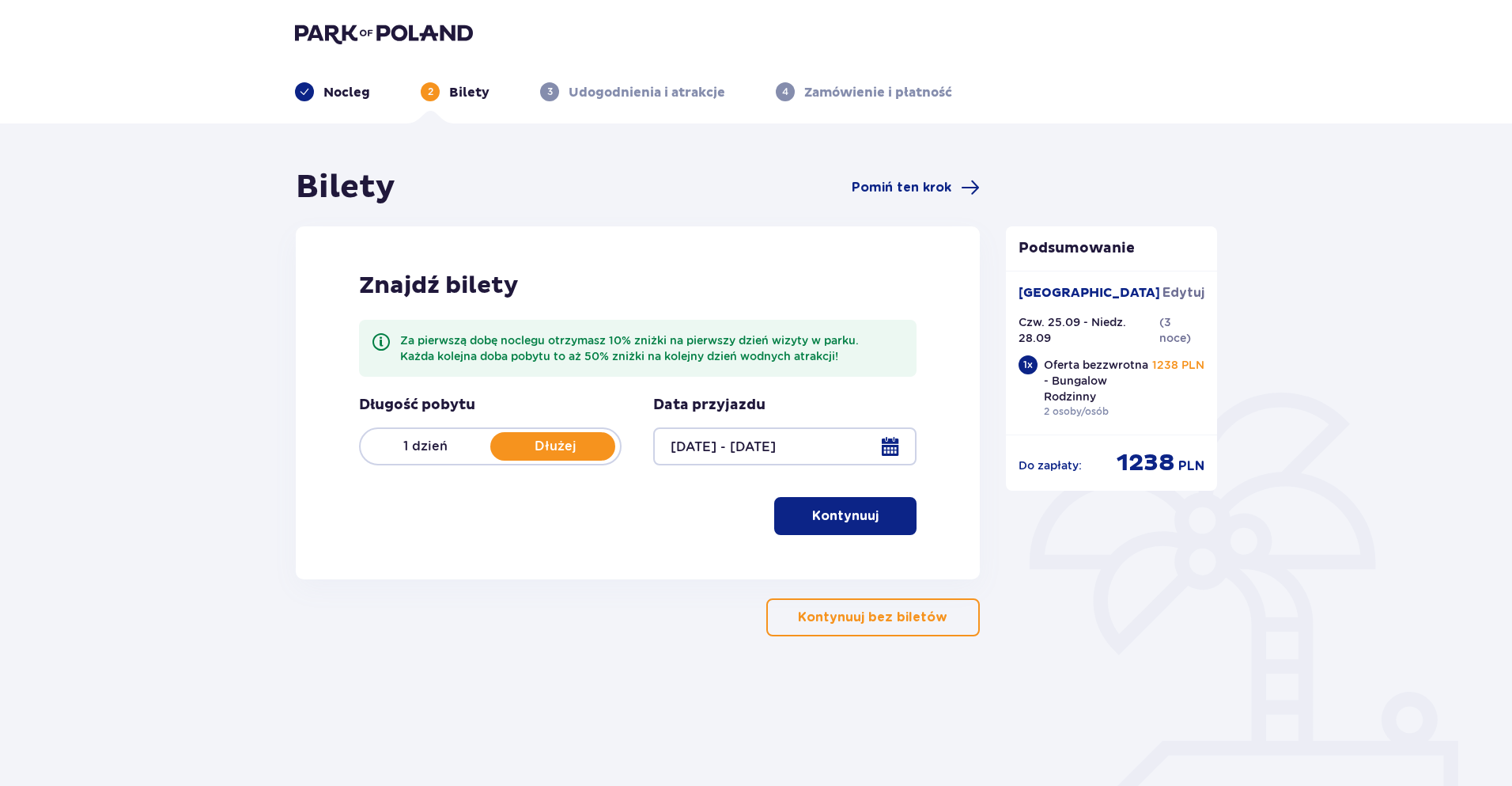
click at [564, 446] on p "Dłużej" at bounding box center [555, 447] width 130 height 18
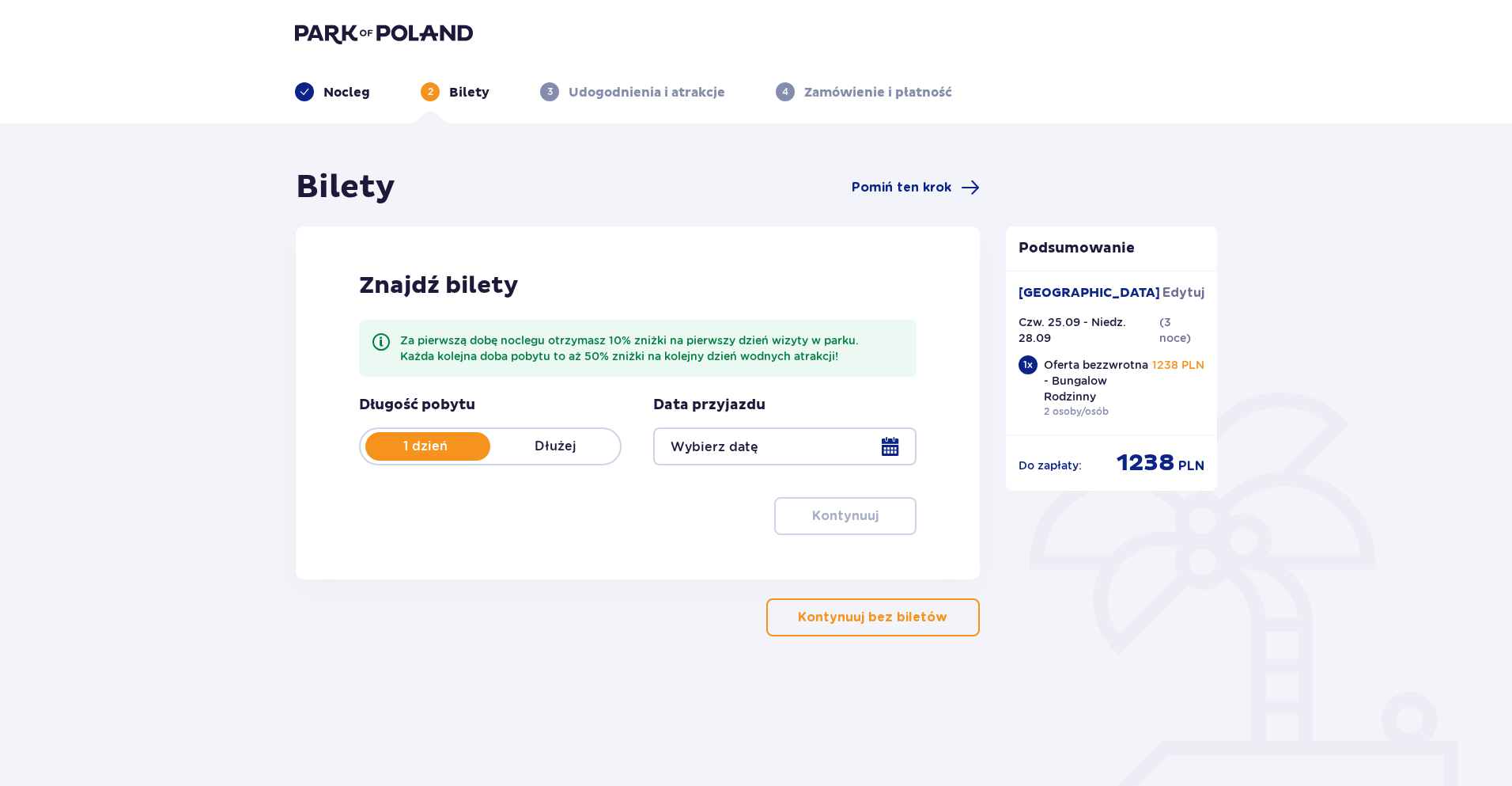
click at [837, 437] on div at bounding box center [785, 446] width 263 height 38
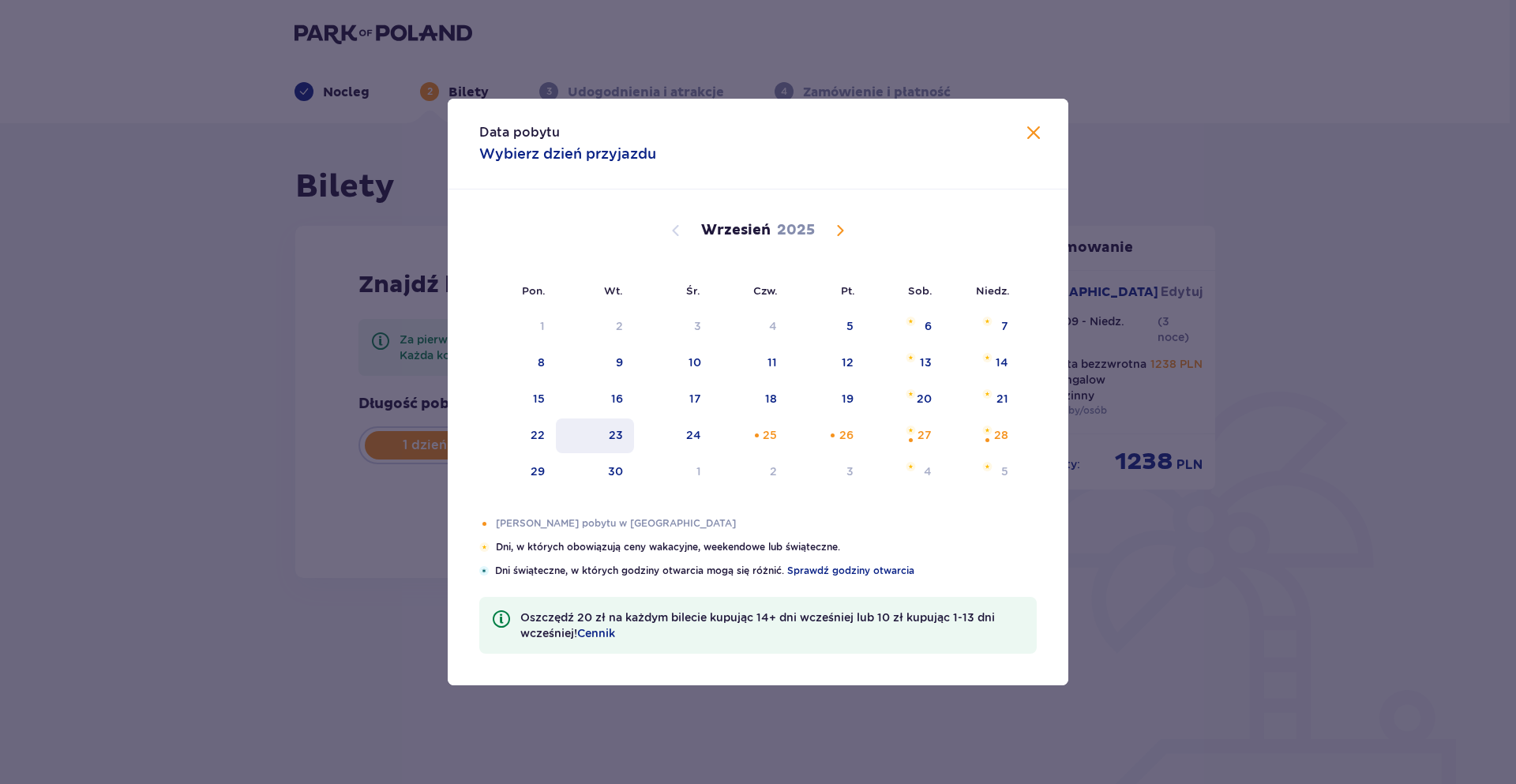
click at [578, 452] on div "23" at bounding box center [595, 435] width 78 height 34
type input "[DATE]"
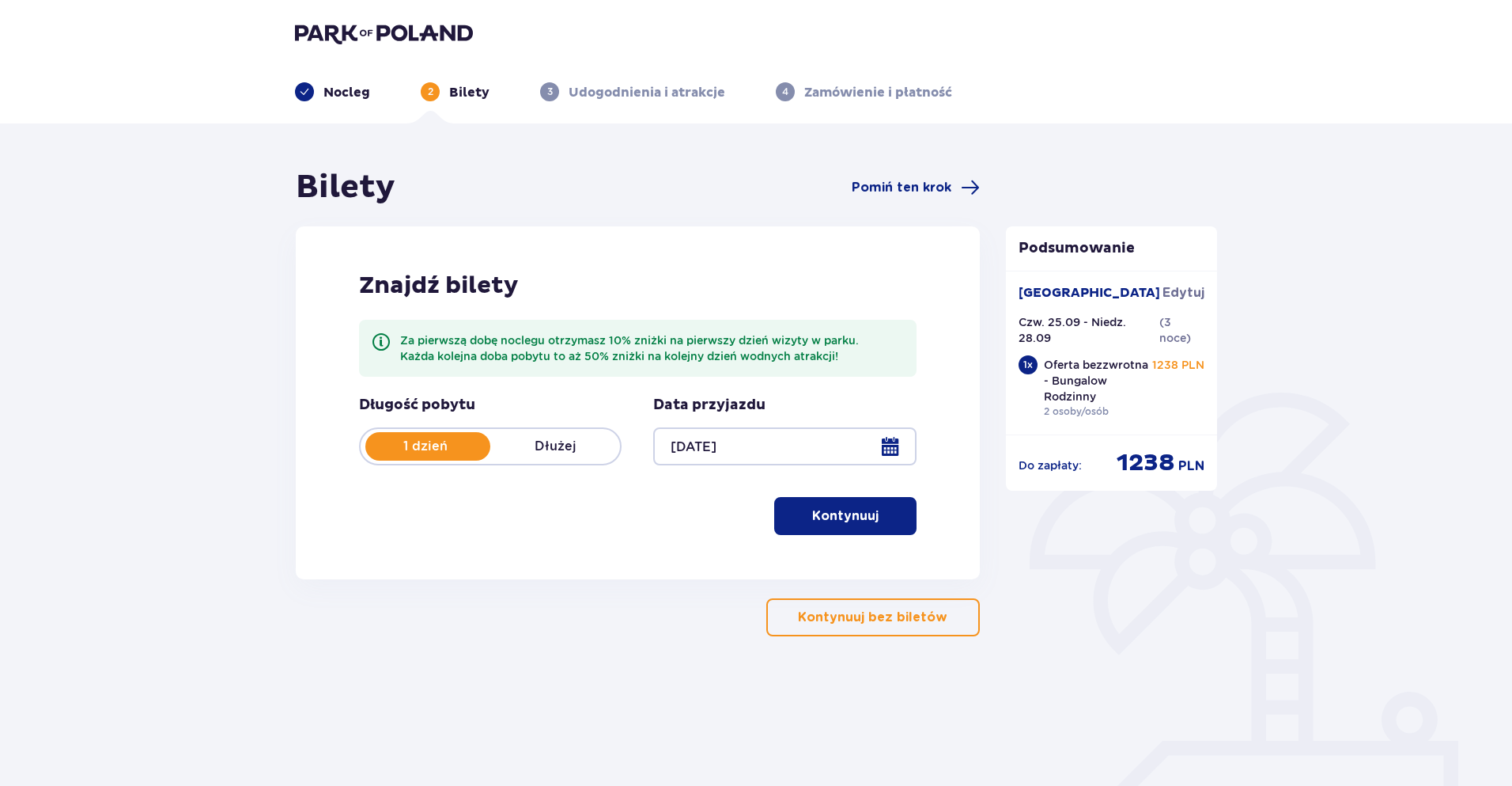
click at [339, 423] on div "Znajdź bilety Za pierwszą dobę noclegu otrzymasz 10% zniżki na pierwszy dzień w…" at bounding box center [637, 403] width 684 height 353
click at [569, 427] on div "Długość pobytu 1 dzień Dłużej" at bounding box center [491, 430] width 263 height 70
click at [575, 449] on p "Dłużej" at bounding box center [555, 447] width 130 height 18
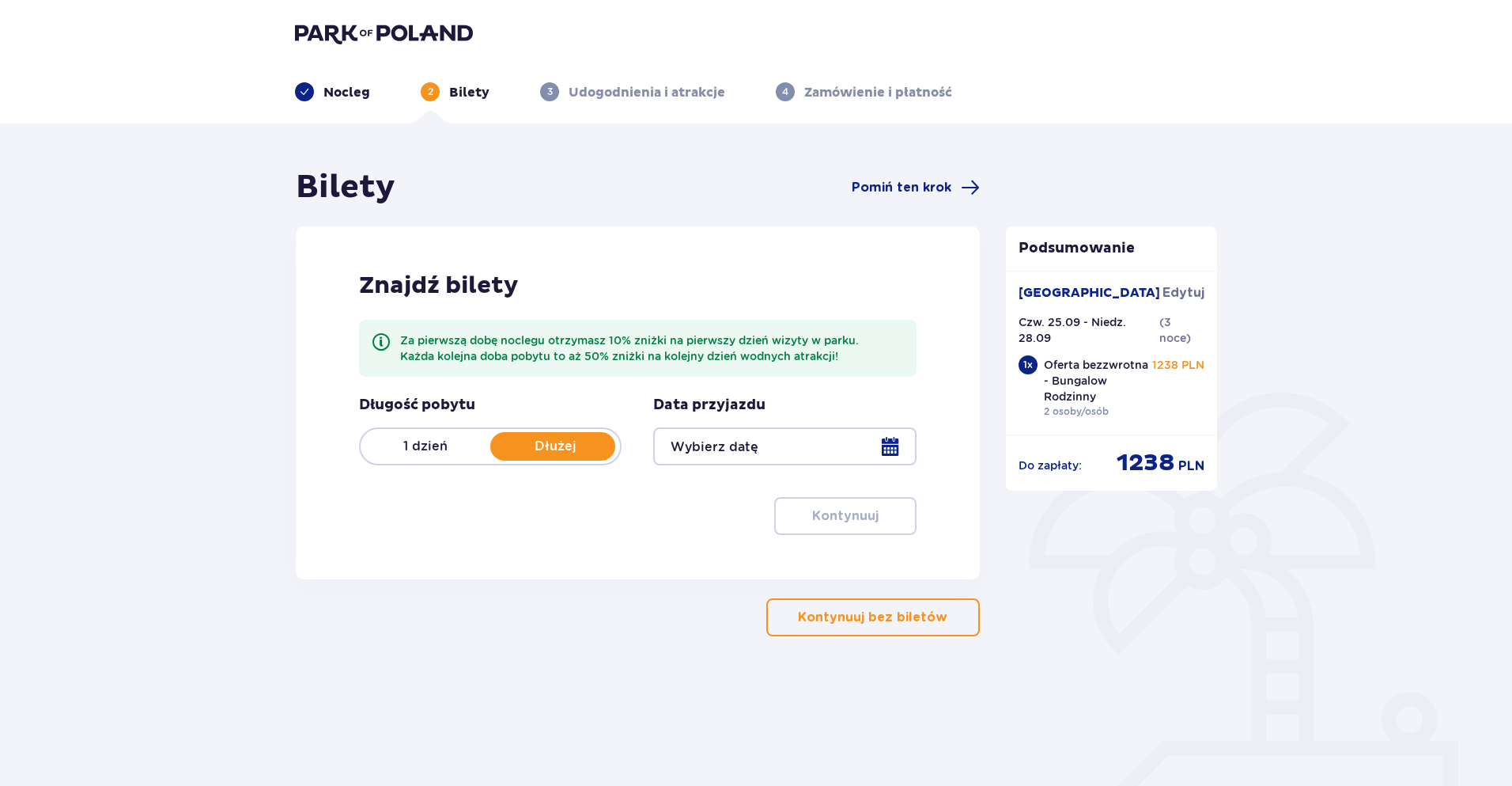
click at [903, 448] on div at bounding box center [785, 446] width 263 height 38
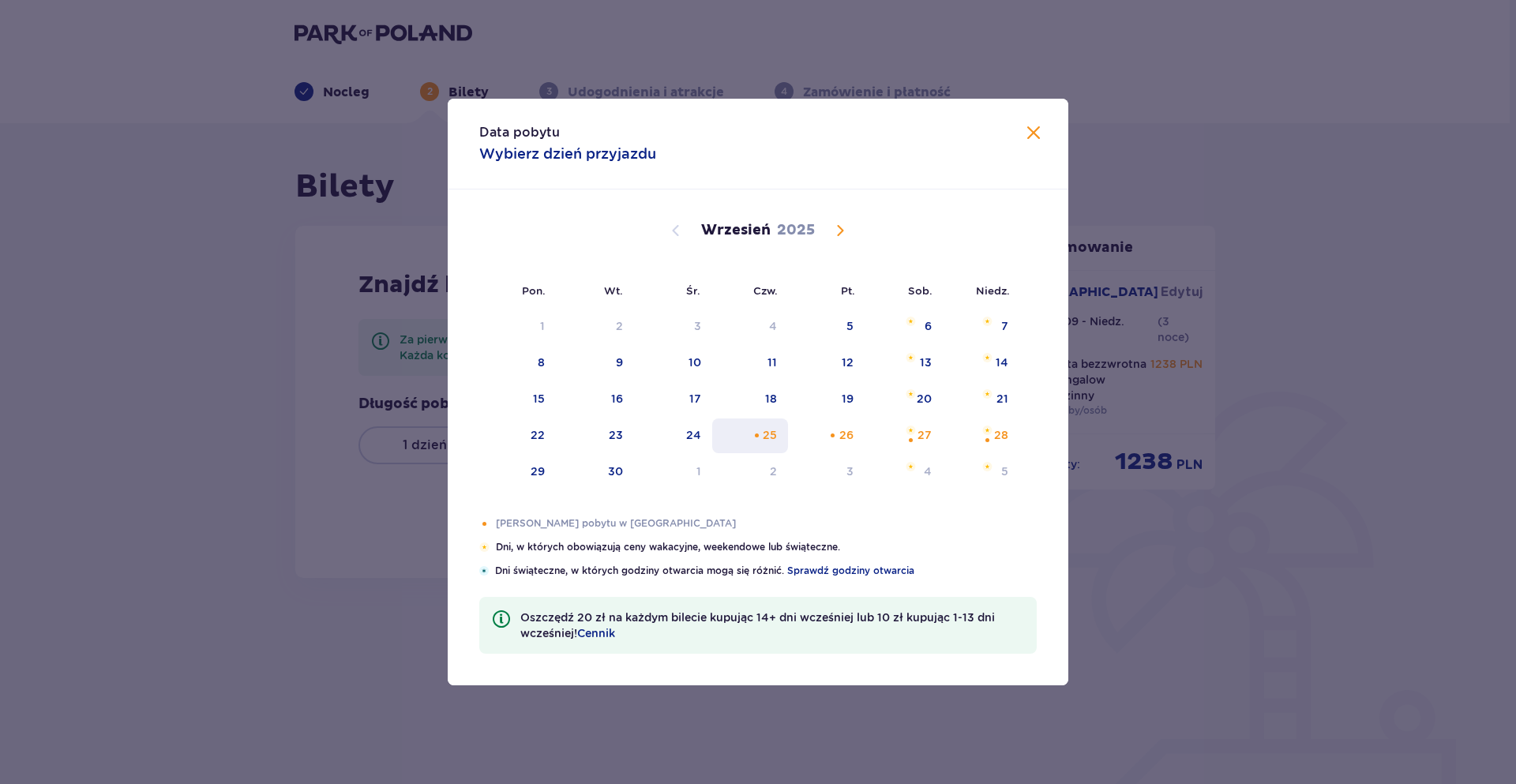
click at [753, 440] on div "Choose czwartek, 25 września 2025 as your check-in date. It’s available." at bounding box center [757, 435] width 11 height 11
click at [994, 430] on div "28" at bounding box center [1001, 435] width 14 height 16
click at [902, 435] on div "27" at bounding box center [903, 435] width 78 height 34
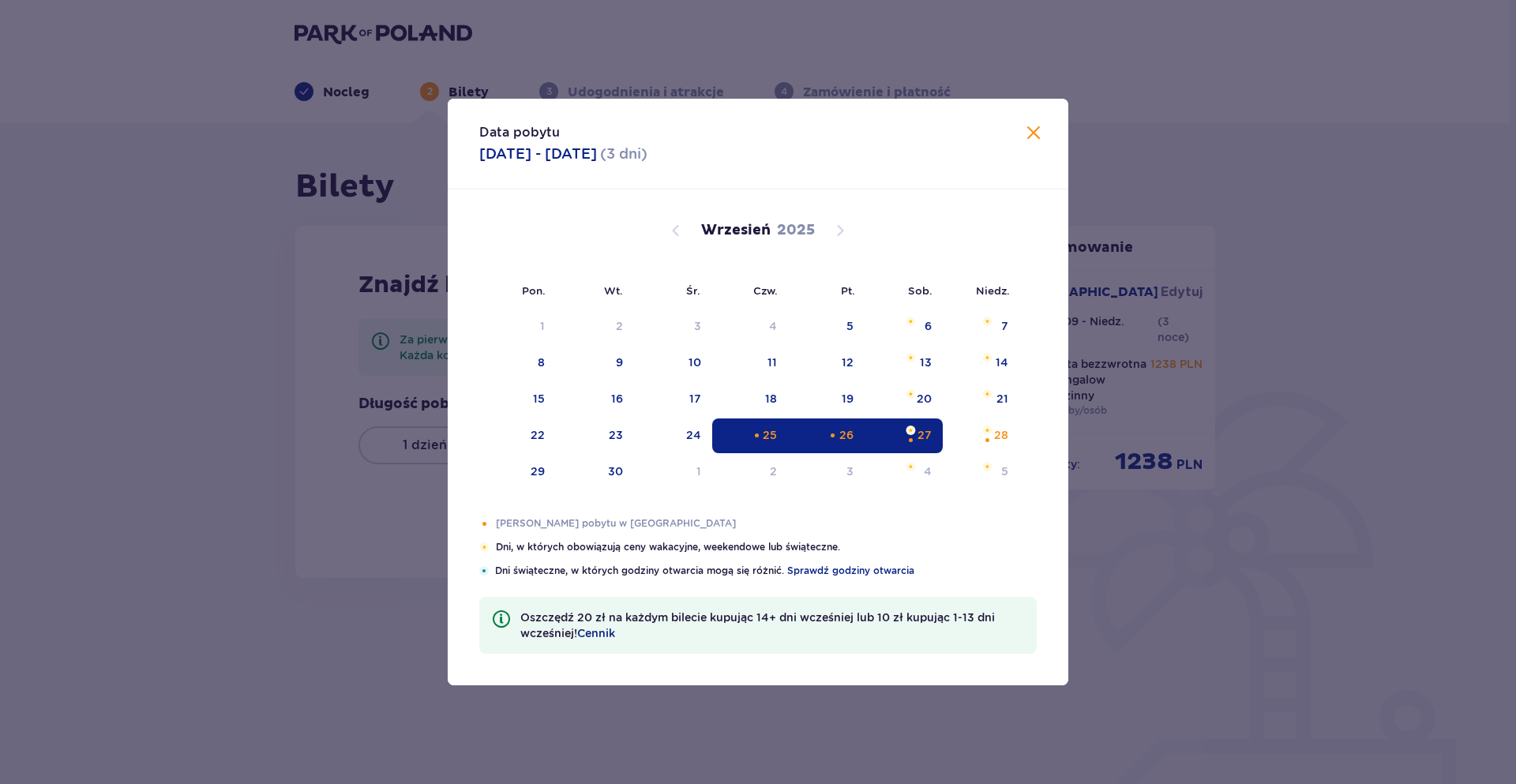
type input "[DATE] - [DATE]"
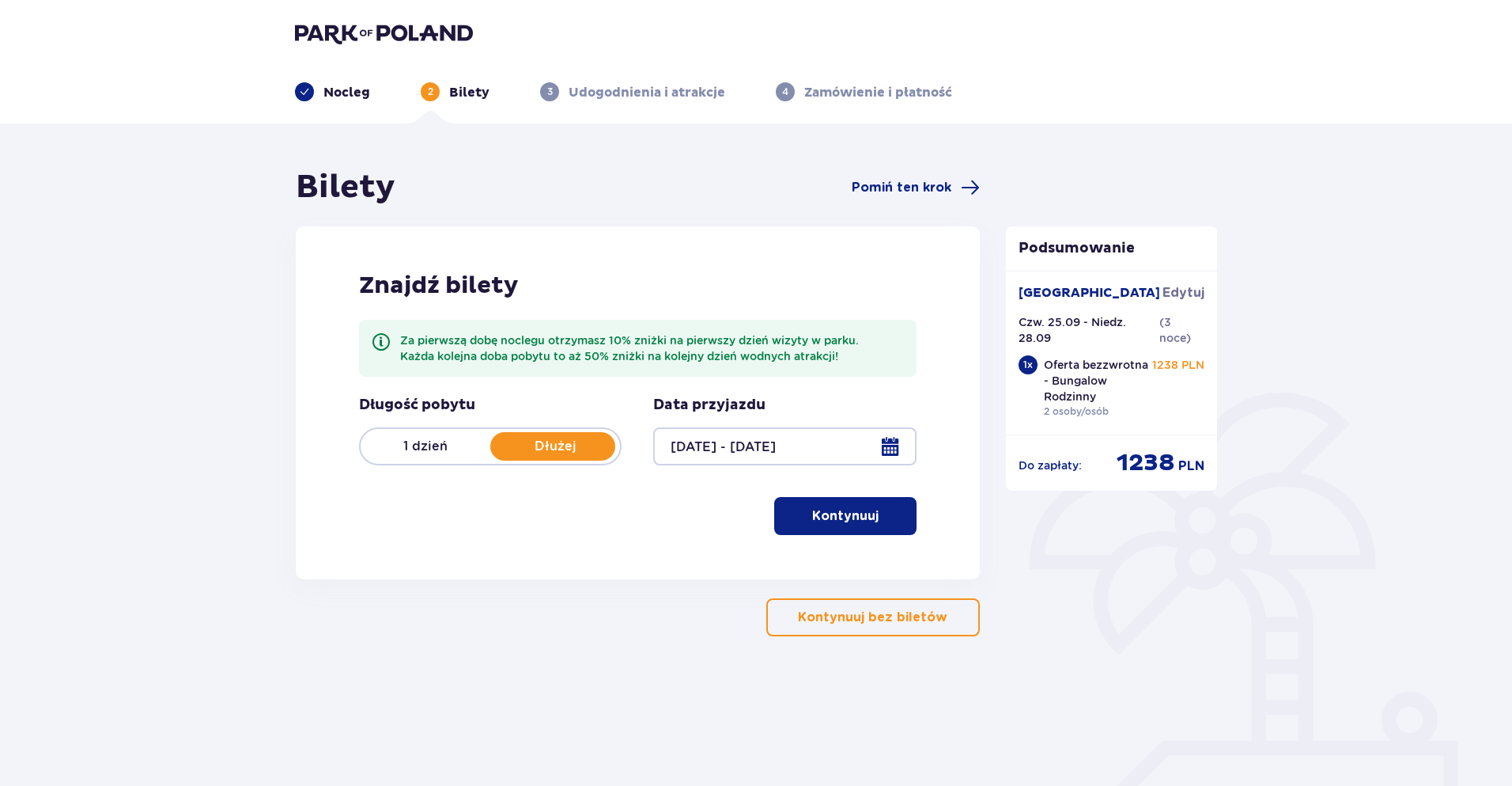
click at [897, 508] on button "Kontynuuj" at bounding box center [845, 516] width 142 height 38
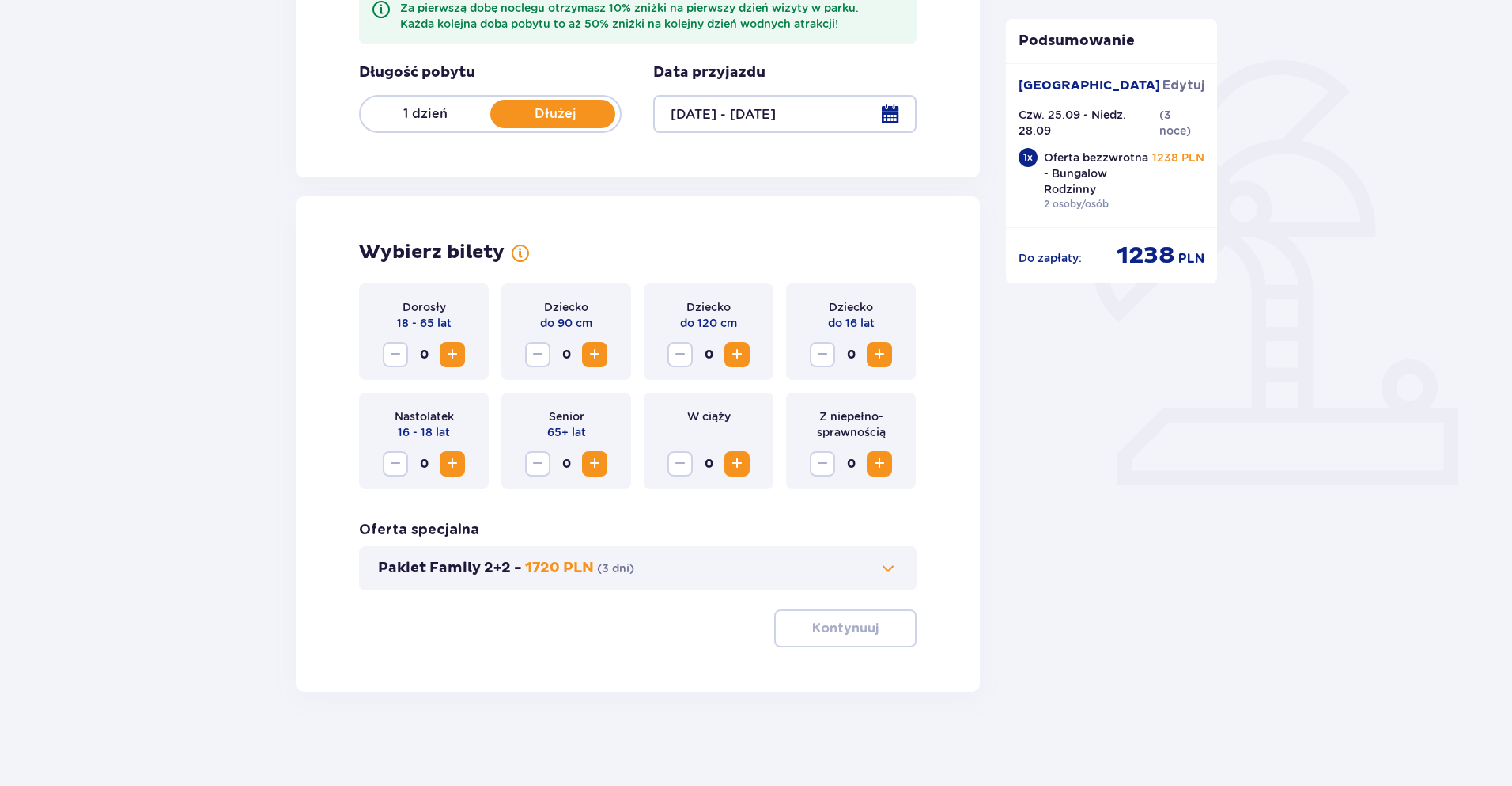
scroll to position [333, 0]
click at [452, 348] on span "Increase" at bounding box center [453, 354] width 19 height 19
click at [453, 348] on span "Increase" at bounding box center [453, 354] width 19 height 19
click at [881, 646] on button "Kontynuuj" at bounding box center [845, 627] width 142 height 38
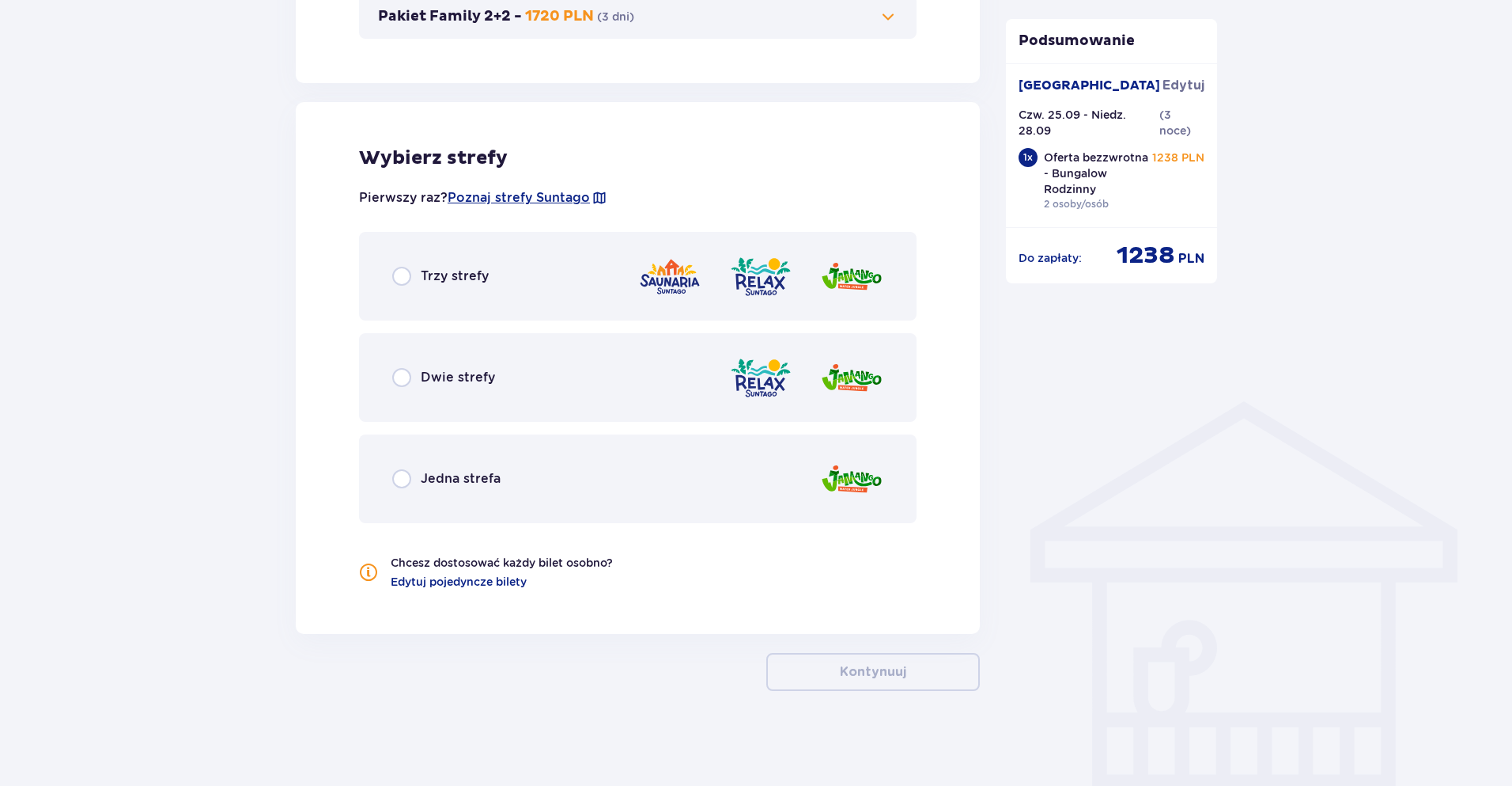
click at [461, 272] on p "Trzy strefy" at bounding box center [455, 276] width 68 height 18
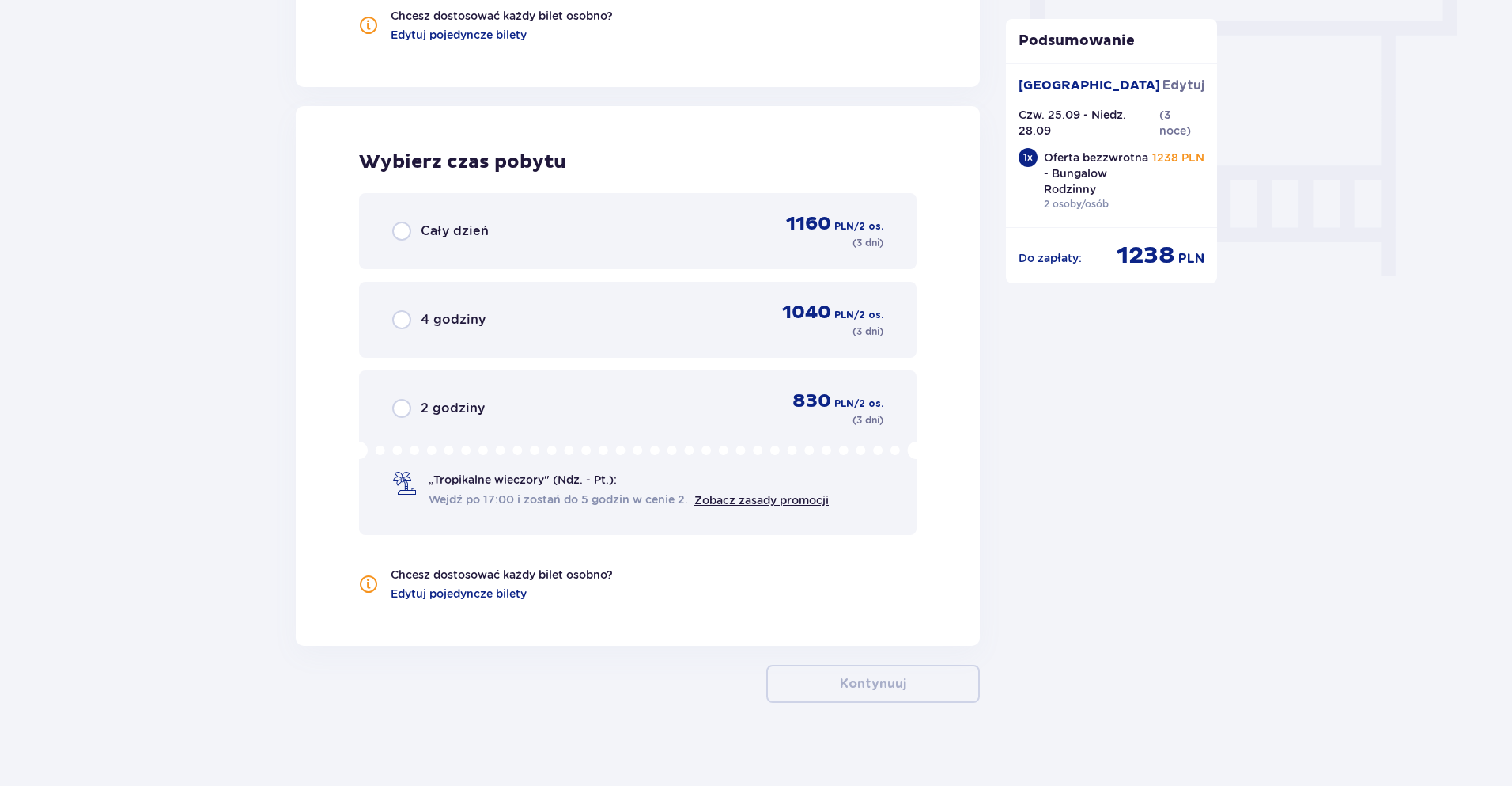
scroll to position [1443, 0]
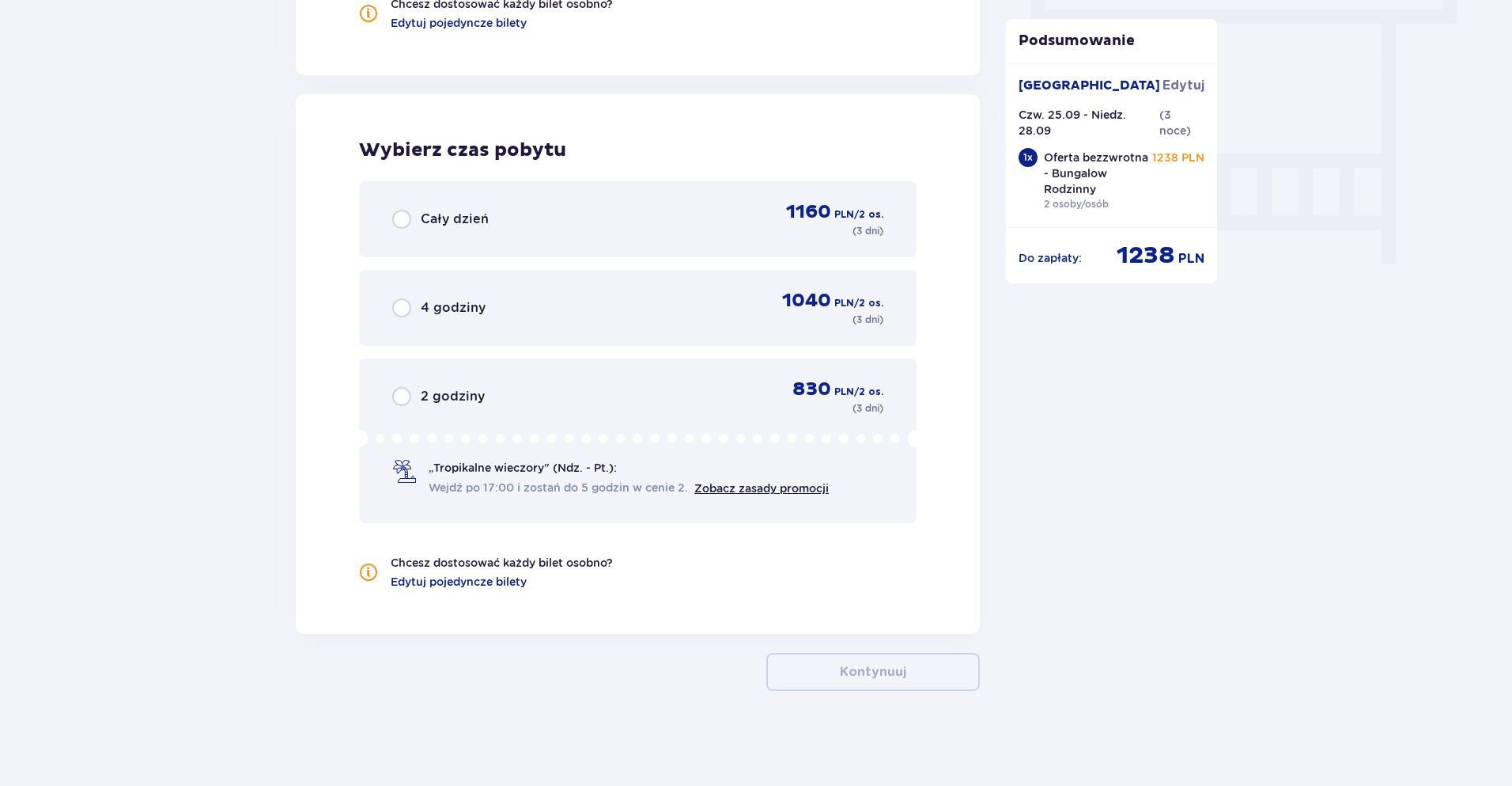
click at [431, 224] on p "Cały dzień" at bounding box center [455, 219] width 68 height 18
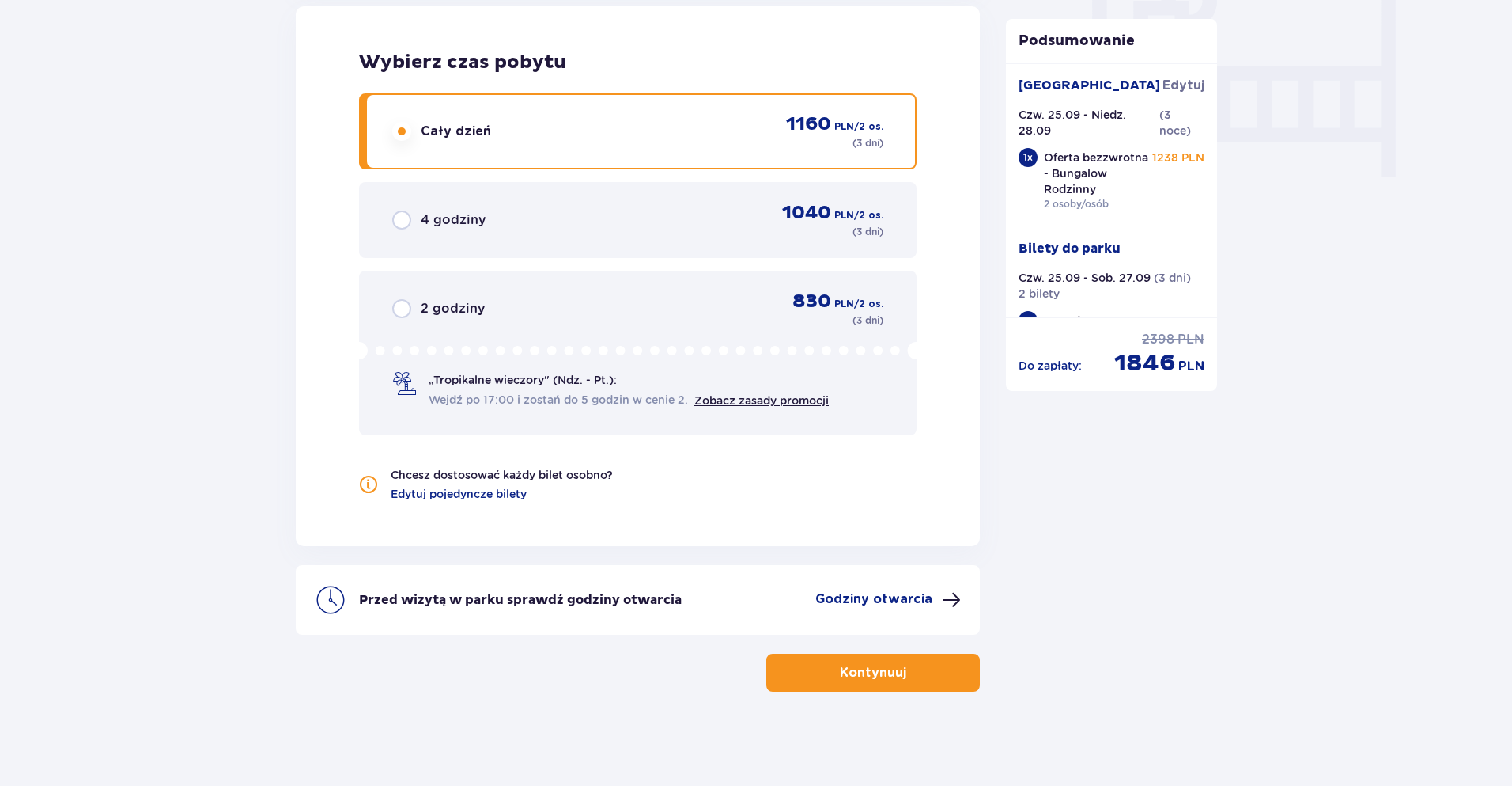
scroll to position [1531, 0]
drag, startPoint x: 1124, startPoint y: 183, endPoint x: 1114, endPoint y: 228, distance: 46.1
click at [1055, 177] on p "Oferta bezzwrotna - Bungalow Rodzinny" at bounding box center [1099, 173] width 109 height 48
drag, startPoint x: 1125, startPoint y: 233, endPoint x: 1075, endPoint y: 148, distance: 98.6
click at [1075, 148] on div "[GEOGRAPHIC_DATA] [GEOGRAPHIC_DATA] Czw. 25.09 - Niedz. 28.09 ( 3 noce ) 1 x Of…" at bounding box center [1111, 225] width 186 height 298
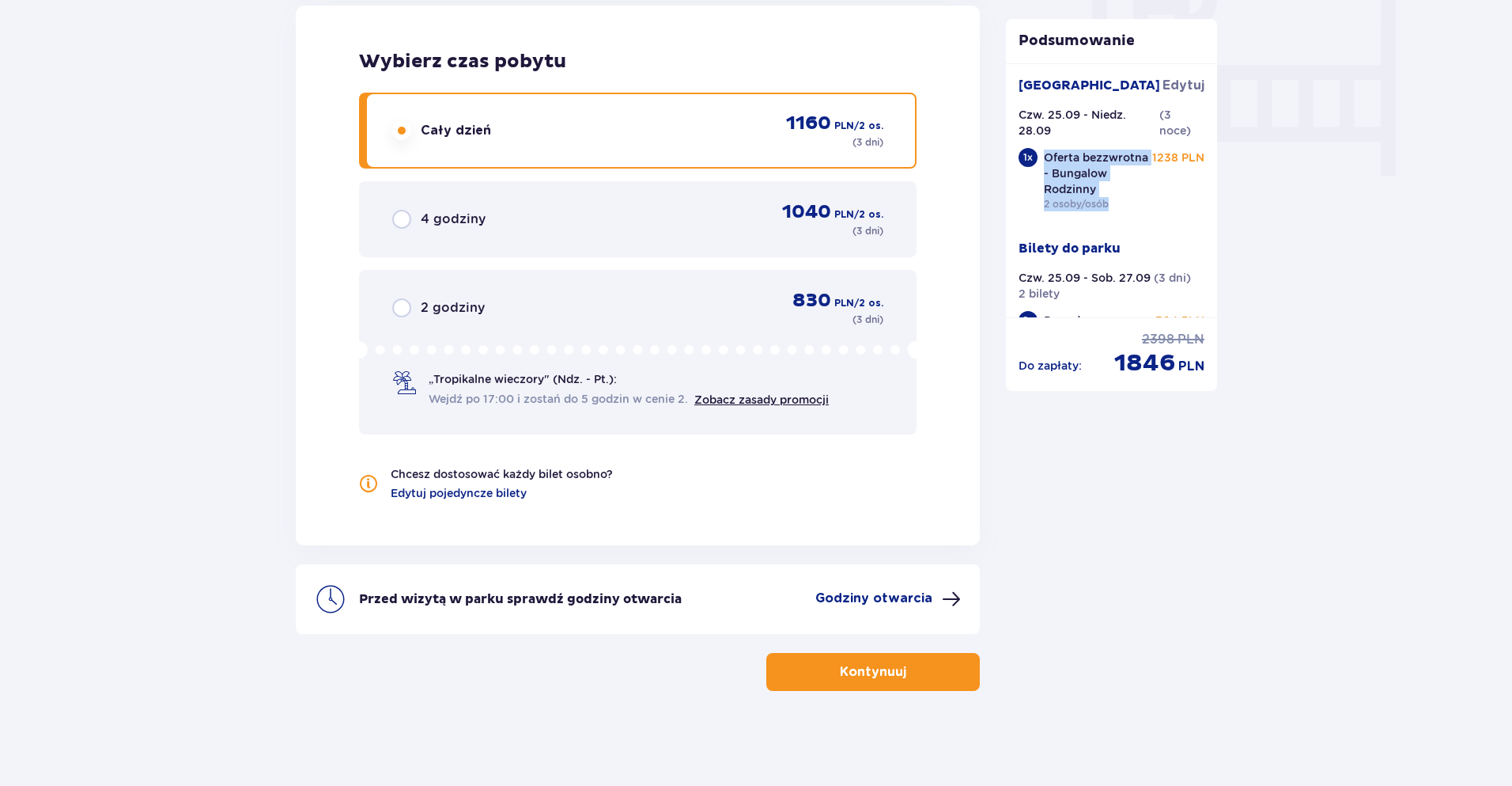
click at [1145, 232] on div "[GEOGRAPHIC_DATA] [GEOGRAPHIC_DATA] Czw. 25.09 - Niedz. 28.09 ( 3 noce ) 1 x Of…" at bounding box center [1111, 225] width 186 height 298
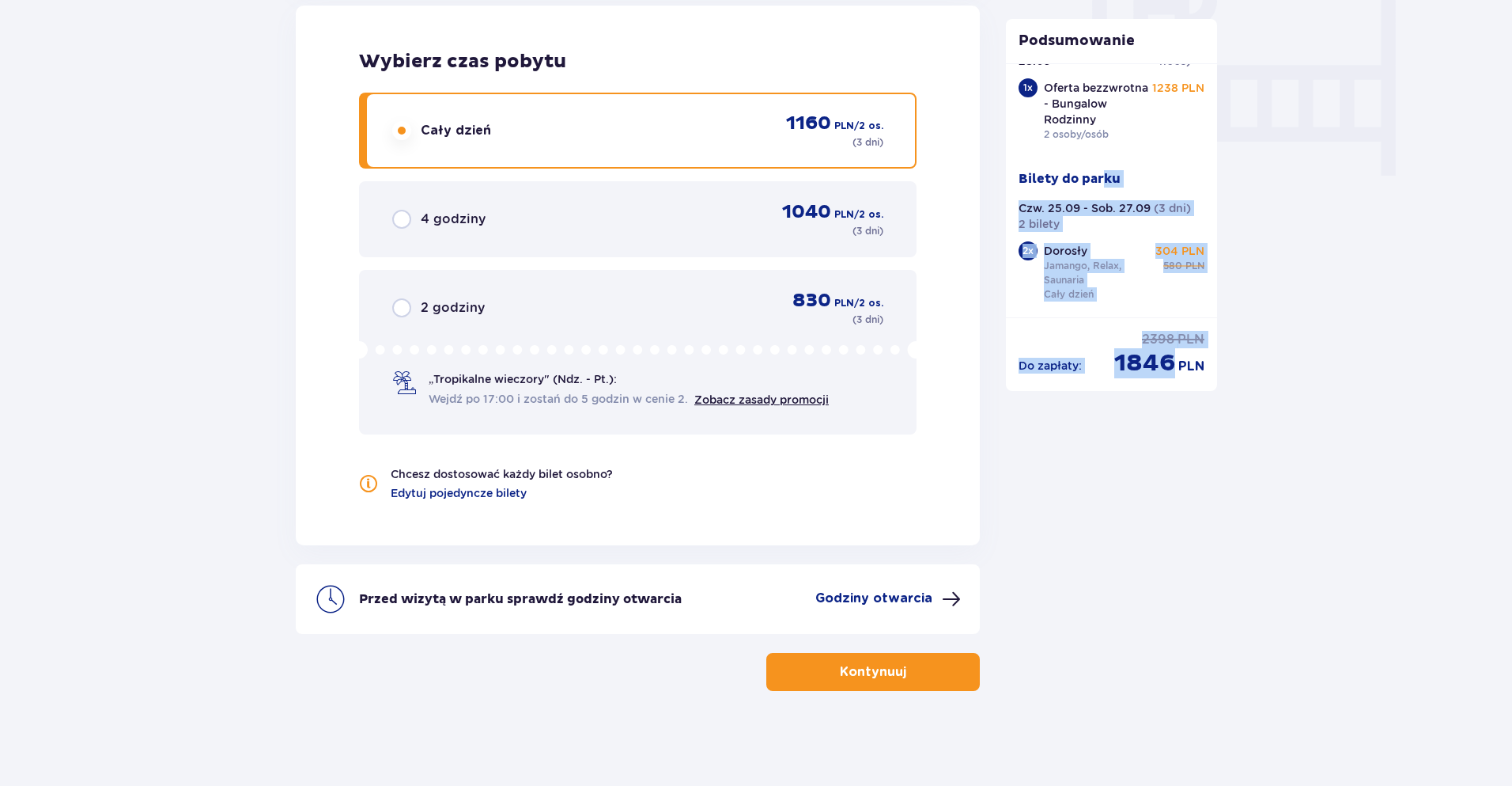
scroll to position [86, 0]
drag, startPoint x: 1103, startPoint y: 259, endPoint x: 1256, endPoint y: 311, distance: 161.6
click at [1189, 171] on div "Bilety do parku" at bounding box center [1111, 185] width 186 height 30
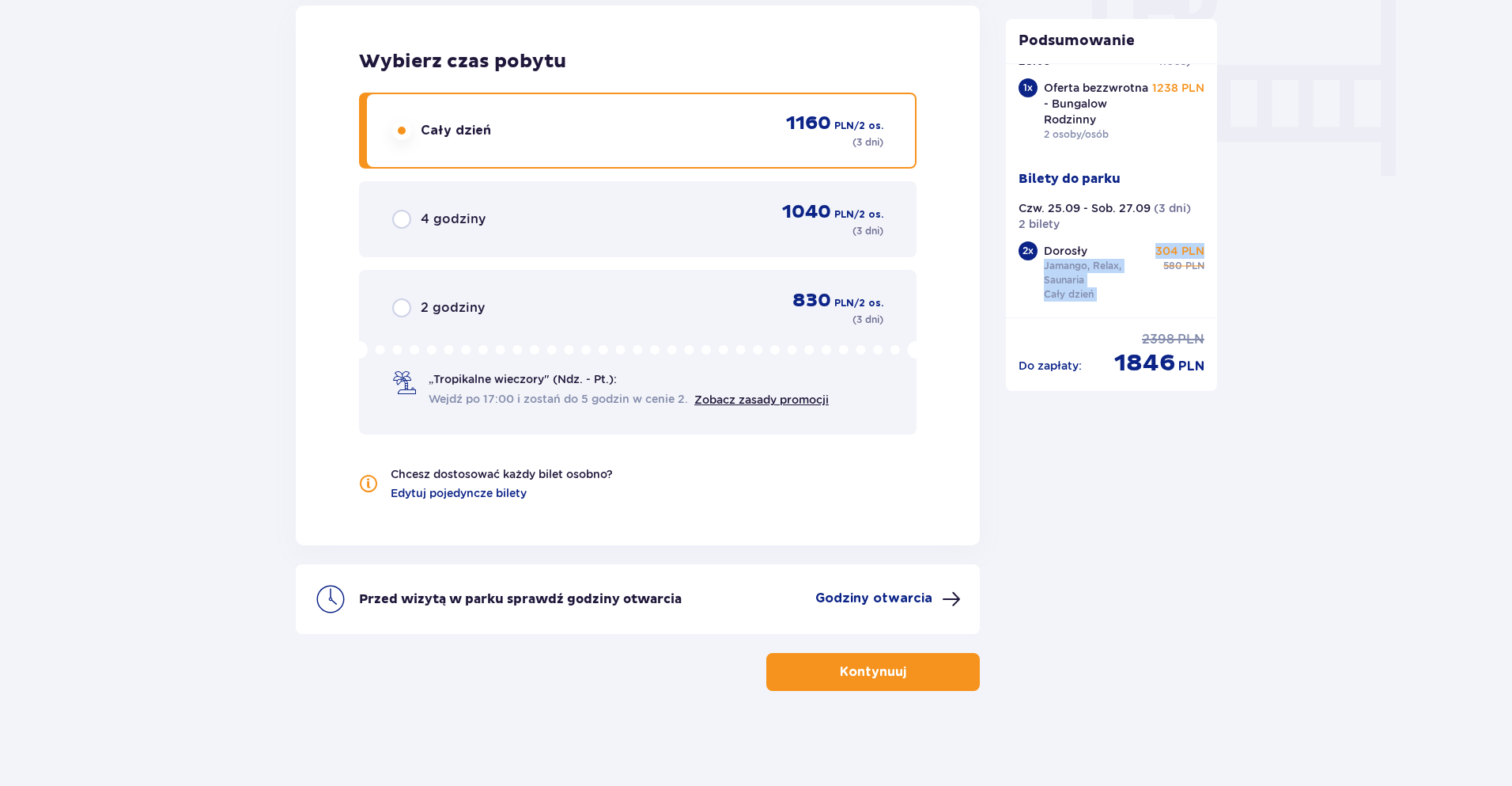
drag, startPoint x: 1142, startPoint y: 255, endPoint x: 1200, endPoint y: 254, distance: 58.0
click at [1200, 254] on div "[GEOGRAPHIC_DATA] [GEOGRAPHIC_DATA] Czw. 25.09 - Niedz. 28.09 ( 3 noce ) 1 x Of…" at bounding box center [1112, 191] width 212 height 254
drag, startPoint x: 1200, startPoint y: 363, endPoint x: 1127, endPoint y: 354, distance: 73.6
click at [1127, 354] on div "1846 PLN" at bounding box center [1160, 363] width 90 height 30
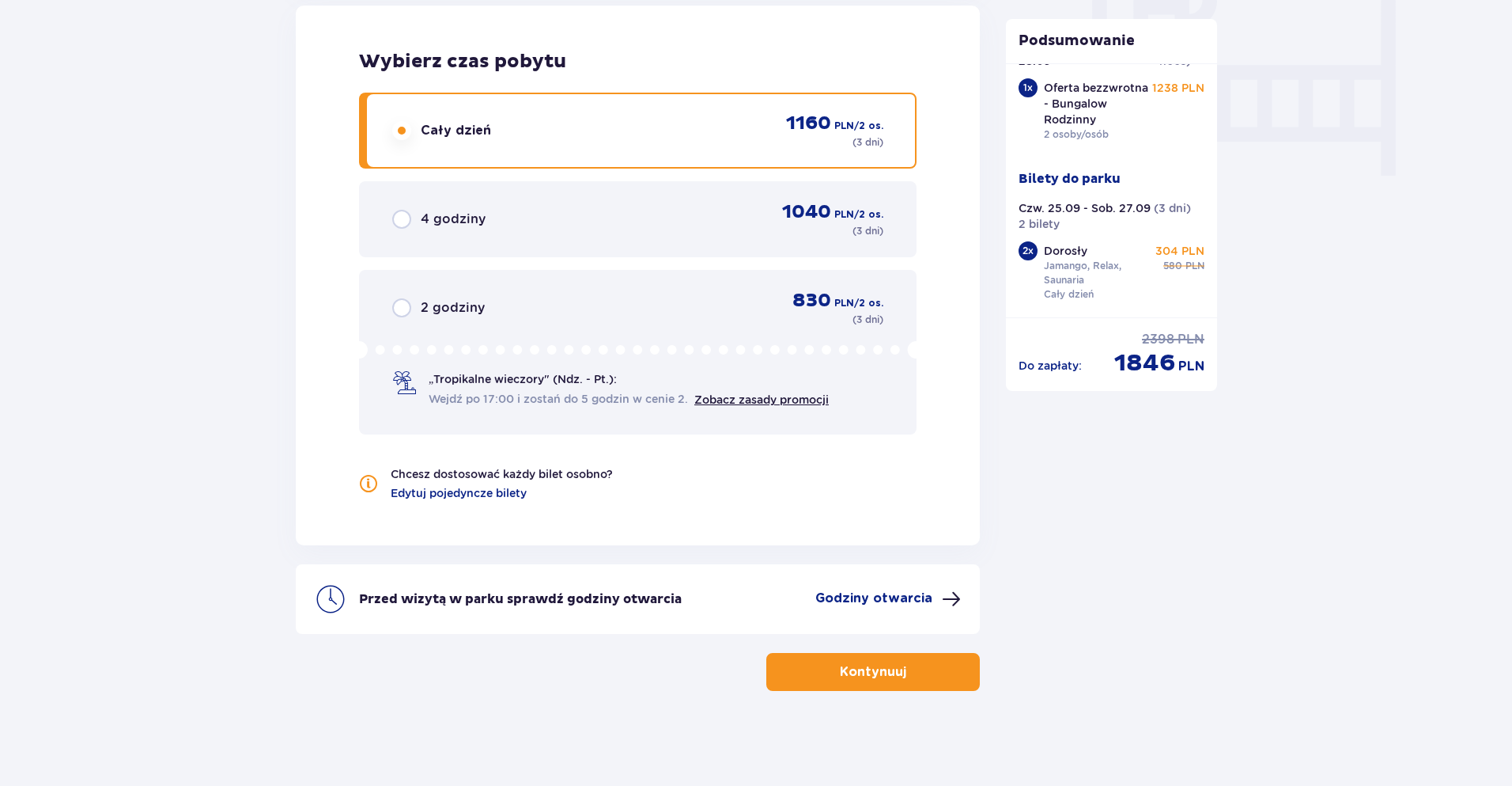
click at [1110, 368] on div "Do zapłaty : 2398 PLN 1846 PLN" at bounding box center [1111, 355] width 186 height 48
drag, startPoint x: 1110, startPoint y: 368, endPoint x: 1272, endPoint y: 362, distance: 162.1
